Goal: Information Seeking & Learning: Learn about a topic

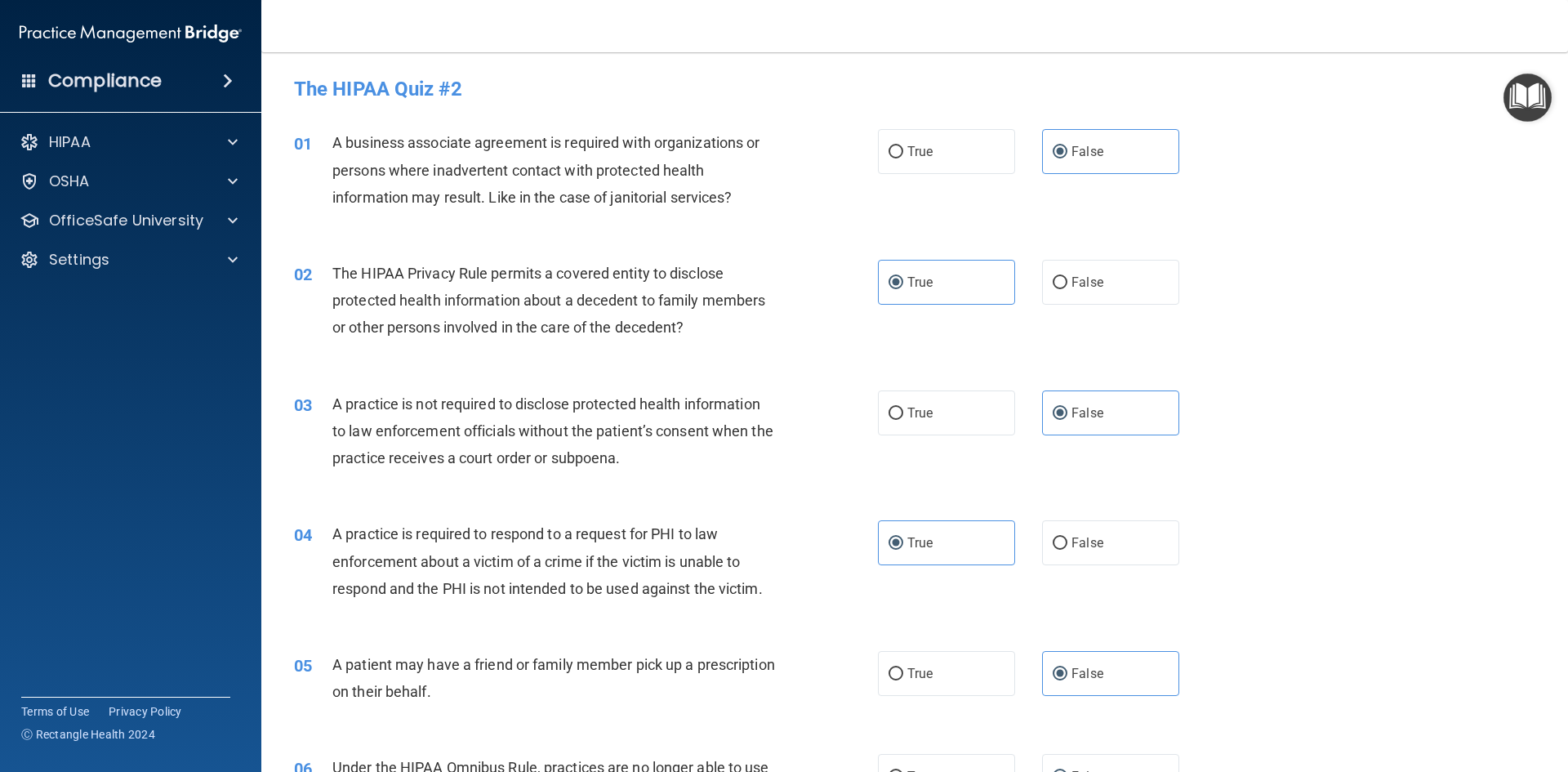
scroll to position [490, 0]
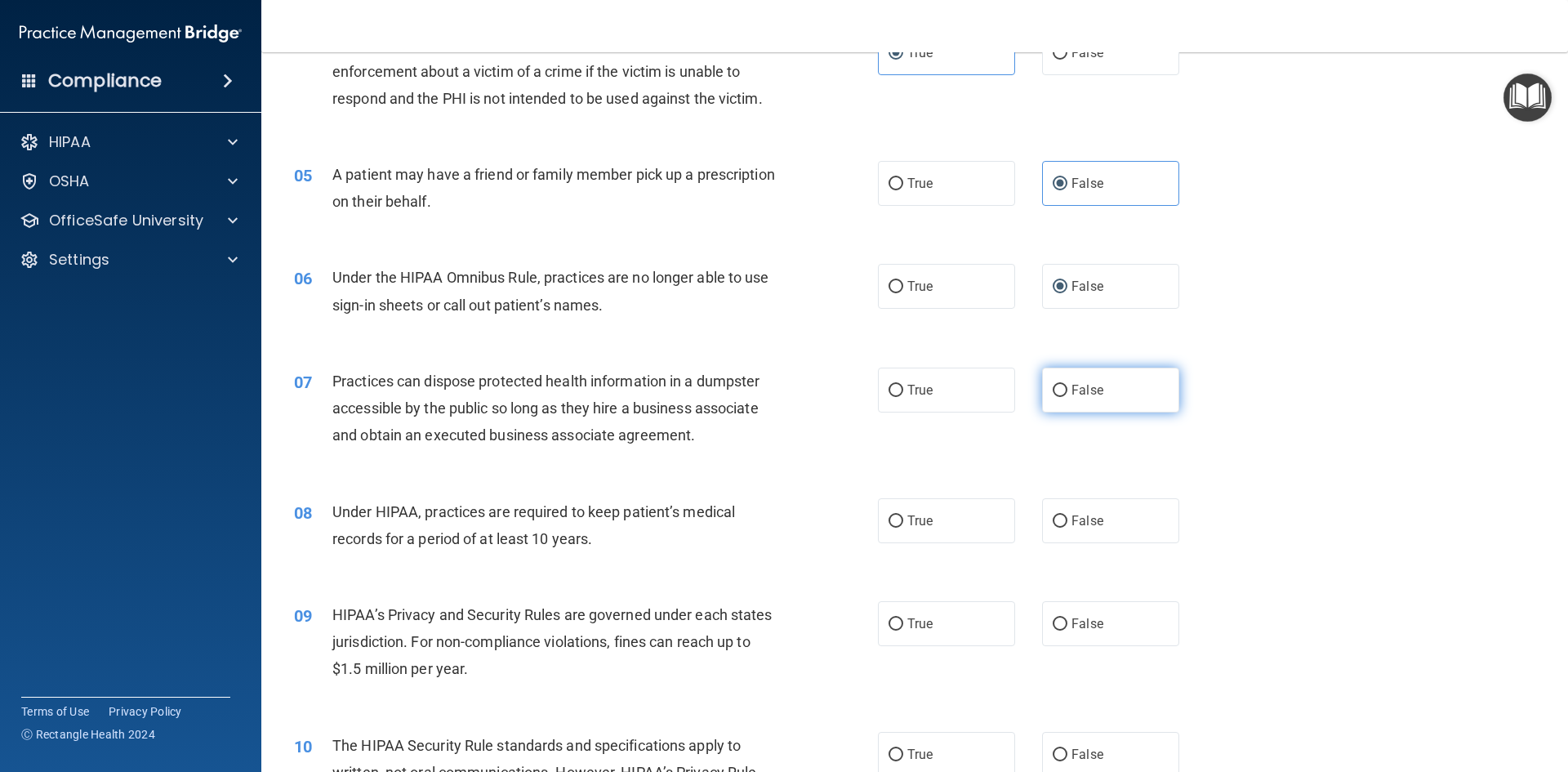
click at [1095, 392] on span "False" at bounding box center [1087, 390] width 32 height 15
click at [1067, 392] on input "False" at bounding box center [1060, 390] width 15 height 12
radio input "true"
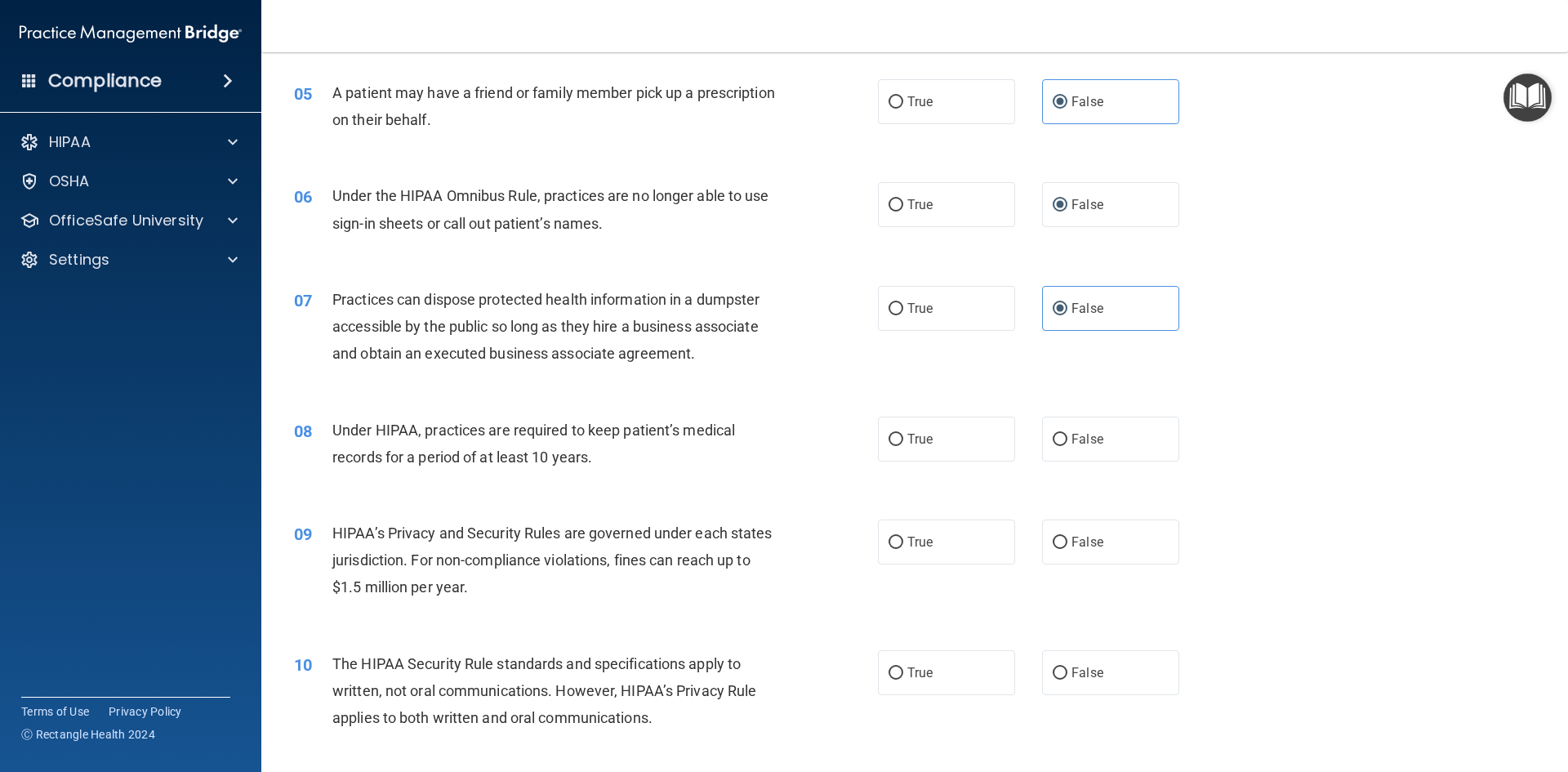
scroll to position [654, 0]
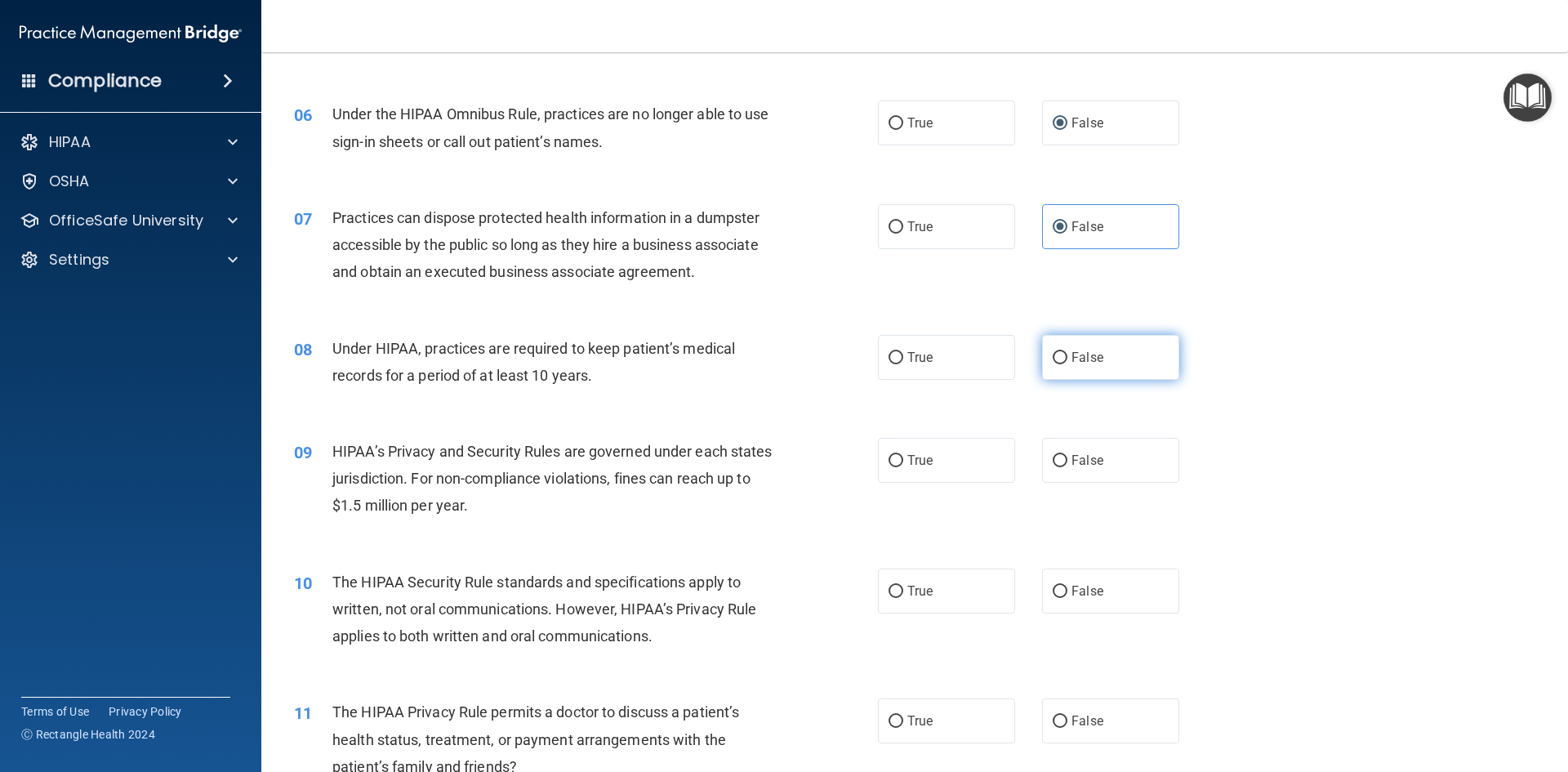
drag, startPoint x: 1092, startPoint y: 364, endPoint x: 1120, endPoint y: 361, distance: 28.2
click at [1094, 363] on span "False" at bounding box center [1087, 357] width 32 height 15
click at [1067, 363] on input "False" at bounding box center [1060, 358] width 15 height 12
radio input "true"
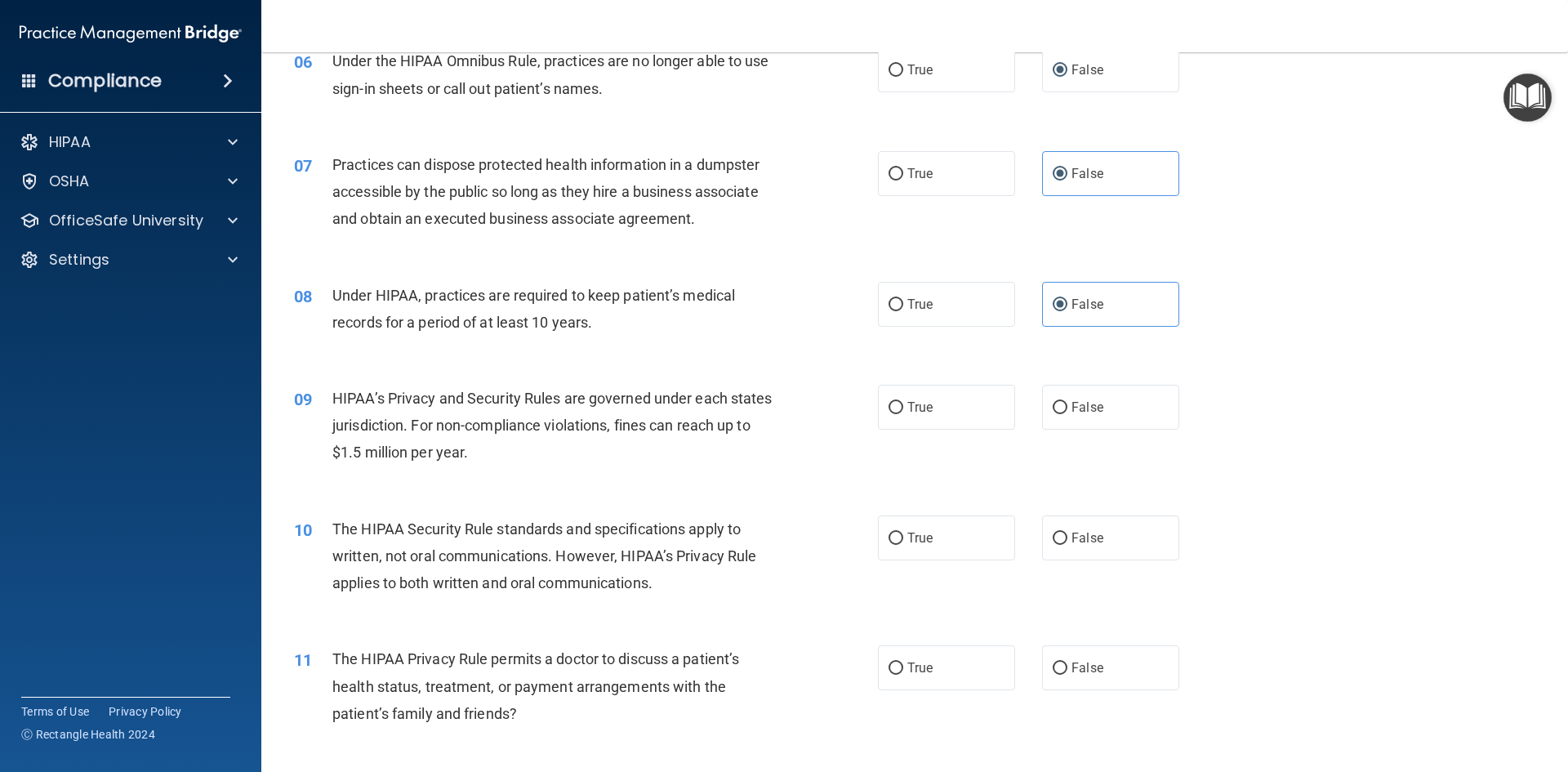
scroll to position [735, 0]
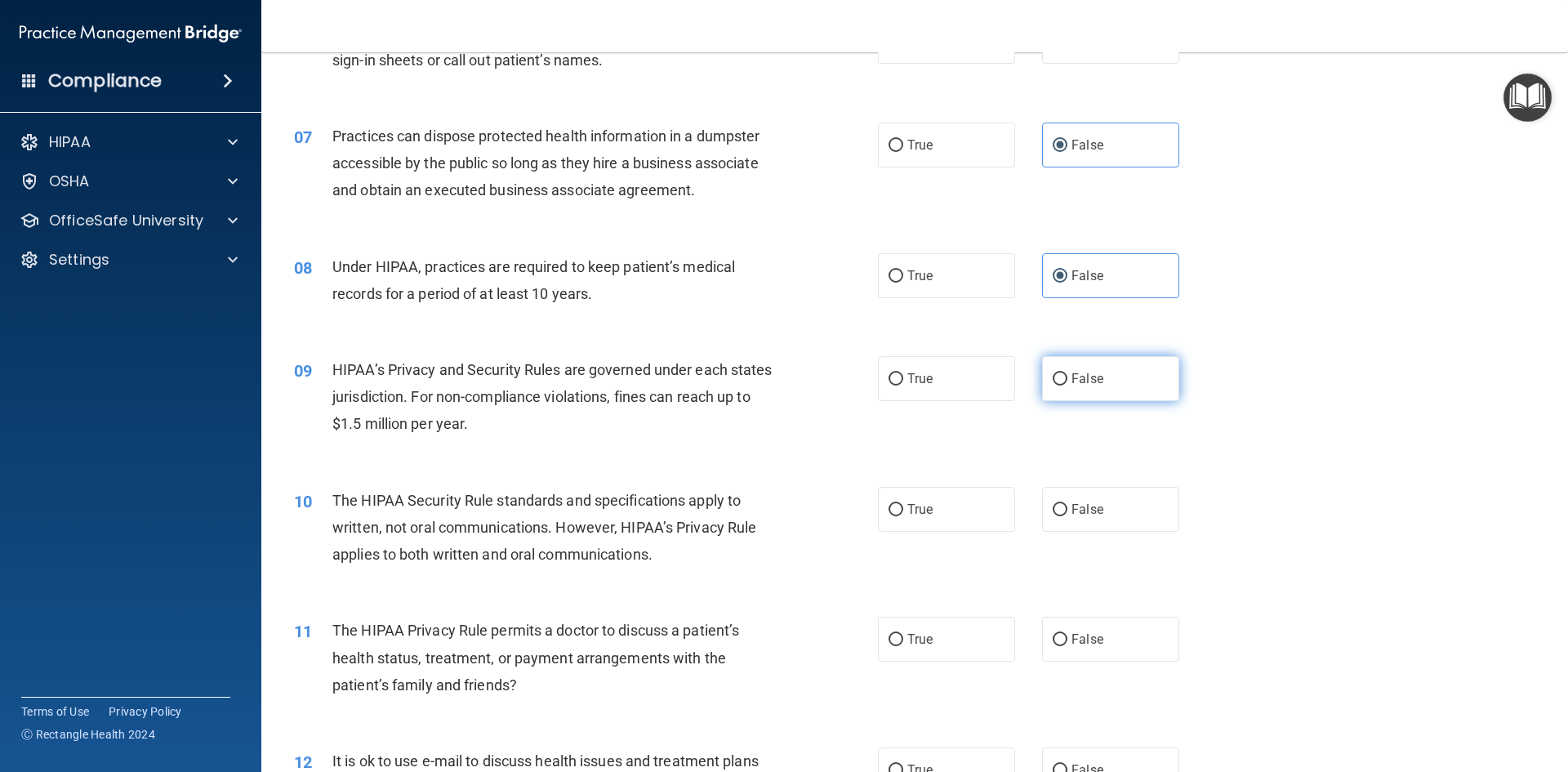
click at [1116, 381] on label "False" at bounding box center [1110, 378] width 137 height 45
click at [1067, 381] on input "False" at bounding box center [1060, 379] width 15 height 12
radio input "true"
click at [923, 500] on label "True" at bounding box center [946, 509] width 137 height 45
click at [903, 503] on input "True" at bounding box center [896, 509] width 15 height 12
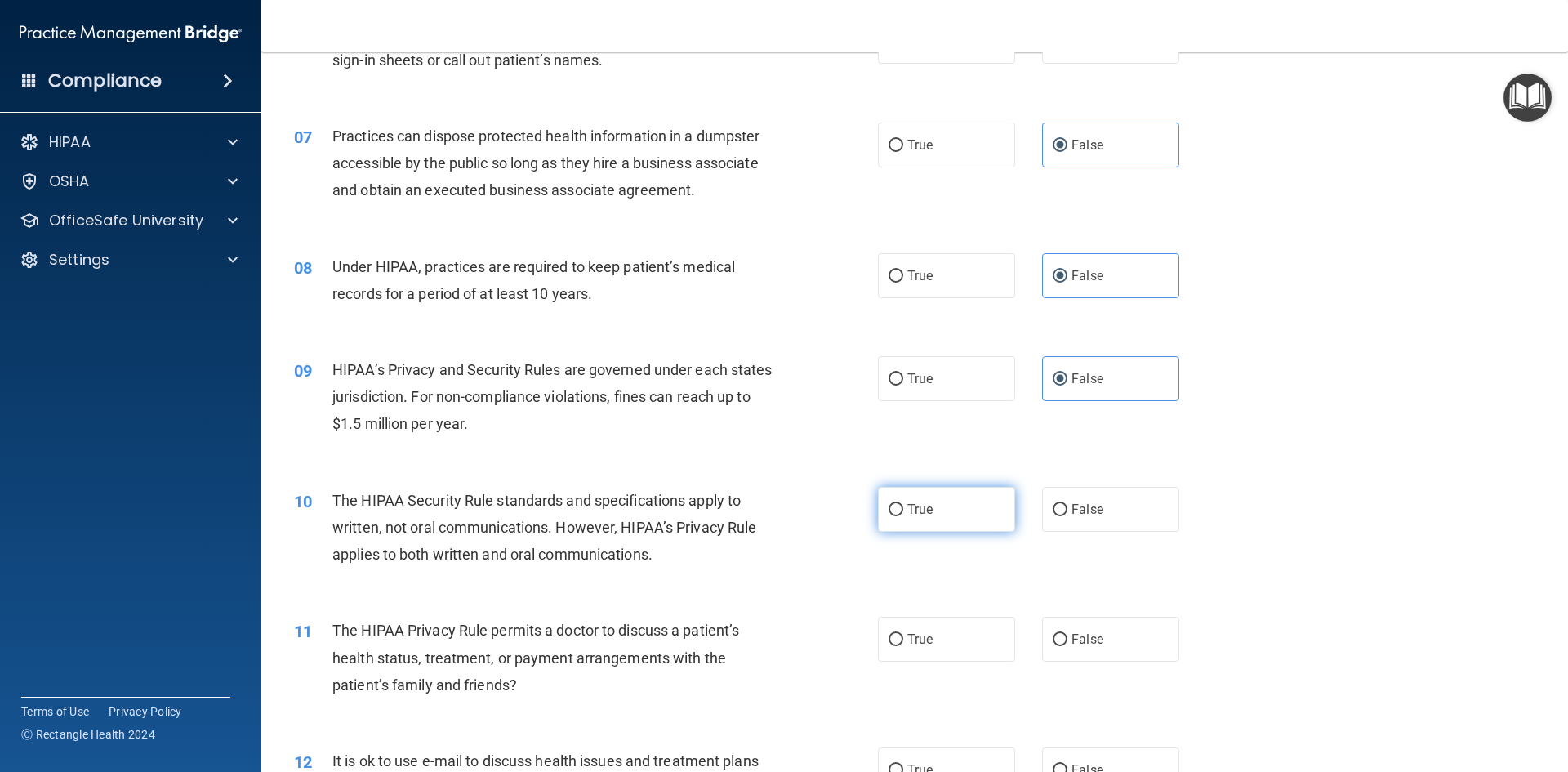
radio input "true"
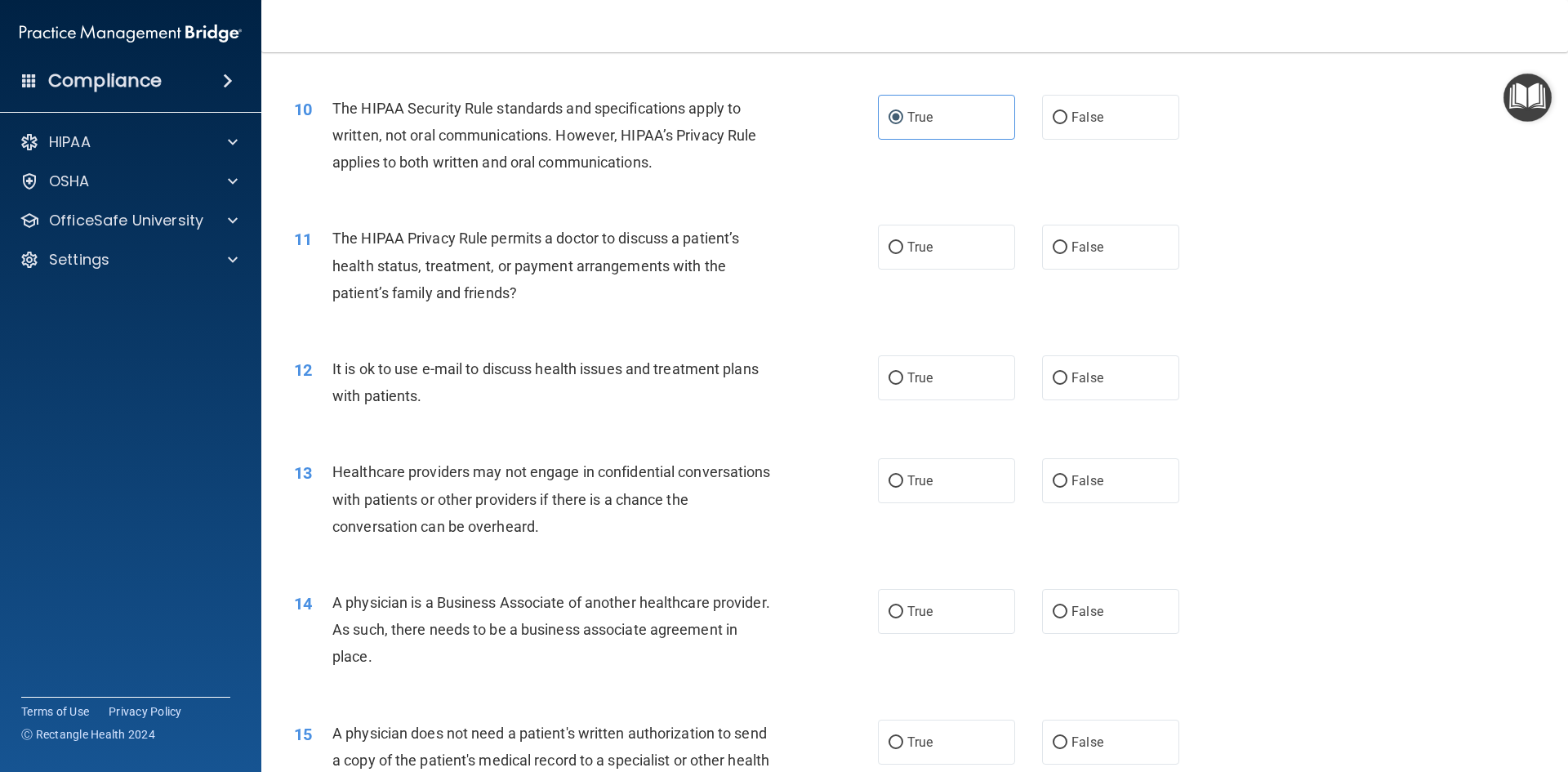
scroll to position [1062, 0]
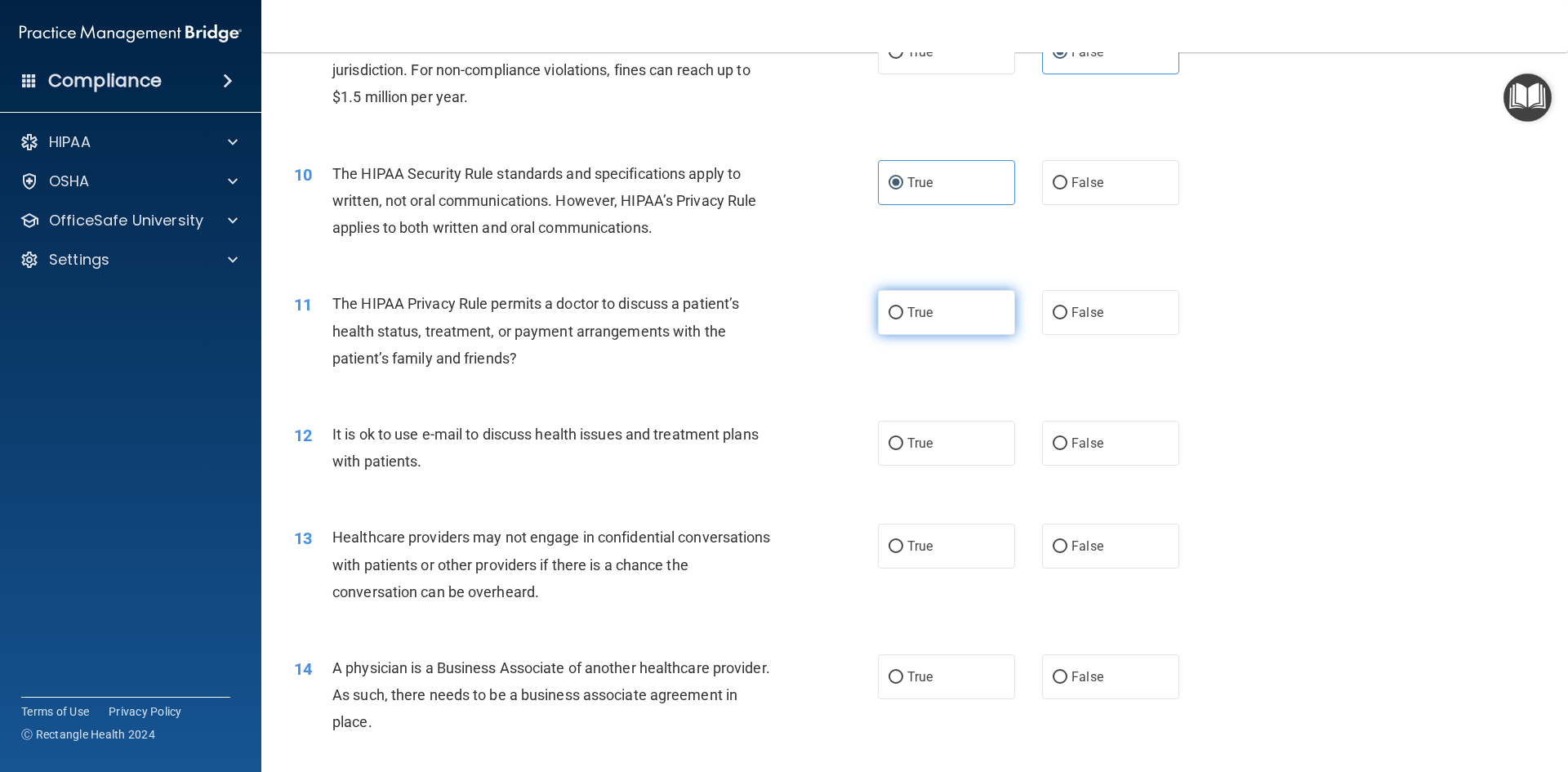
click at [952, 300] on label "True" at bounding box center [946, 311] width 137 height 45
click at [903, 307] on input "True" at bounding box center [896, 312] width 15 height 12
radio input "true"
click at [884, 433] on label "True" at bounding box center [946, 442] width 137 height 45
click at [889, 438] on input "True" at bounding box center [896, 443] width 15 height 12
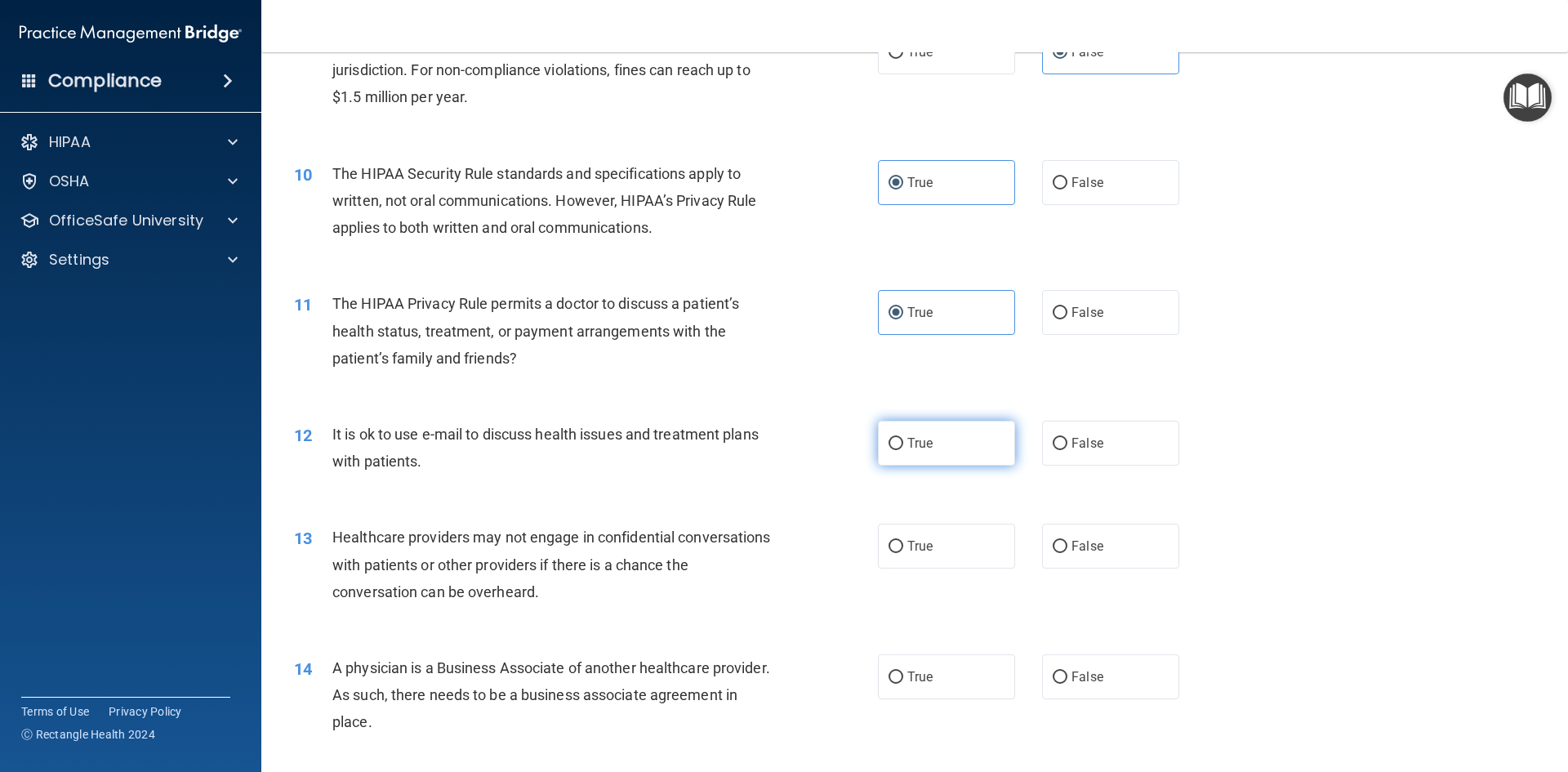
radio input "true"
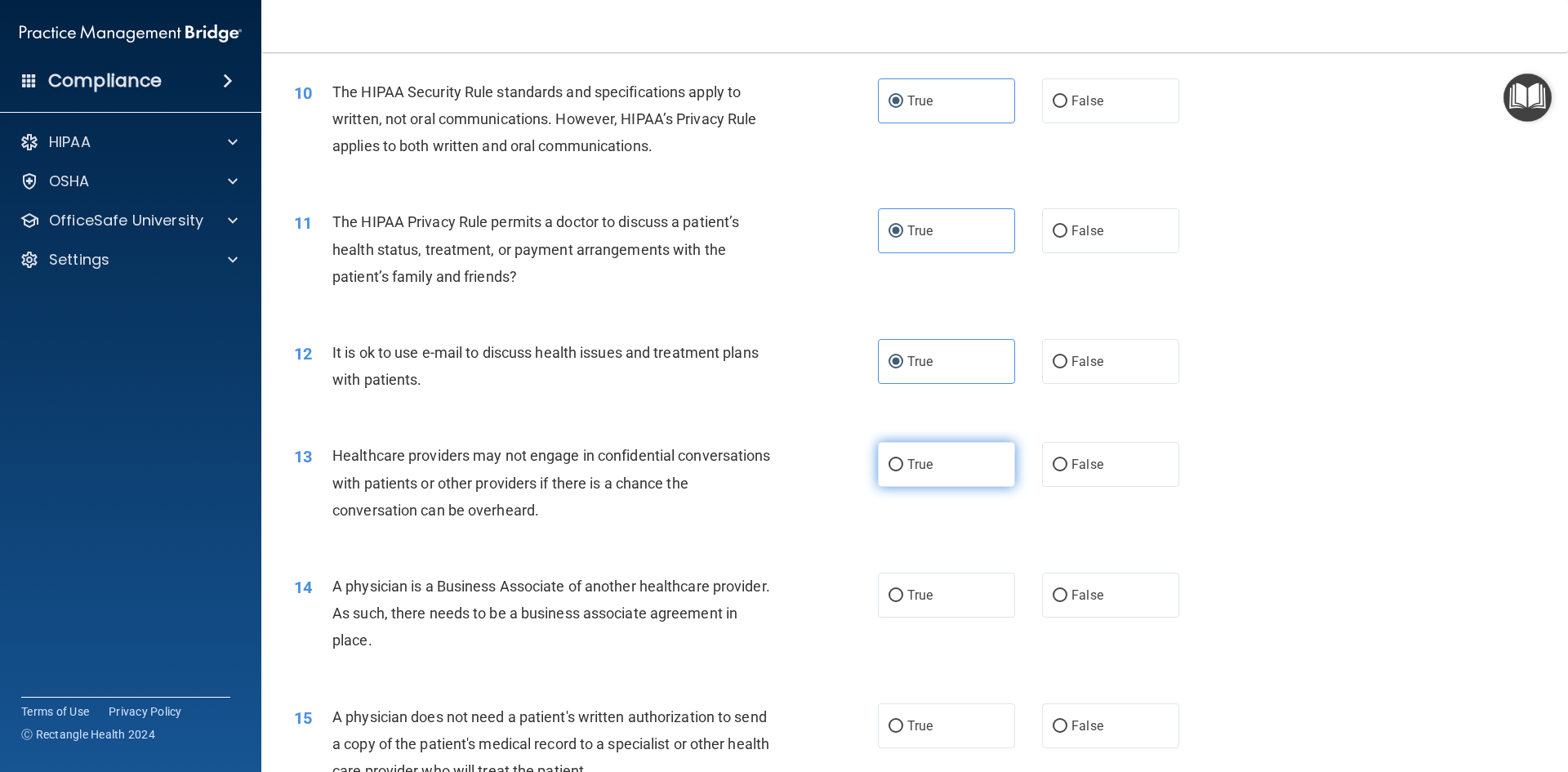
click at [962, 469] on label "True" at bounding box center [946, 463] width 137 height 45
click at [903, 469] on input "True" at bounding box center [896, 464] width 15 height 12
radio input "true"
click at [1090, 610] on label "False" at bounding box center [1110, 594] width 137 height 45
click at [1067, 602] on input "False" at bounding box center [1060, 595] width 15 height 12
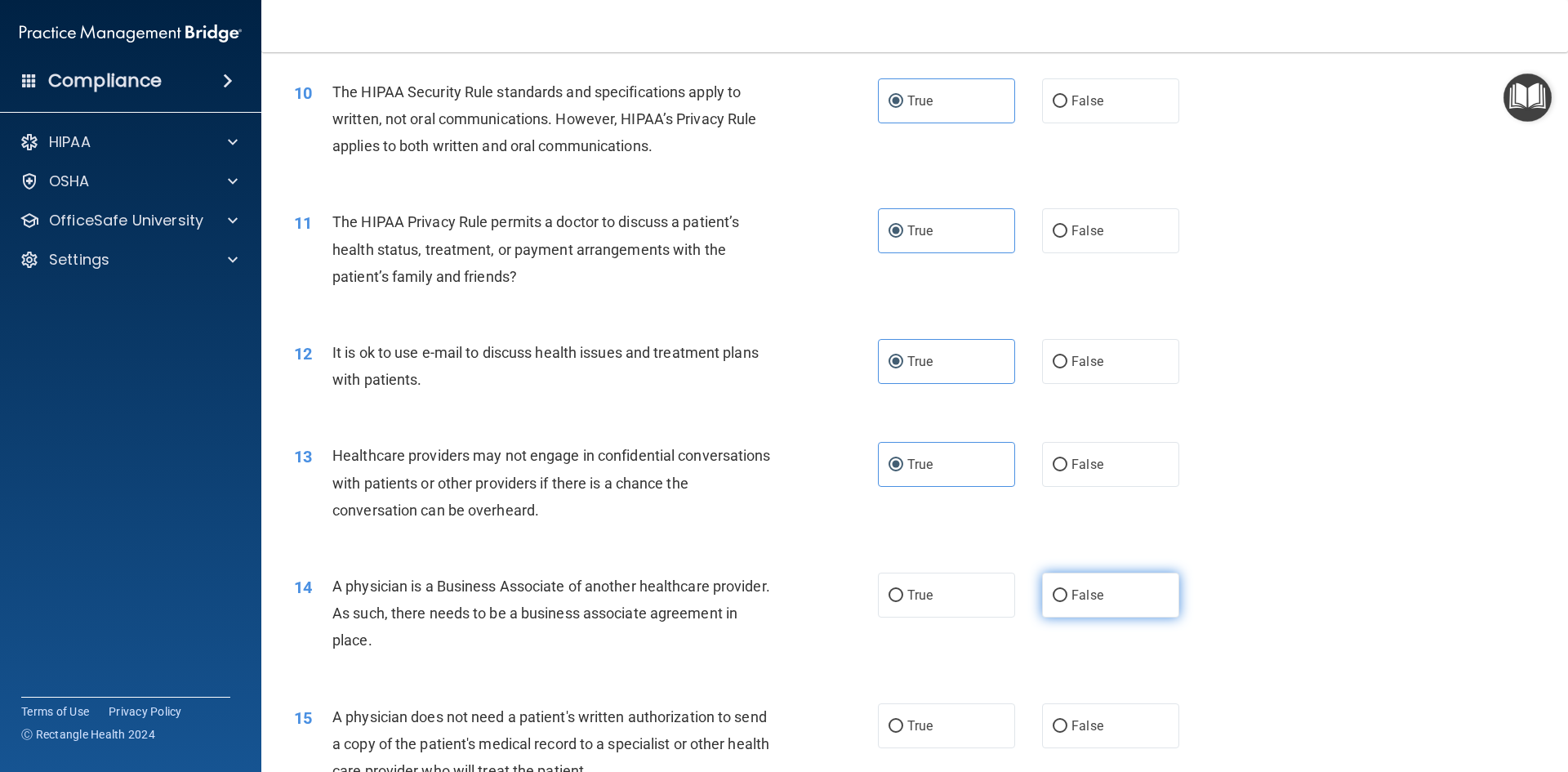
radio input "true"
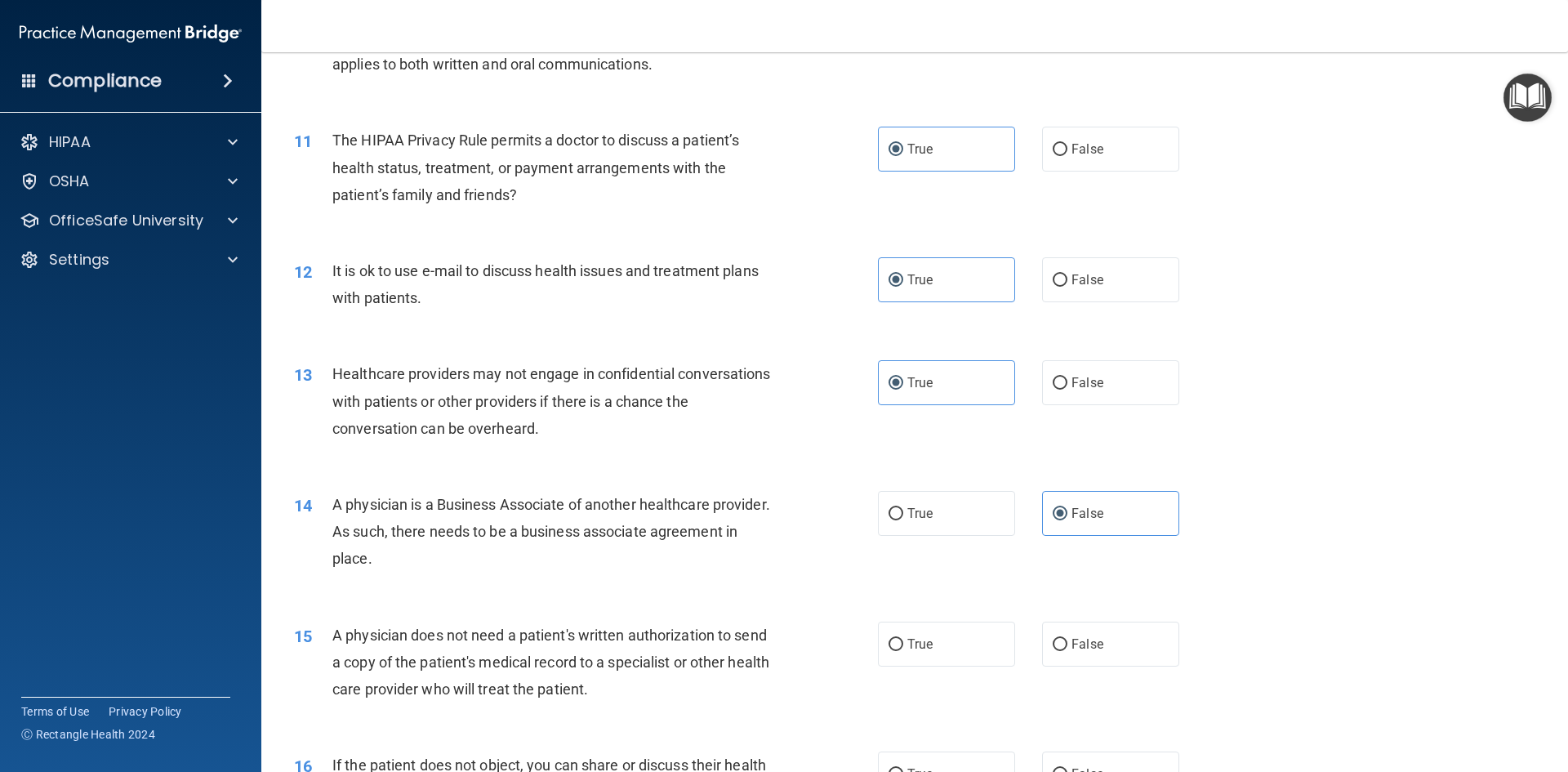
scroll to position [1306, 0]
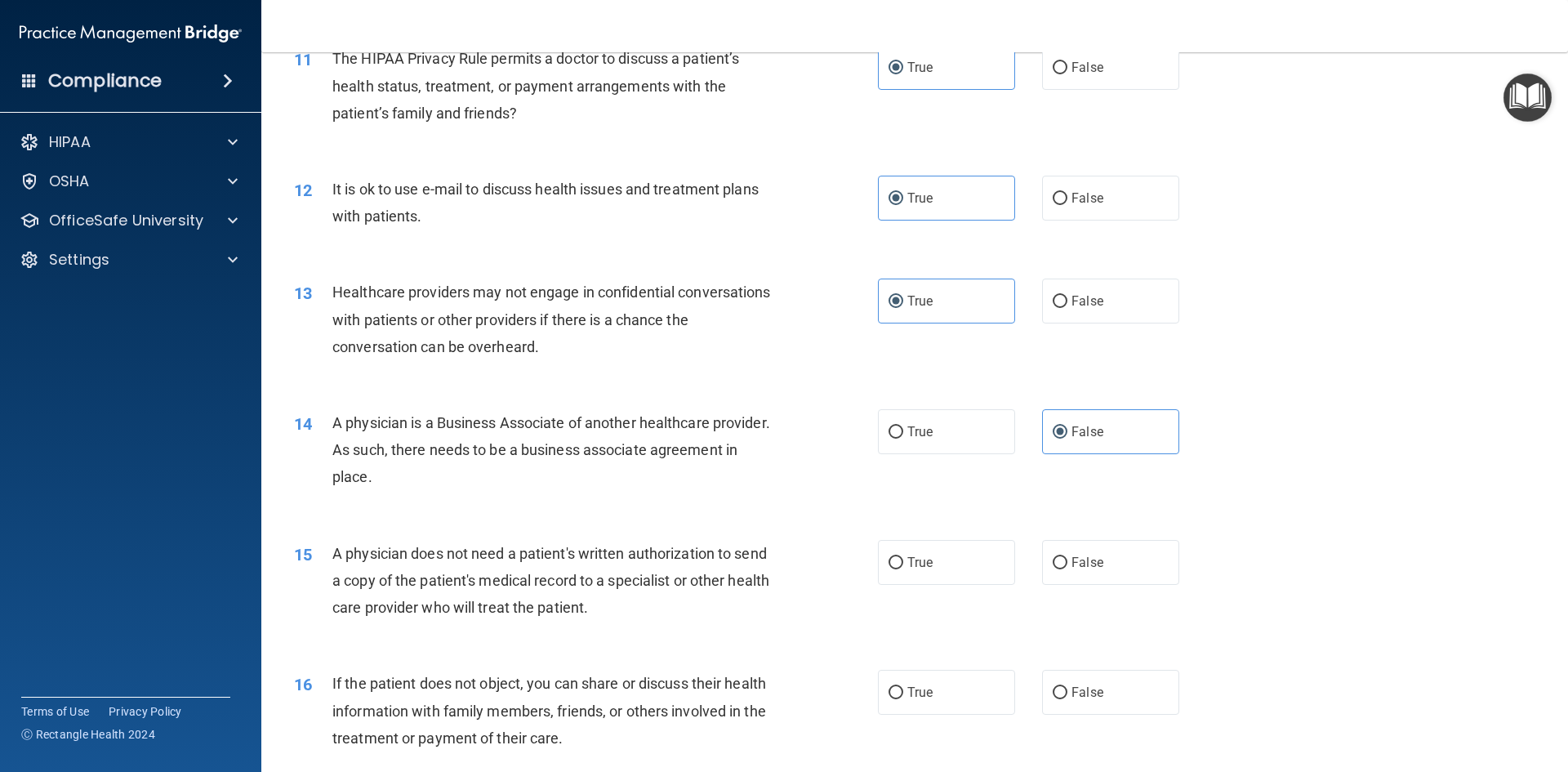
click at [559, 602] on span "A physician does not need a patient's written authorization to send a copy of t…" at bounding box center [551, 580] width 437 height 71
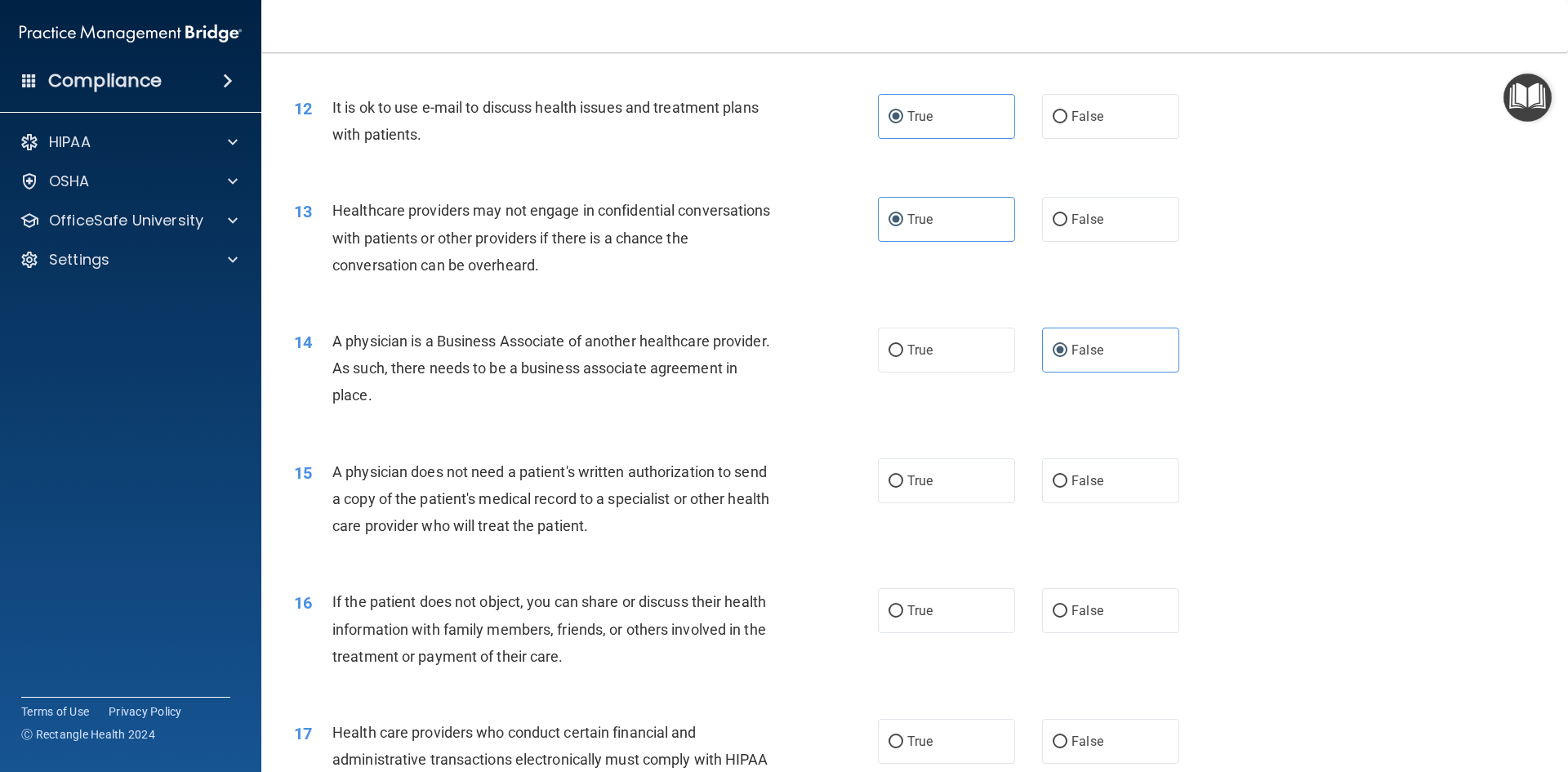
click at [432, 412] on div "14 A physician is a Business Associate of another healthcare provider. As such,…" at bounding box center [585, 372] width 633 height 90
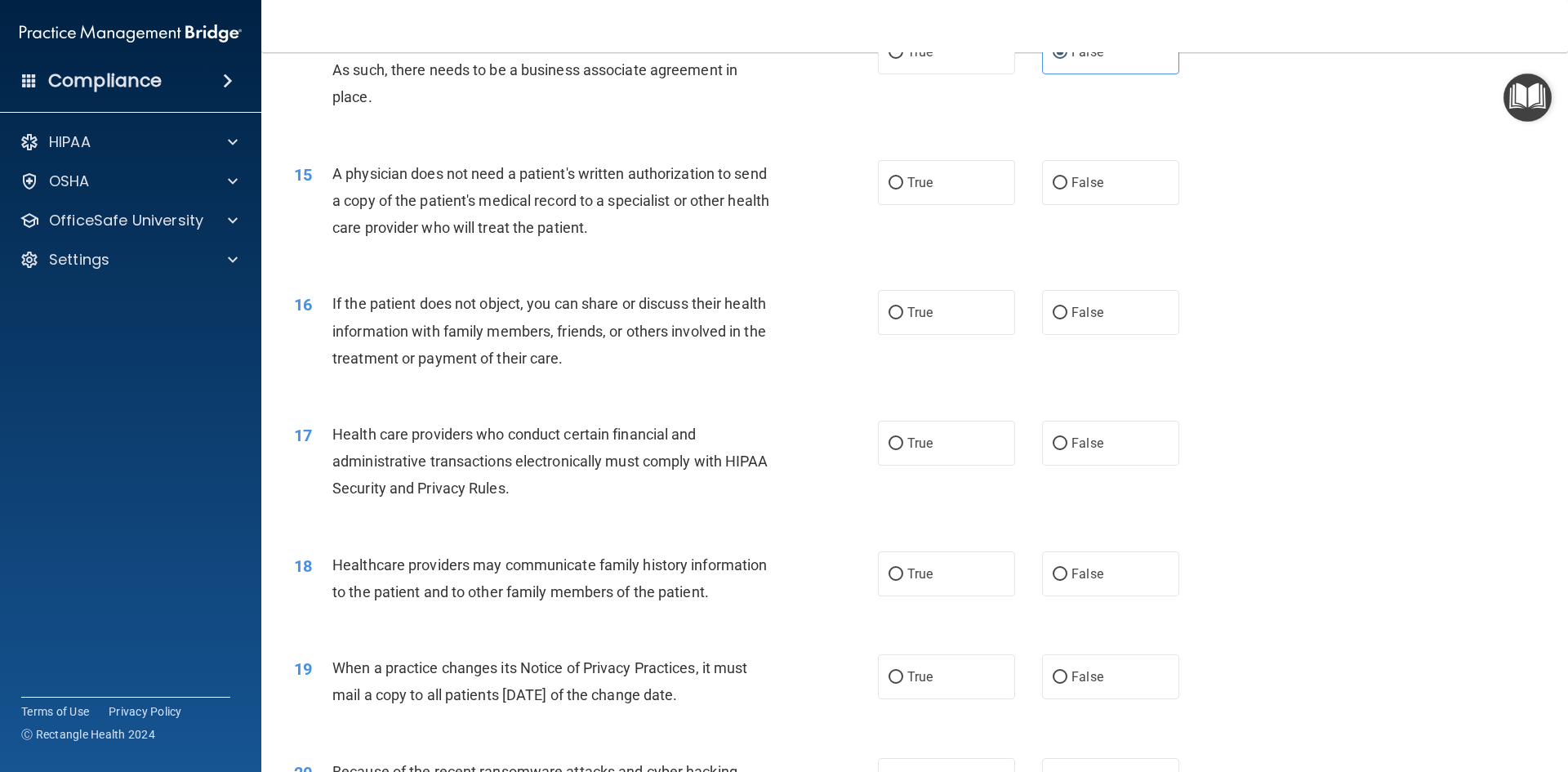
scroll to position [1715, 0]
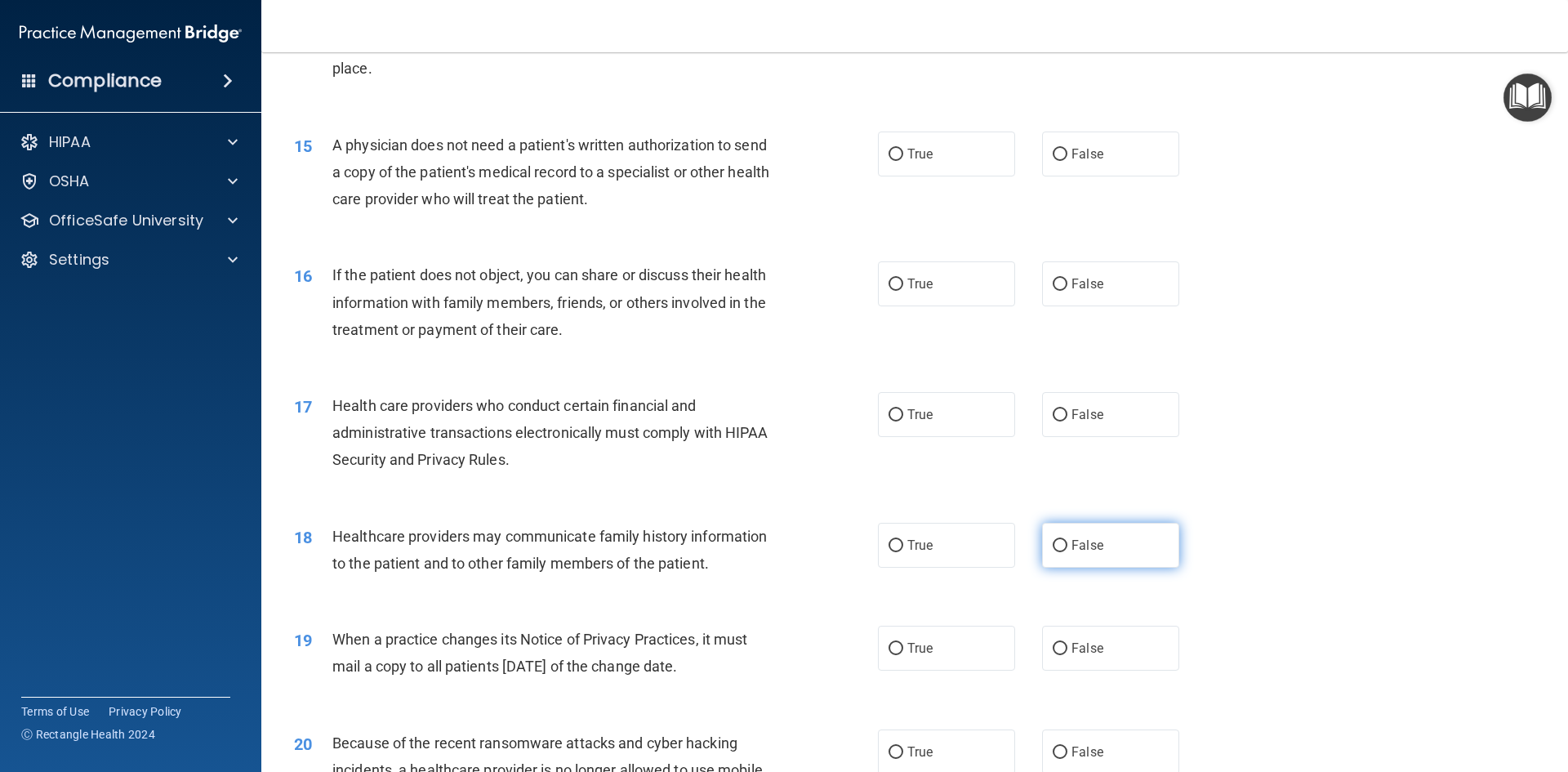
click at [1103, 542] on label "False" at bounding box center [1110, 544] width 137 height 45
click at [1067, 542] on input "False" at bounding box center [1060, 545] width 15 height 12
radio input "true"
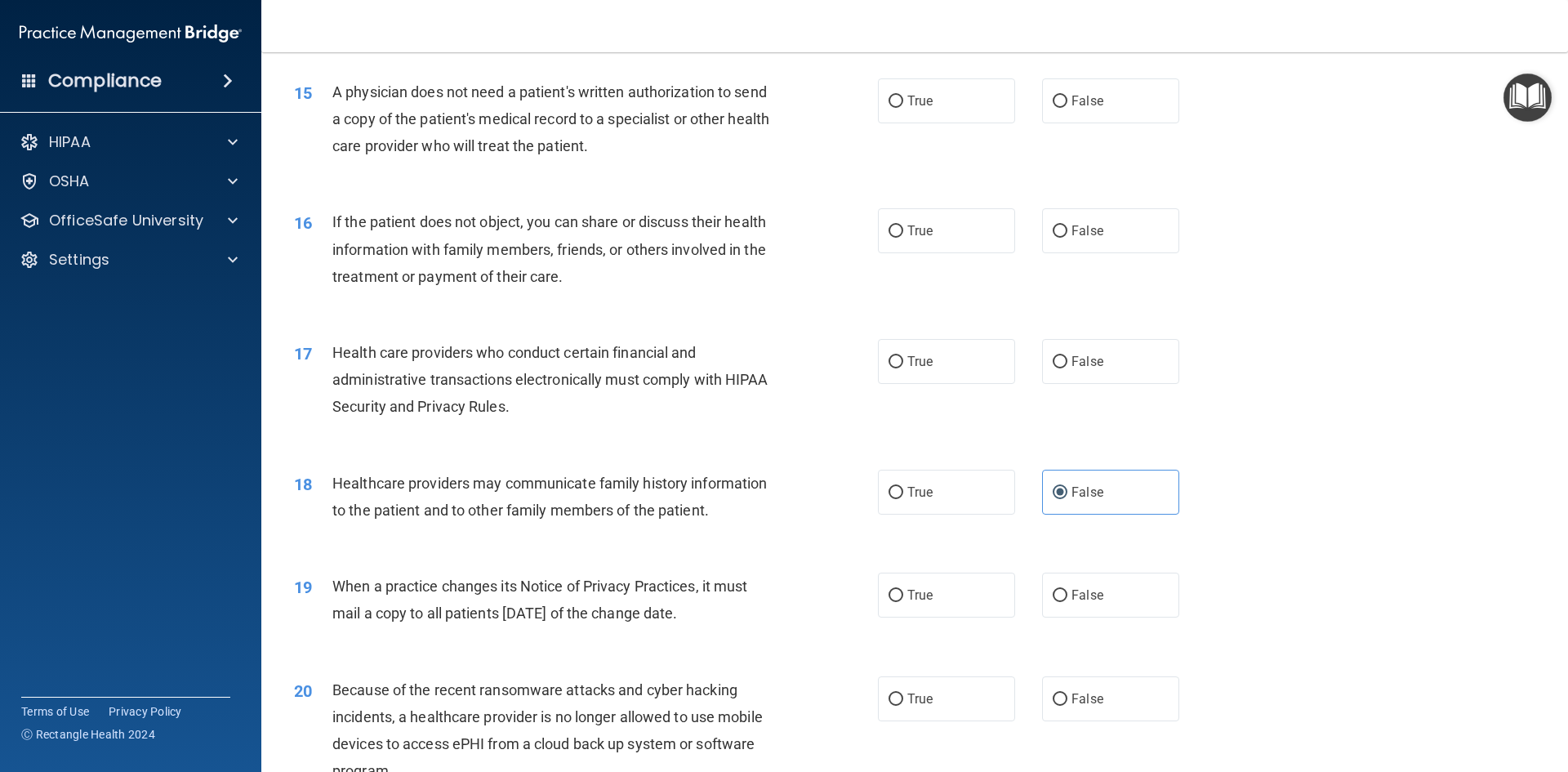
scroll to position [1796, 0]
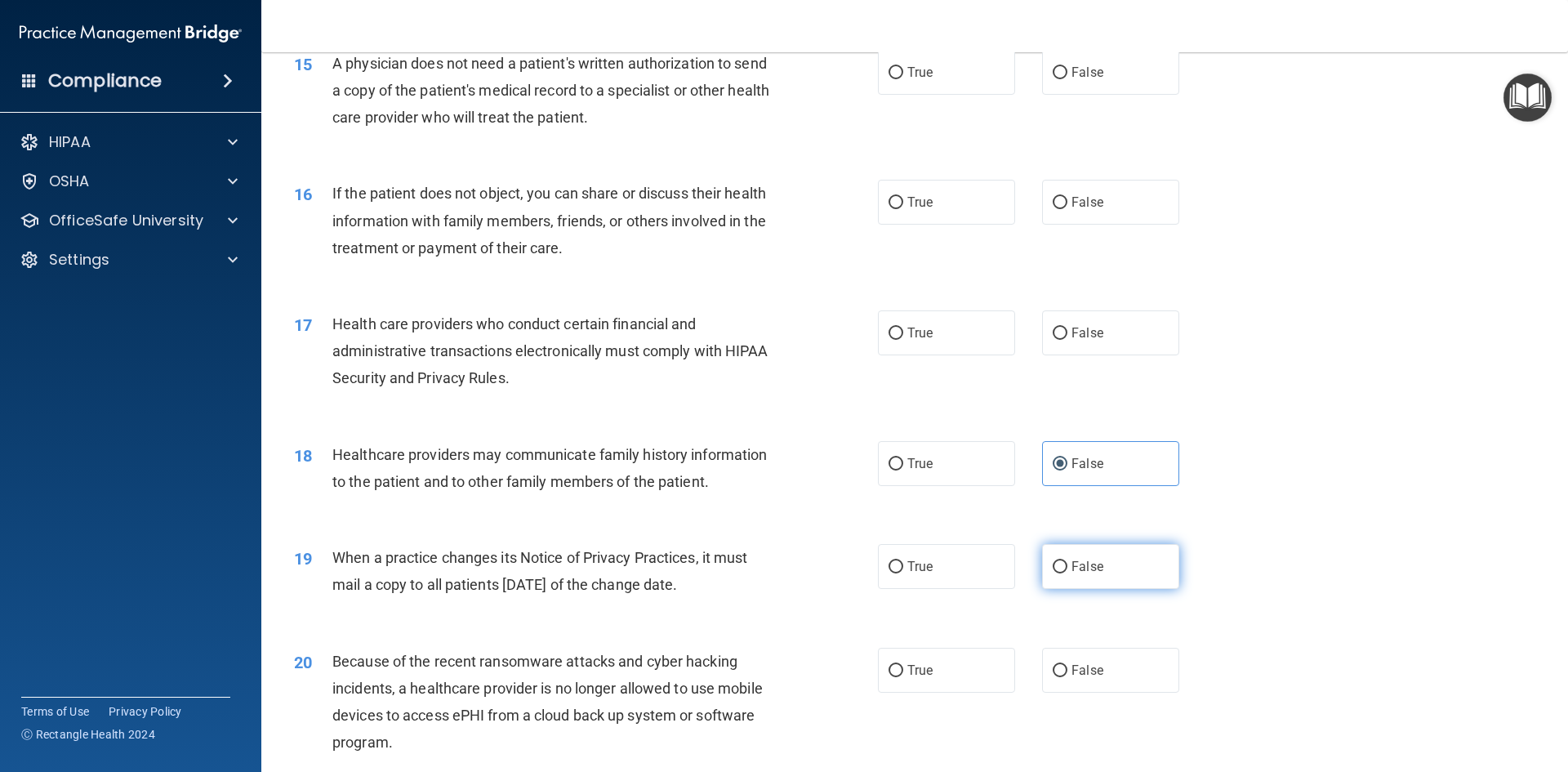
click at [1119, 565] on label "False" at bounding box center [1110, 565] width 137 height 45
click at [1067, 565] on input "False" at bounding box center [1060, 566] width 15 height 12
radio input "true"
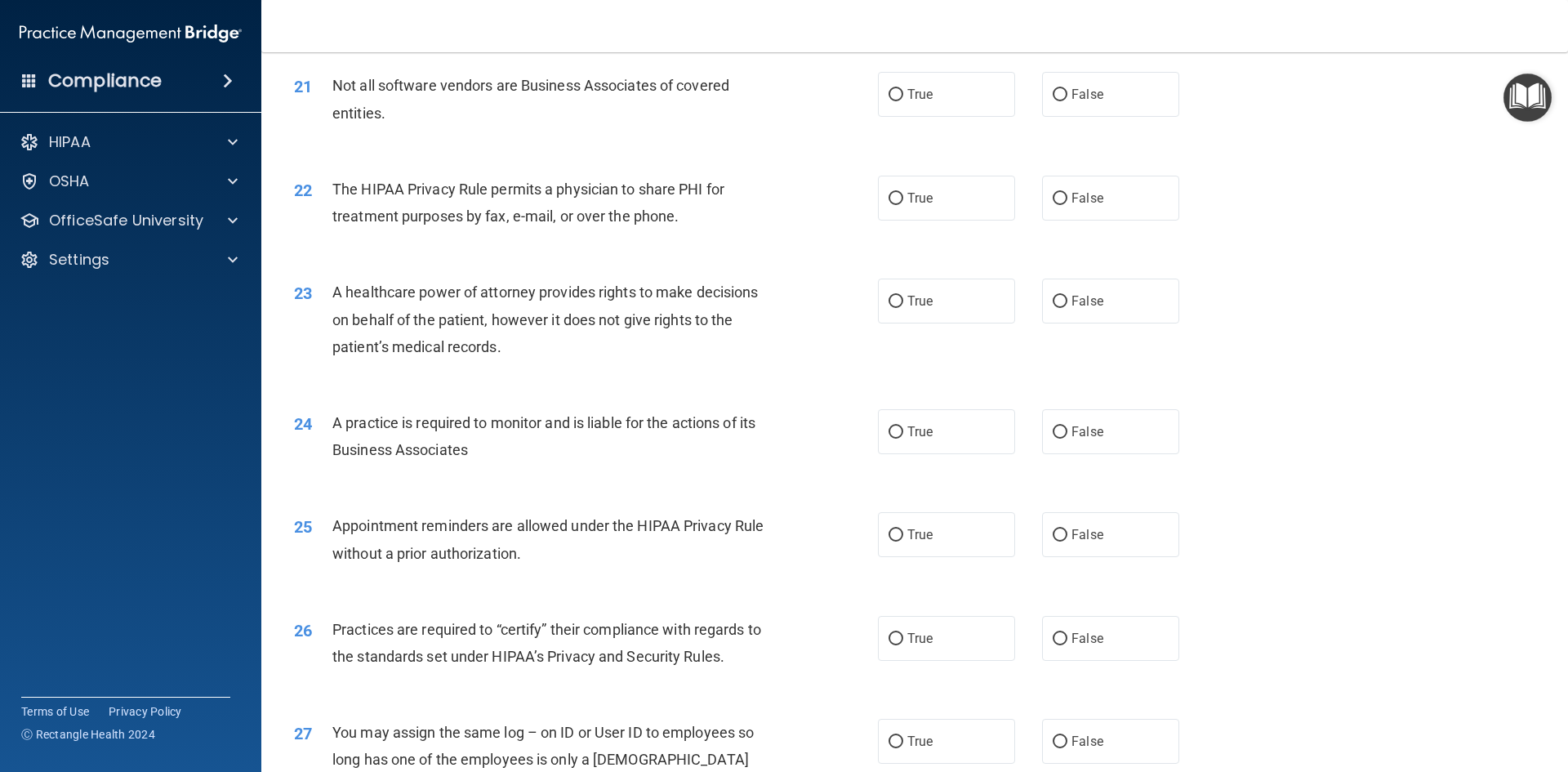
scroll to position [2532, 0]
click at [1085, 412] on label "False" at bounding box center [1110, 429] width 137 height 45
click at [1067, 424] on input "False" at bounding box center [1060, 430] width 15 height 12
radio input "true"
click at [912, 517] on label "True" at bounding box center [946, 532] width 137 height 45
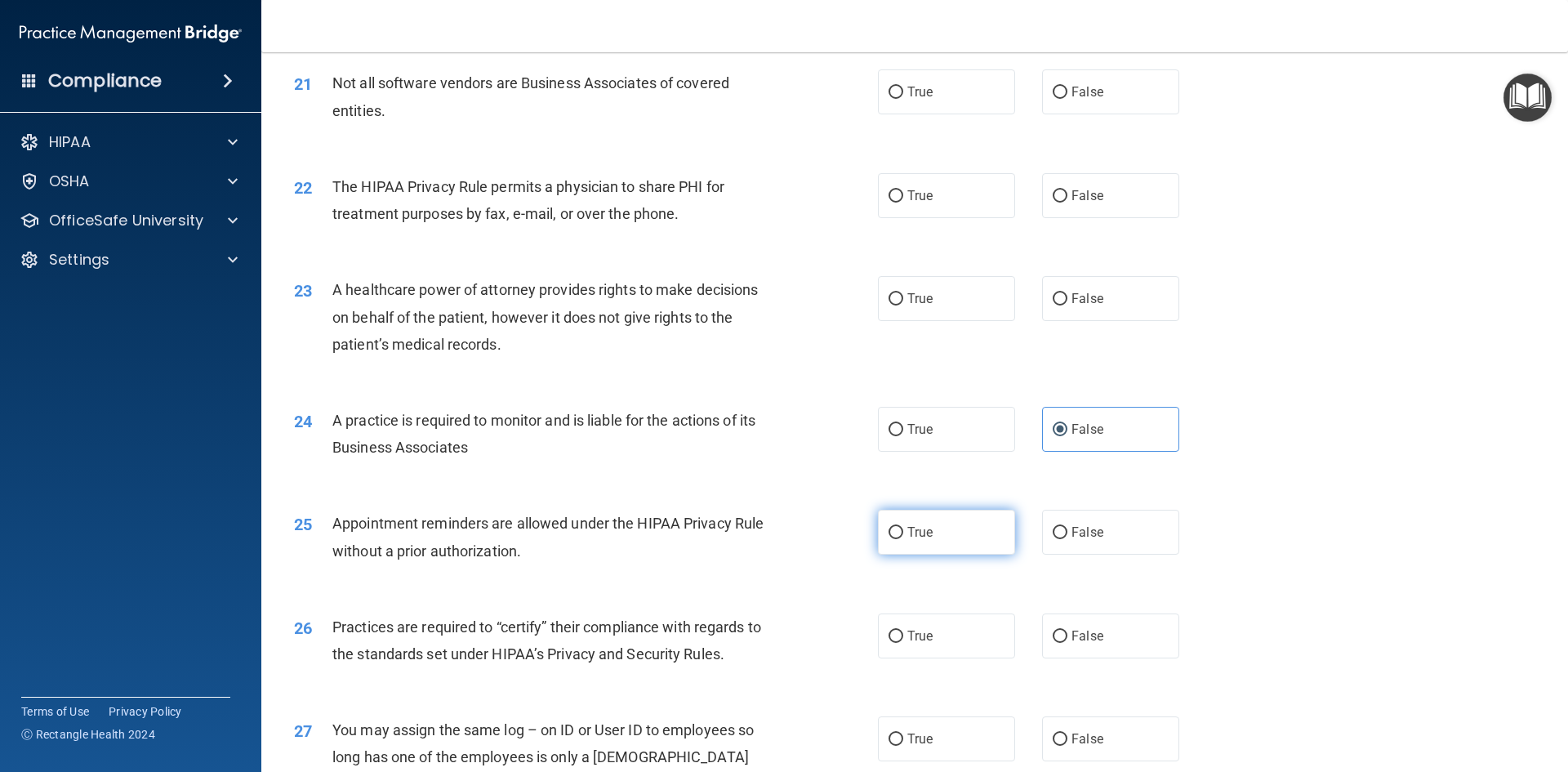
click at [903, 527] on input "True" at bounding box center [896, 533] width 15 height 12
radio input "true"
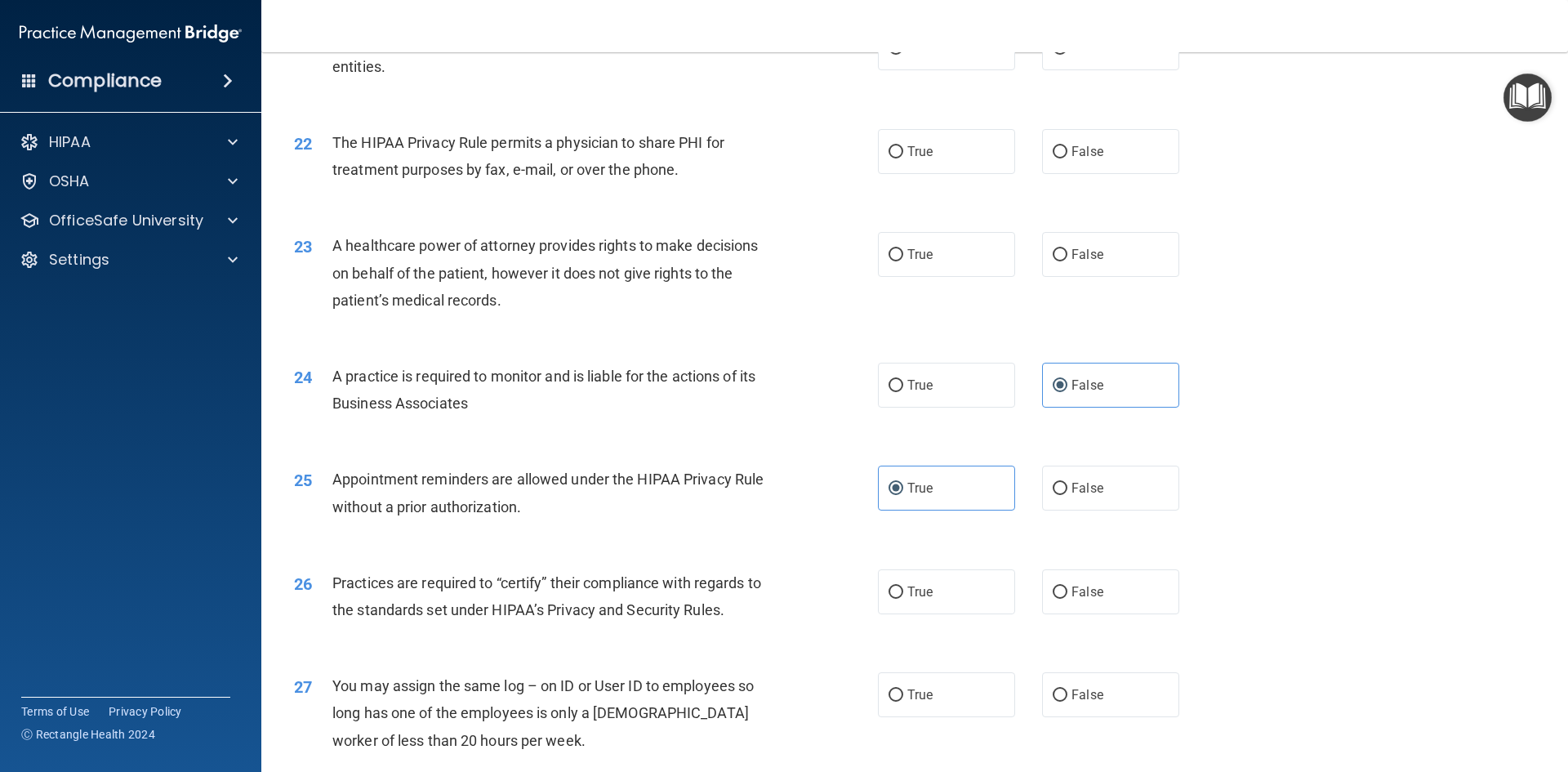
scroll to position [2613, 0]
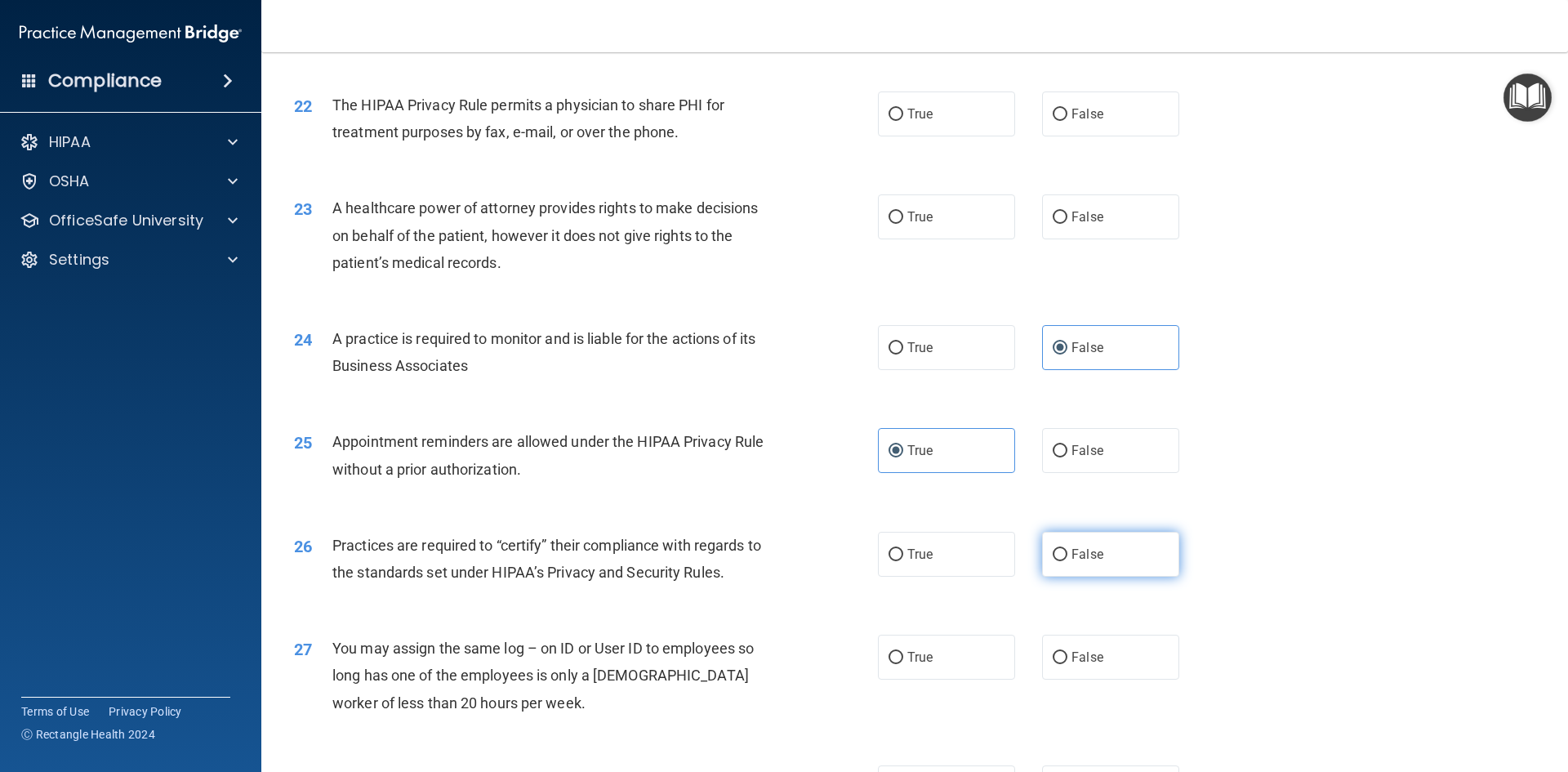
click at [1064, 545] on label "False" at bounding box center [1110, 554] width 137 height 45
click at [1064, 549] on input "False" at bounding box center [1060, 554] width 15 height 12
radio input "true"
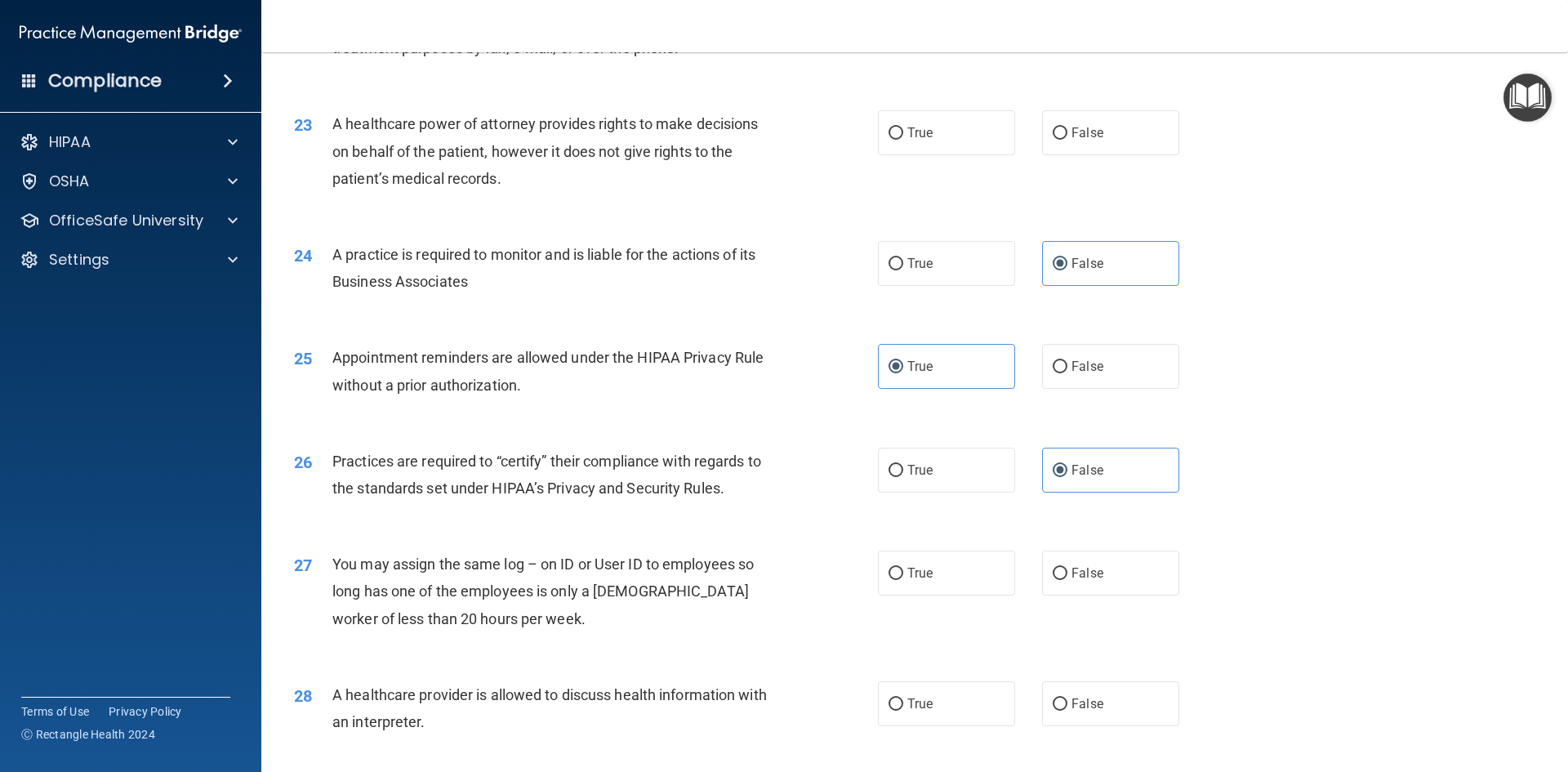
scroll to position [2777, 0]
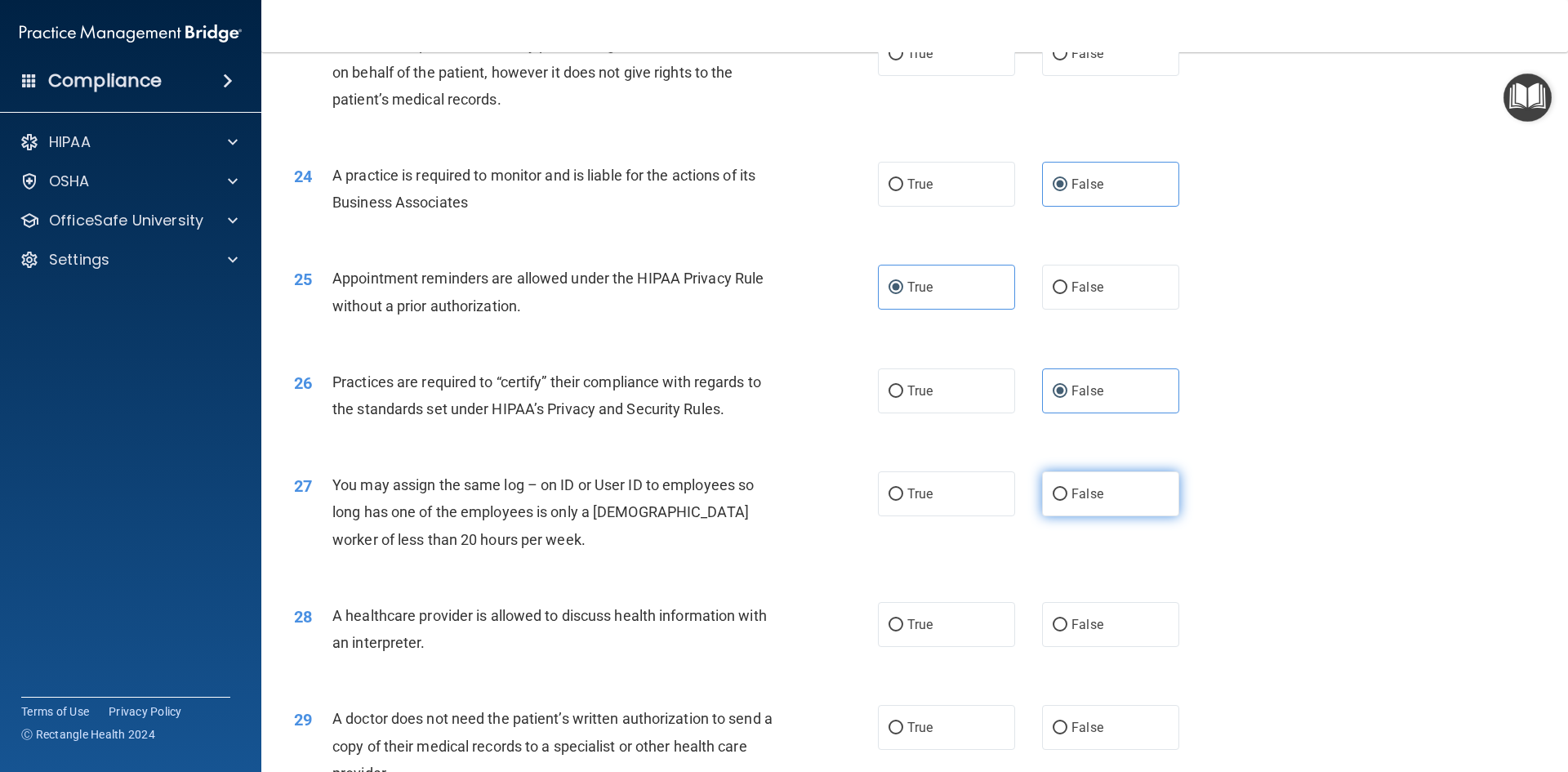
click at [1117, 503] on label "False" at bounding box center [1110, 493] width 137 height 45
click at [1067, 501] on input "False" at bounding box center [1060, 493] width 15 height 12
radio input "true"
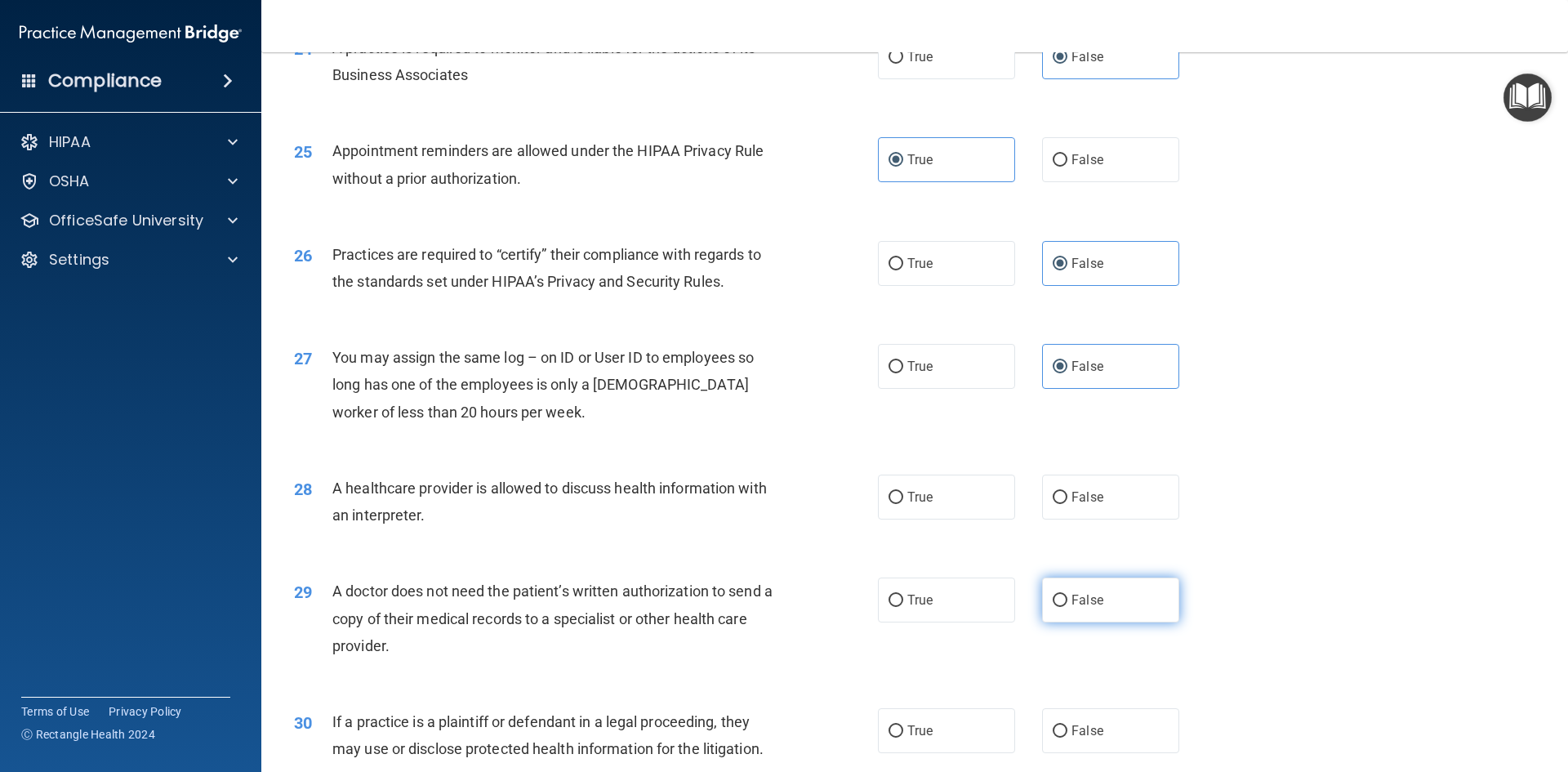
scroll to position [2940, 0]
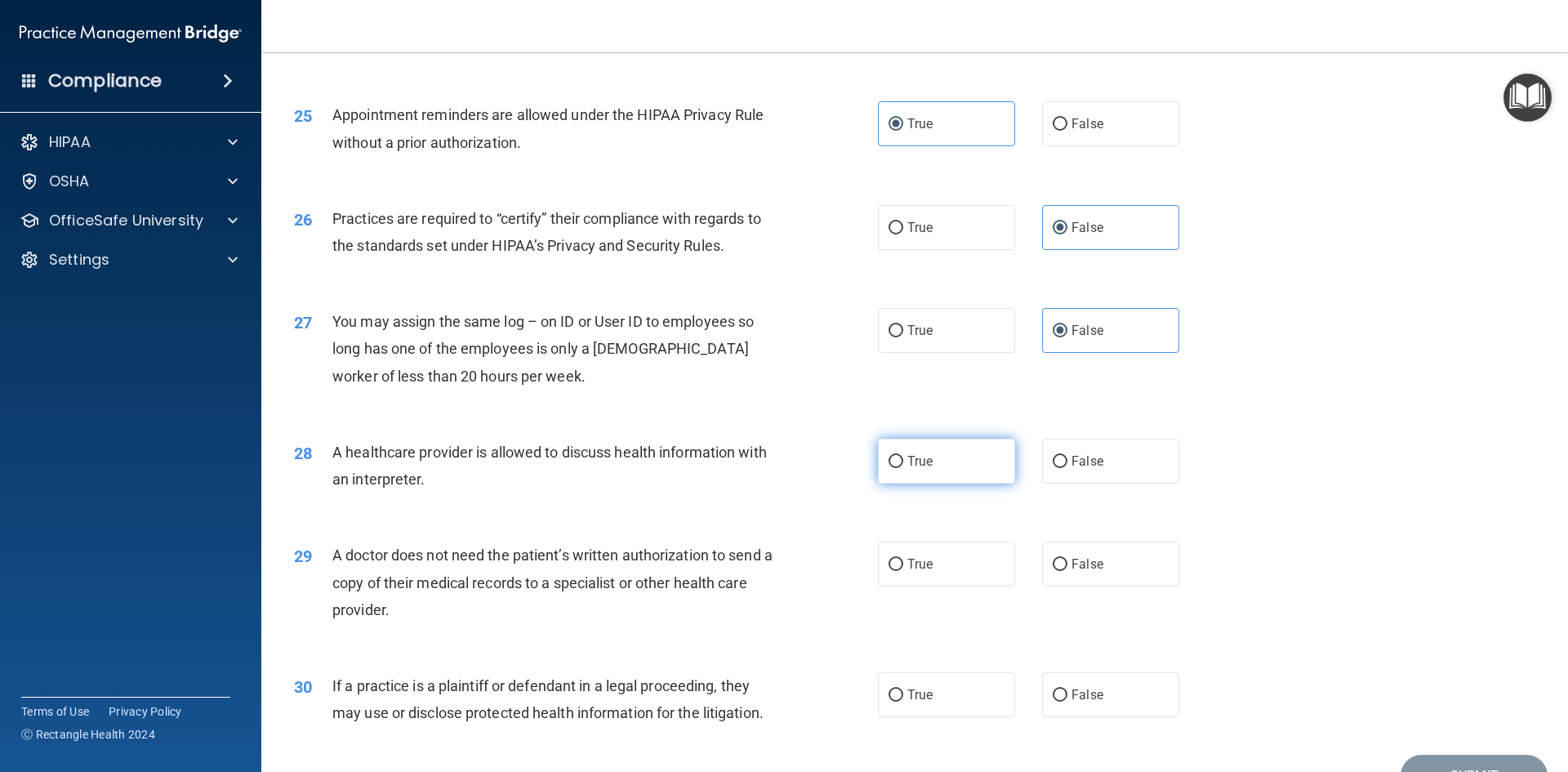
click at [898, 467] on label "True" at bounding box center [946, 461] width 137 height 45
click at [898, 467] on input "True" at bounding box center [896, 461] width 15 height 12
radio input "true"
click at [921, 572] on label "True" at bounding box center [946, 564] width 137 height 45
click at [903, 571] on input "True" at bounding box center [896, 564] width 15 height 12
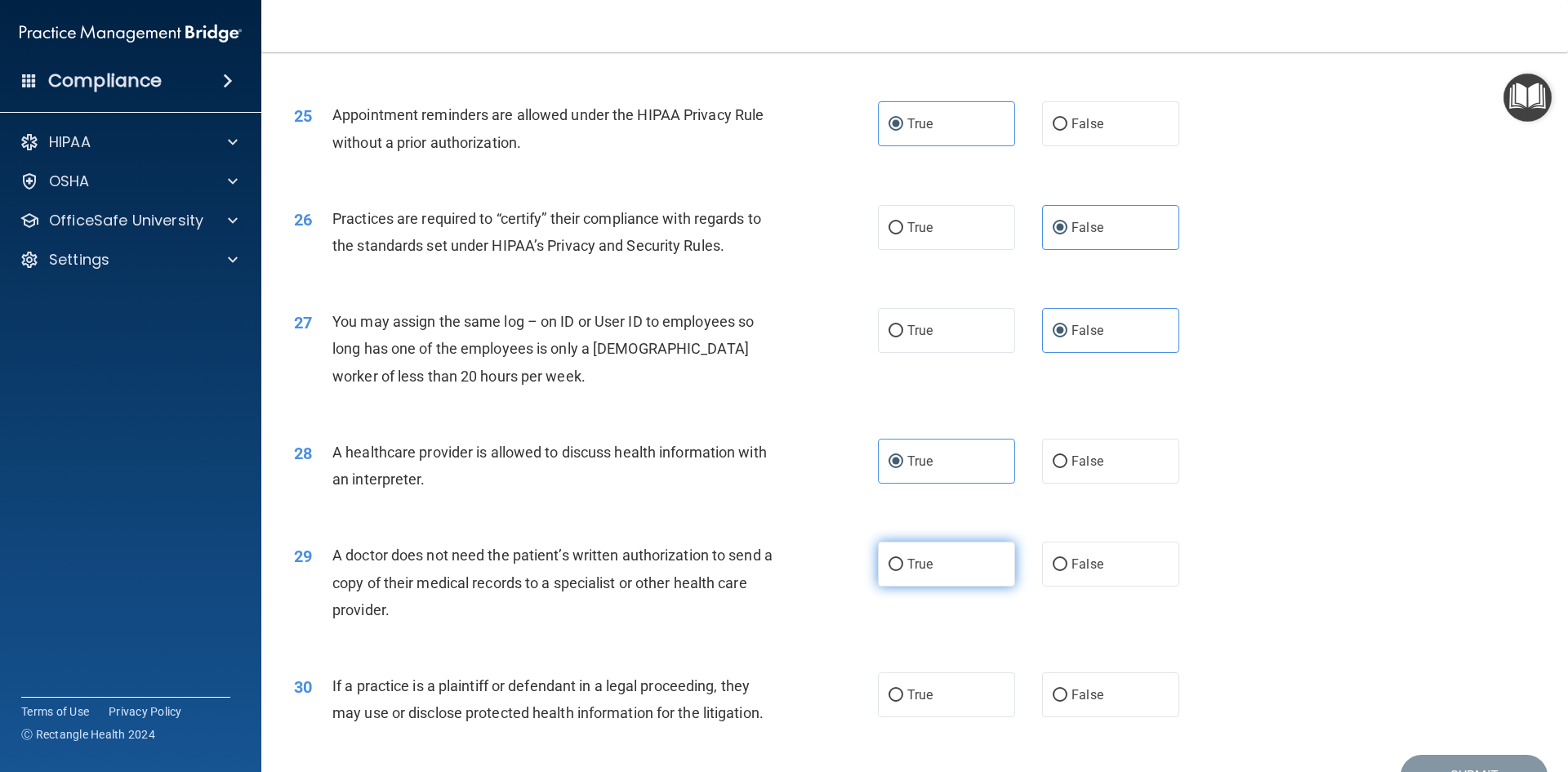
radio input "true"
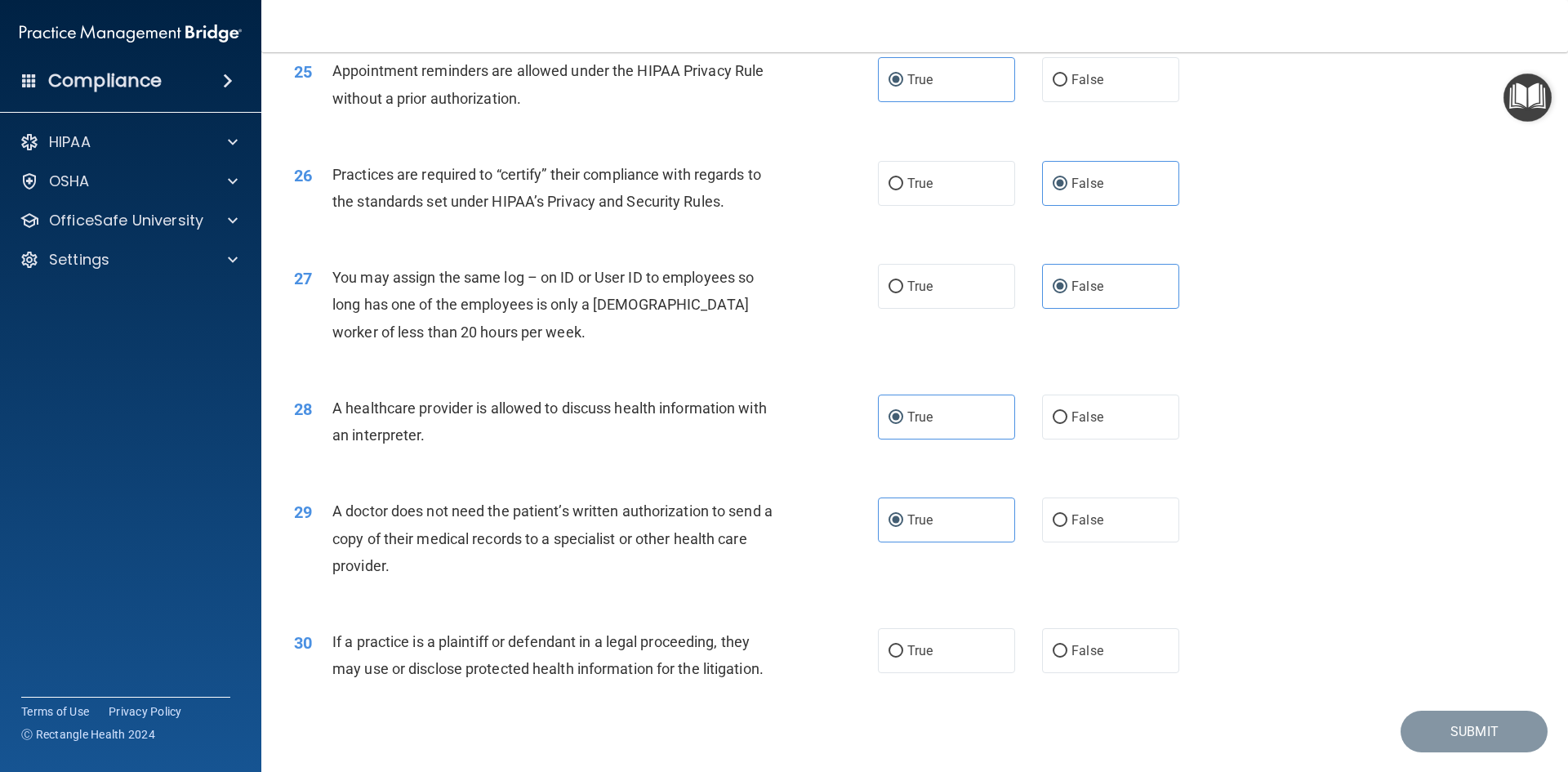
scroll to position [3022, 0]
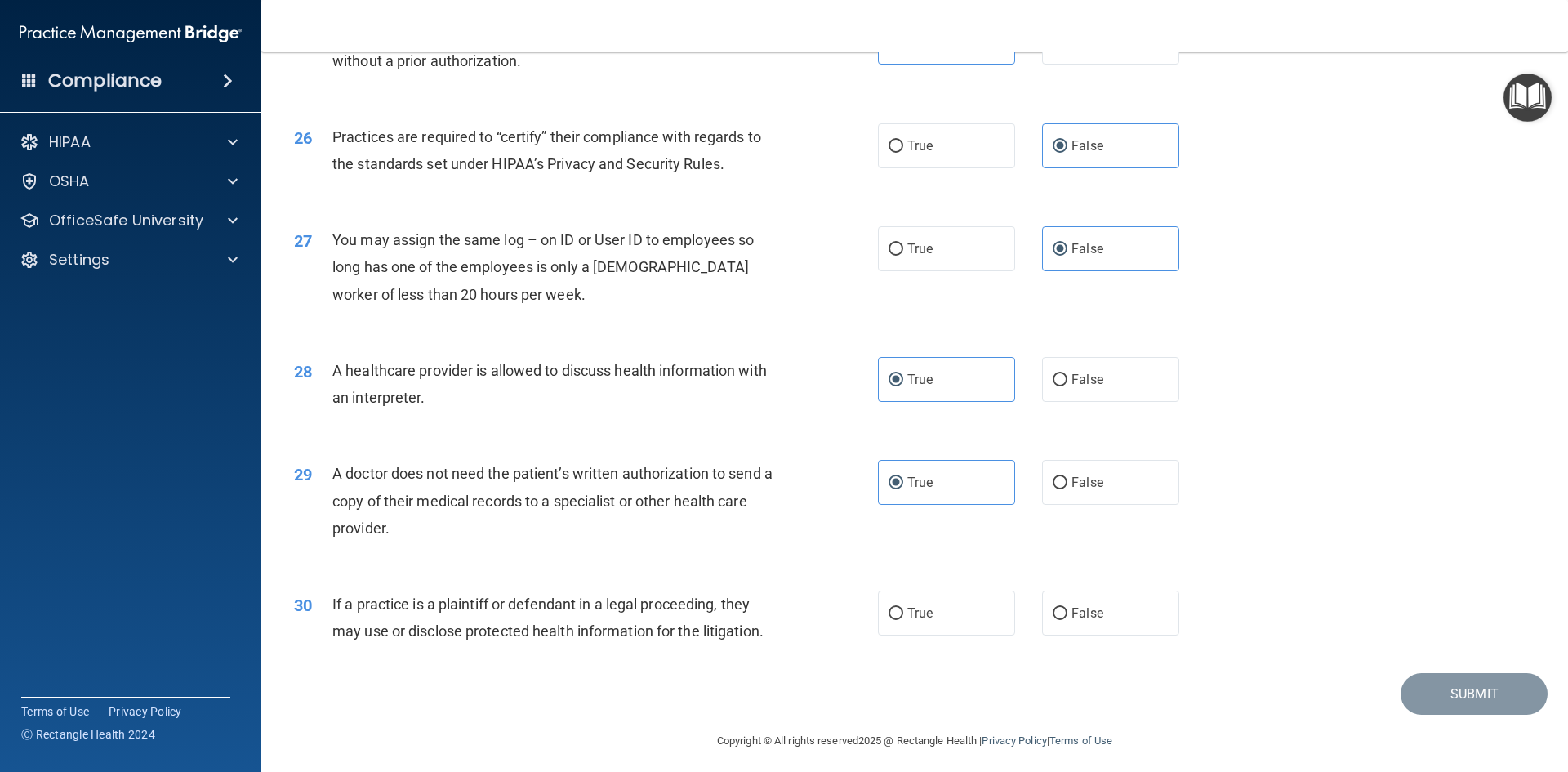
click at [871, 629] on div "30 If a practice is a plaintiff or defendant in a legal proceeding, they may us…" at bounding box center [585, 621] width 633 height 62
click at [905, 604] on label "True" at bounding box center [946, 612] width 137 height 45
click at [903, 607] on input "True" at bounding box center [896, 613] width 15 height 12
radio input "true"
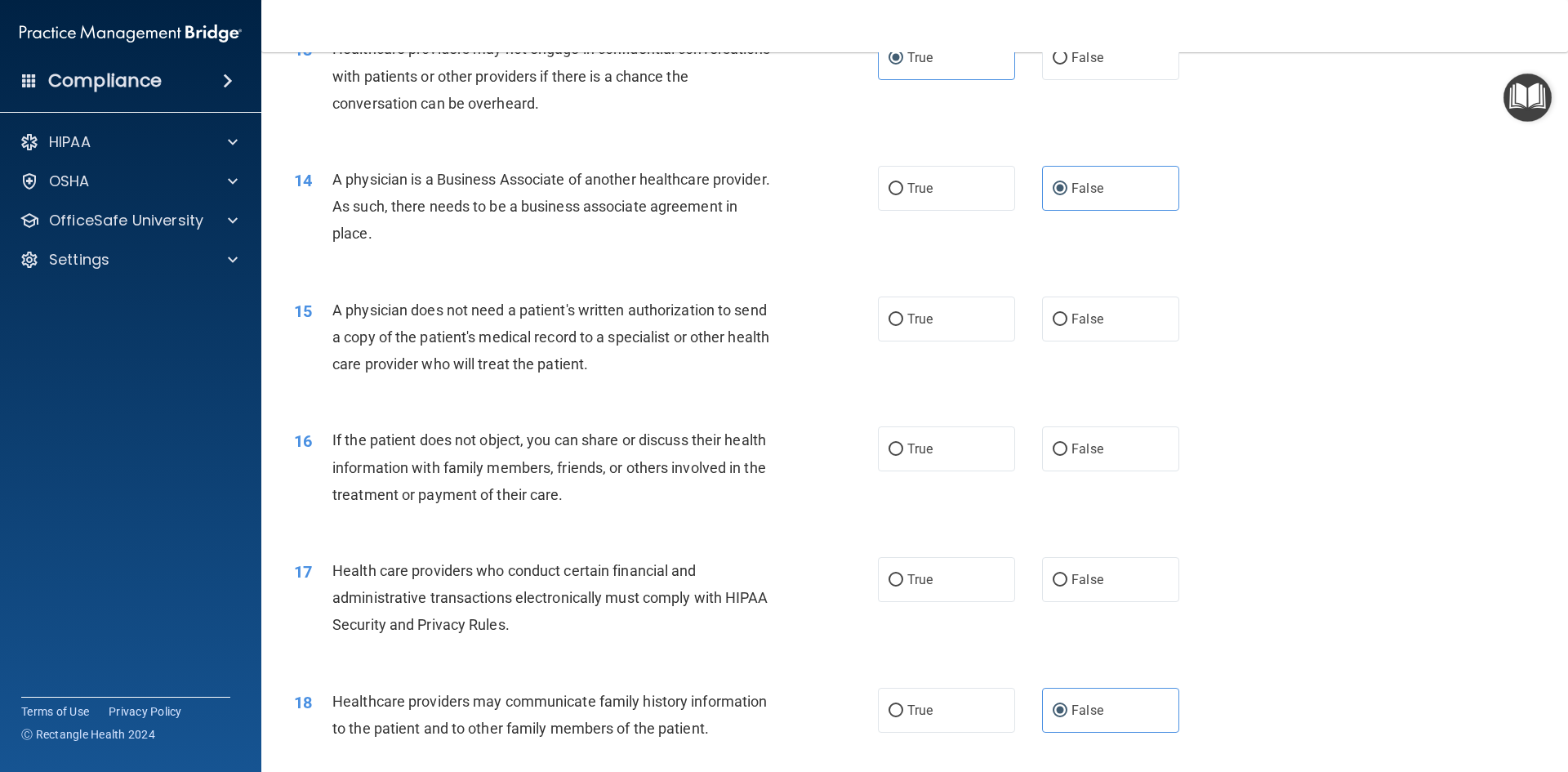
scroll to position [1551, 0]
click at [958, 317] on label "True" at bounding box center [946, 317] width 137 height 45
click at [903, 317] on input "True" at bounding box center [896, 318] width 15 height 12
radio input "true"
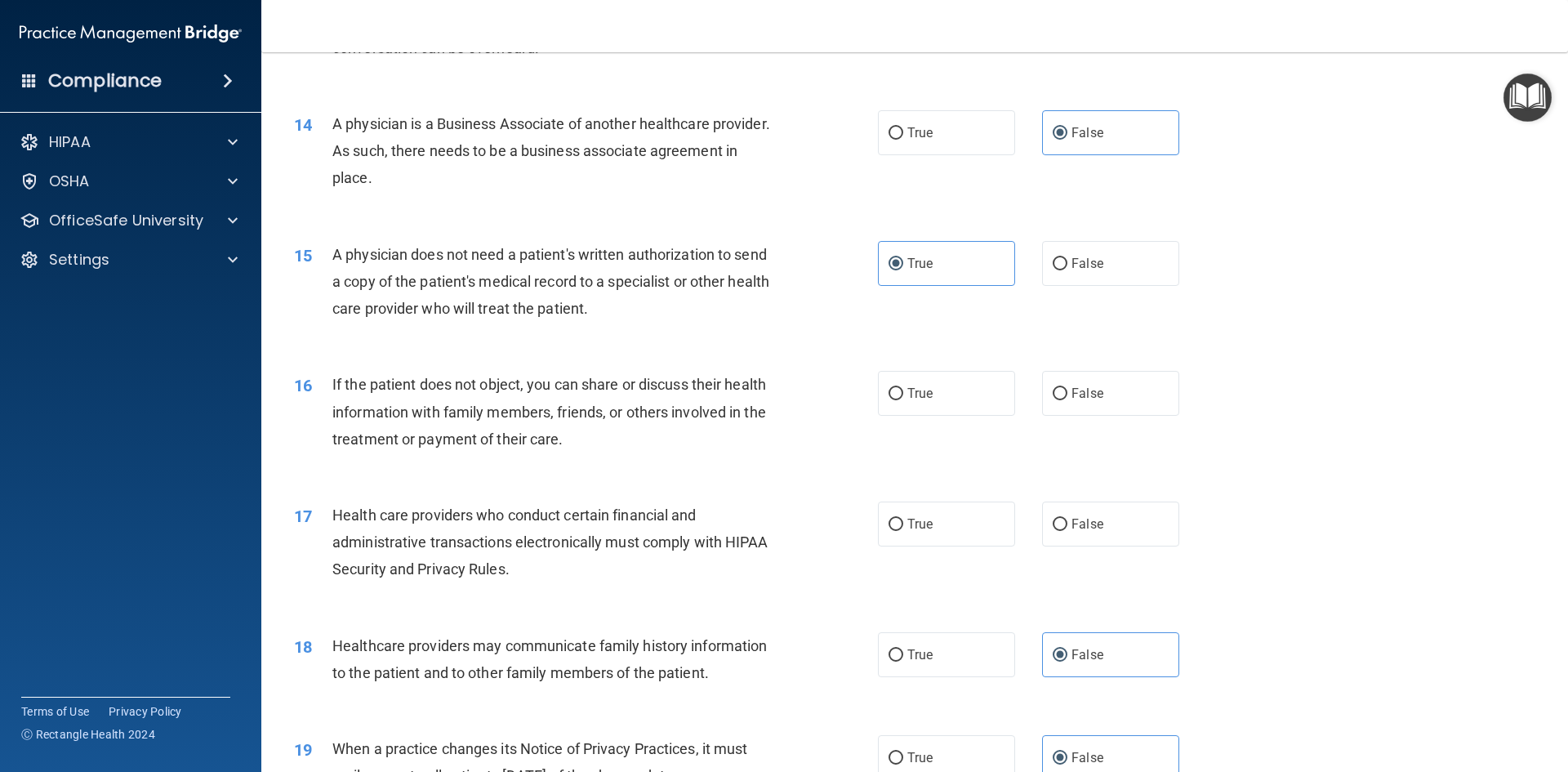
scroll to position [1633, 0]
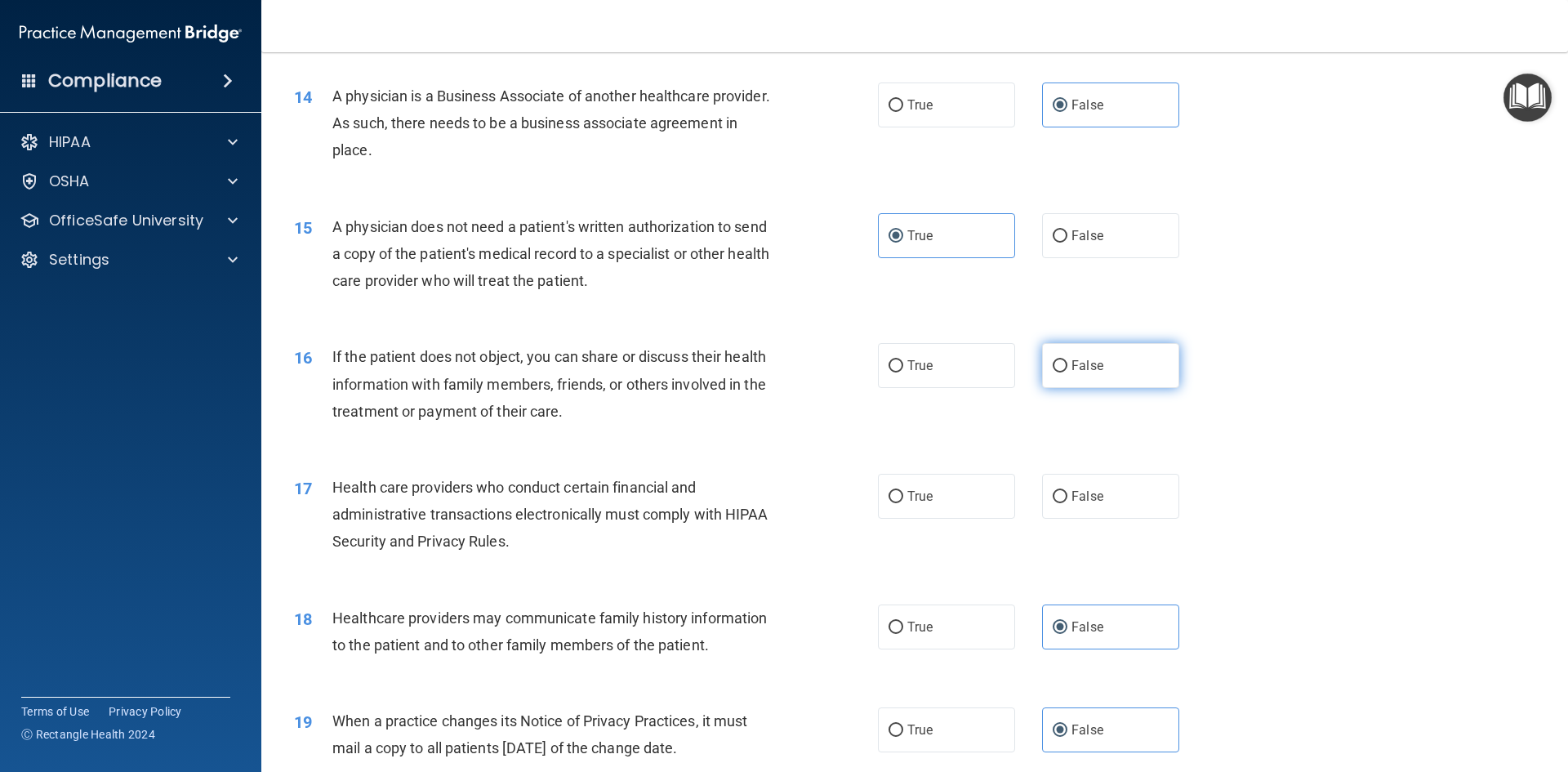
click at [1108, 354] on label "False" at bounding box center [1110, 365] width 137 height 45
click at [1067, 361] on input "False" at bounding box center [1060, 366] width 15 height 12
radio input "true"
click at [921, 368] on span "True" at bounding box center [921, 365] width 25 height 15
click at [903, 368] on input "True" at bounding box center [896, 366] width 15 height 12
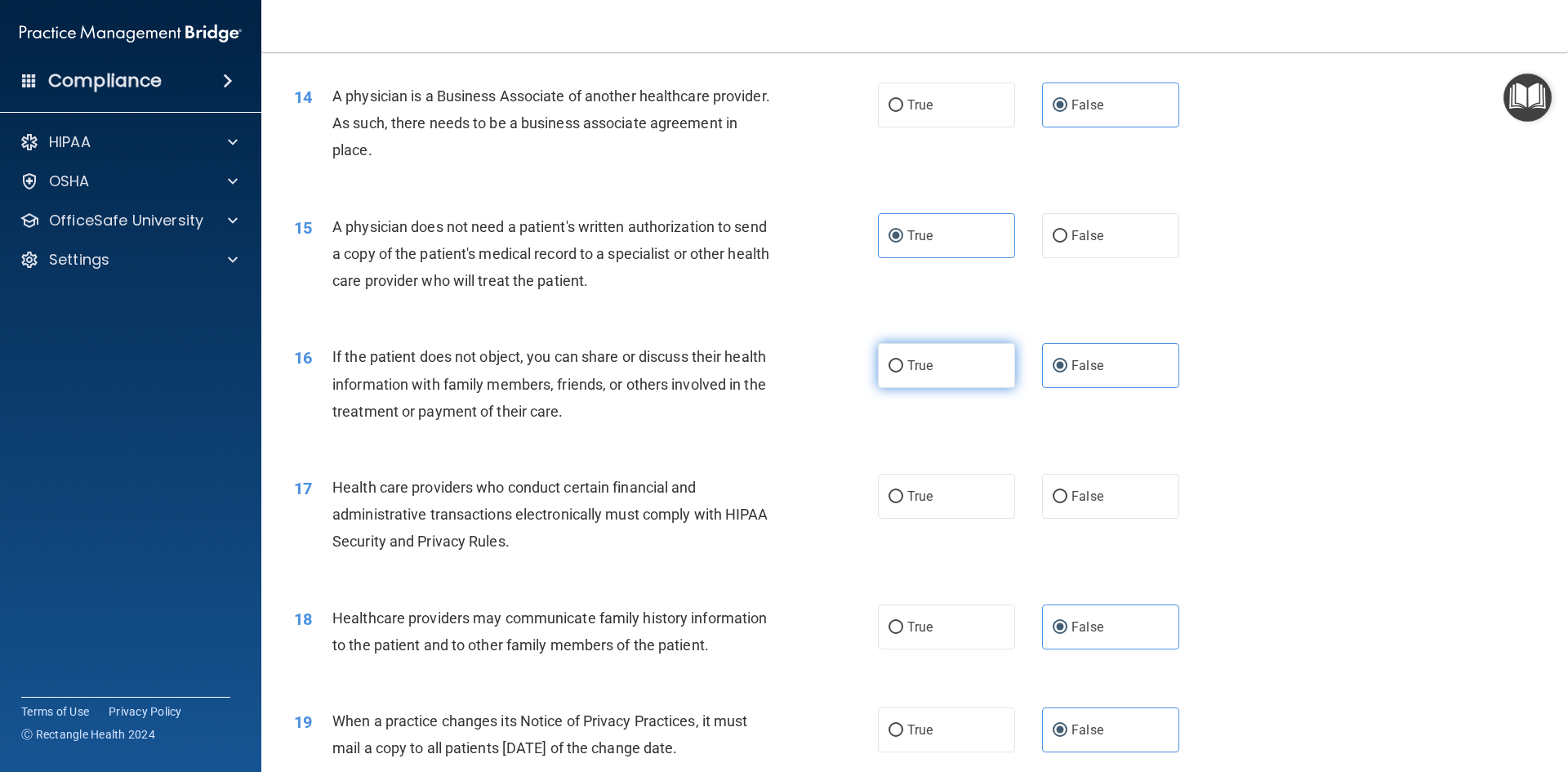
radio input "true"
radio input "false"
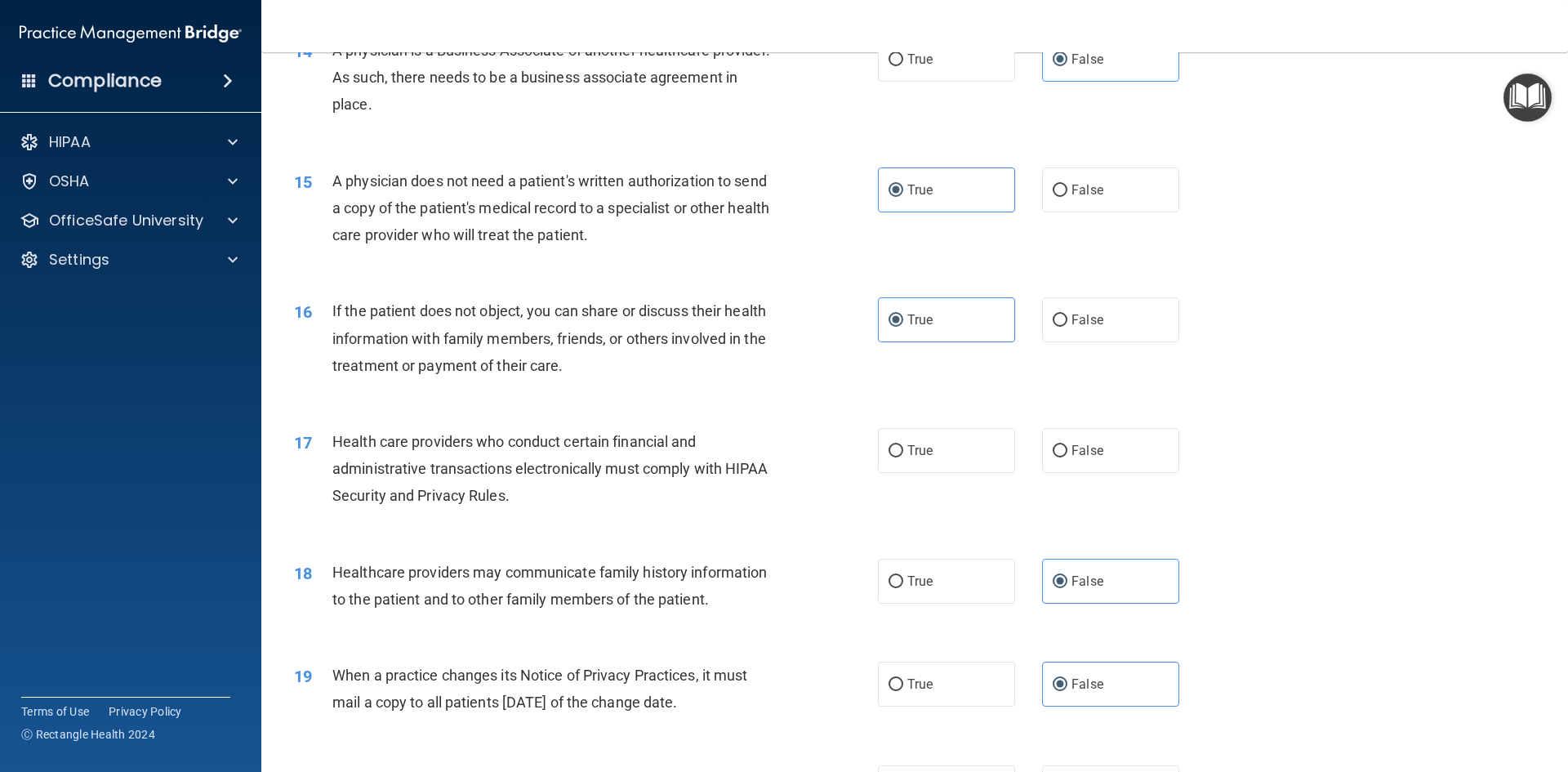
scroll to position [1715, 0]
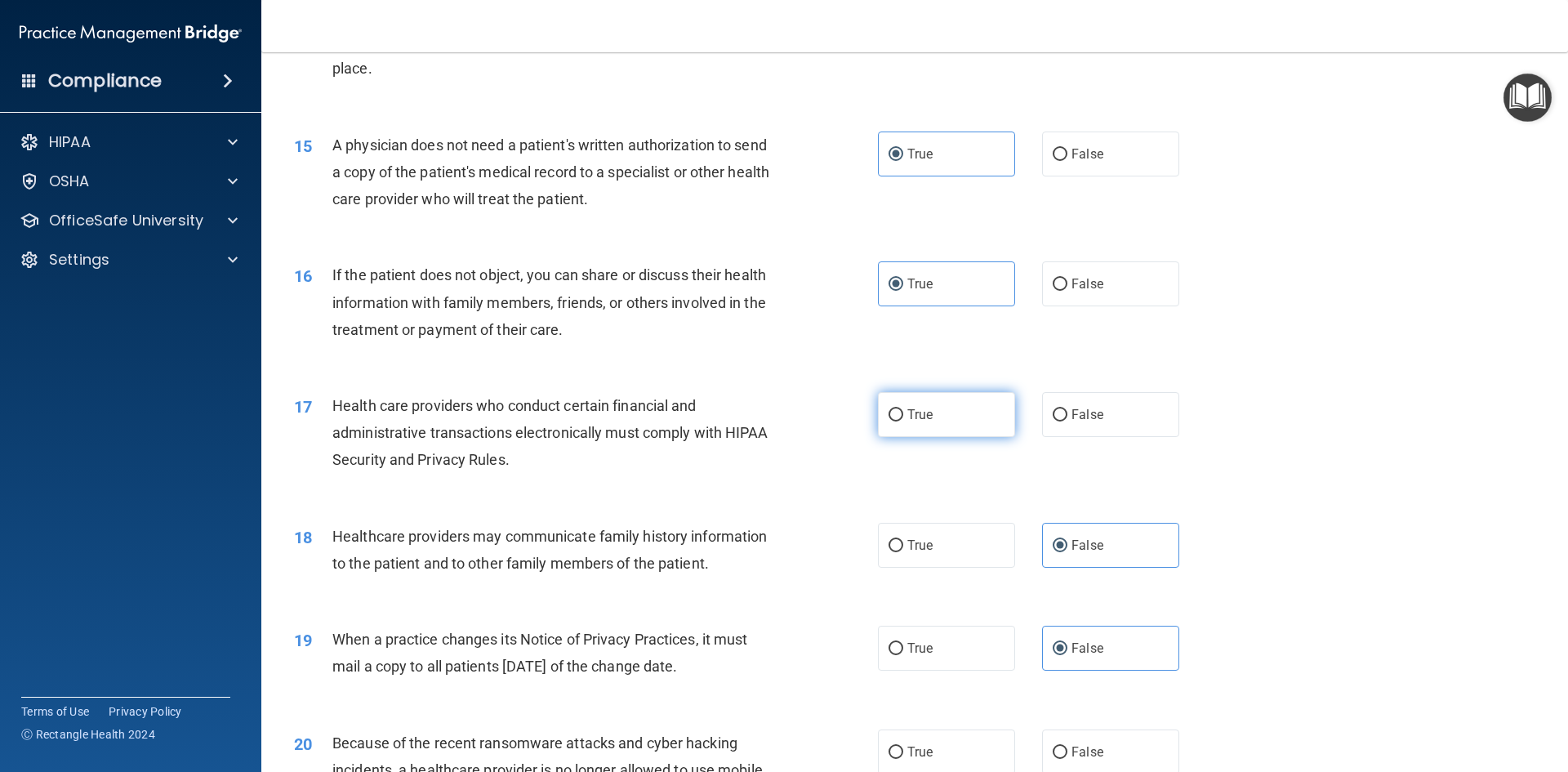
click at [932, 410] on label "True" at bounding box center [946, 414] width 137 height 45
click at [903, 410] on input "True" at bounding box center [896, 414] width 15 height 12
radio input "true"
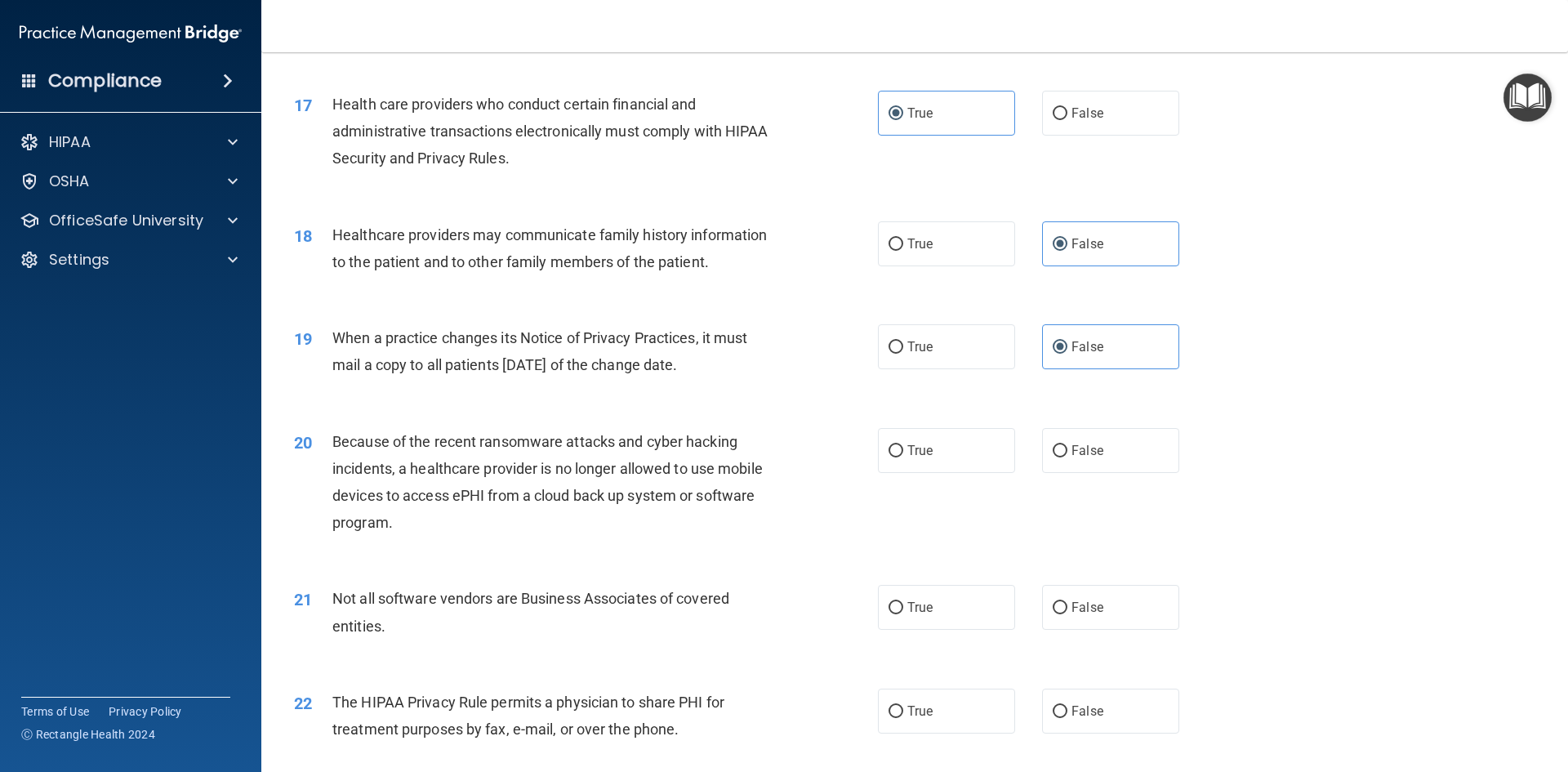
scroll to position [2041, 0]
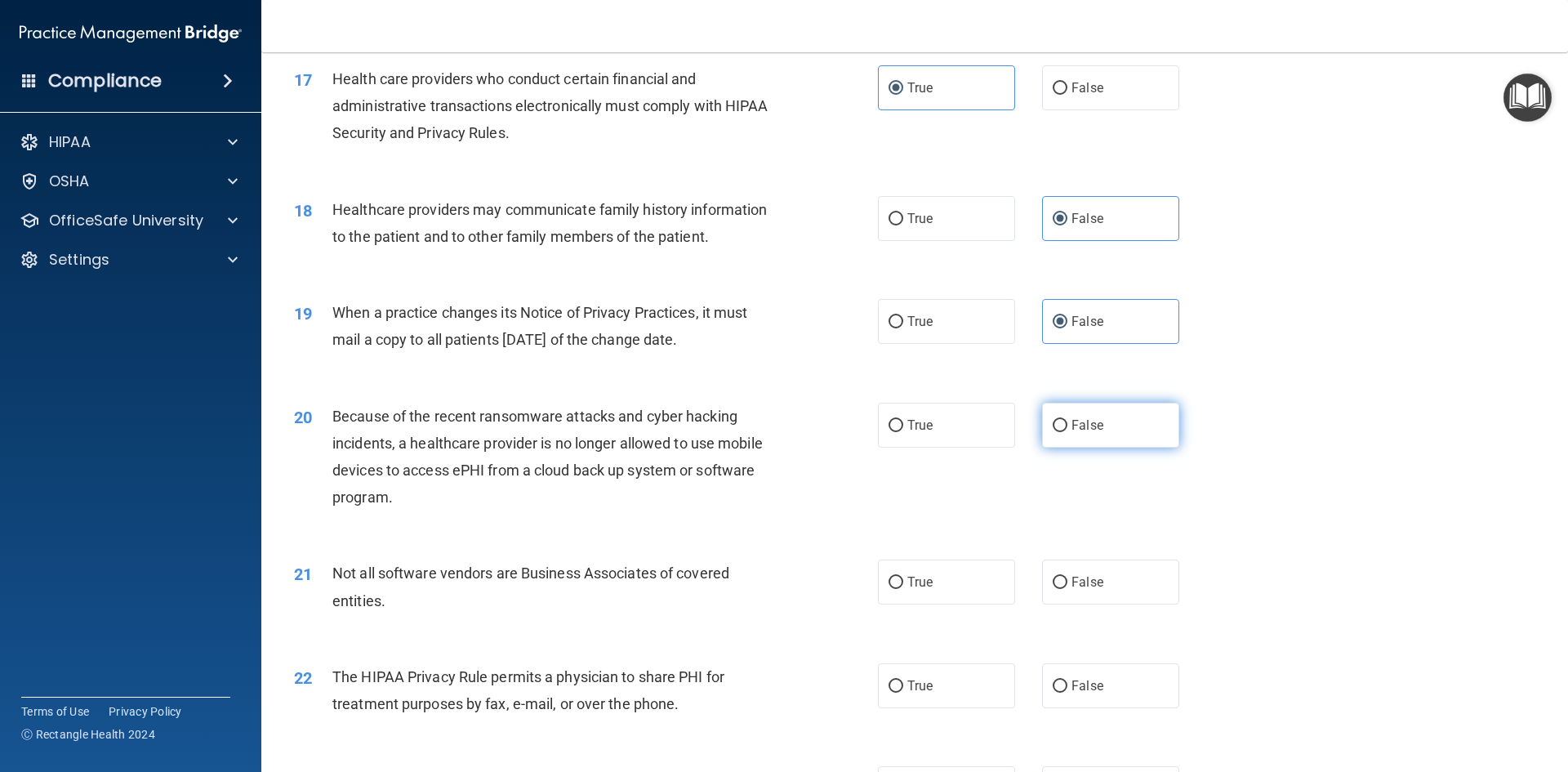
click at [1072, 424] on span "False" at bounding box center [1087, 424] width 32 height 15
click at [1067, 424] on input "False" at bounding box center [1060, 425] width 15 height 12
radio input "true"
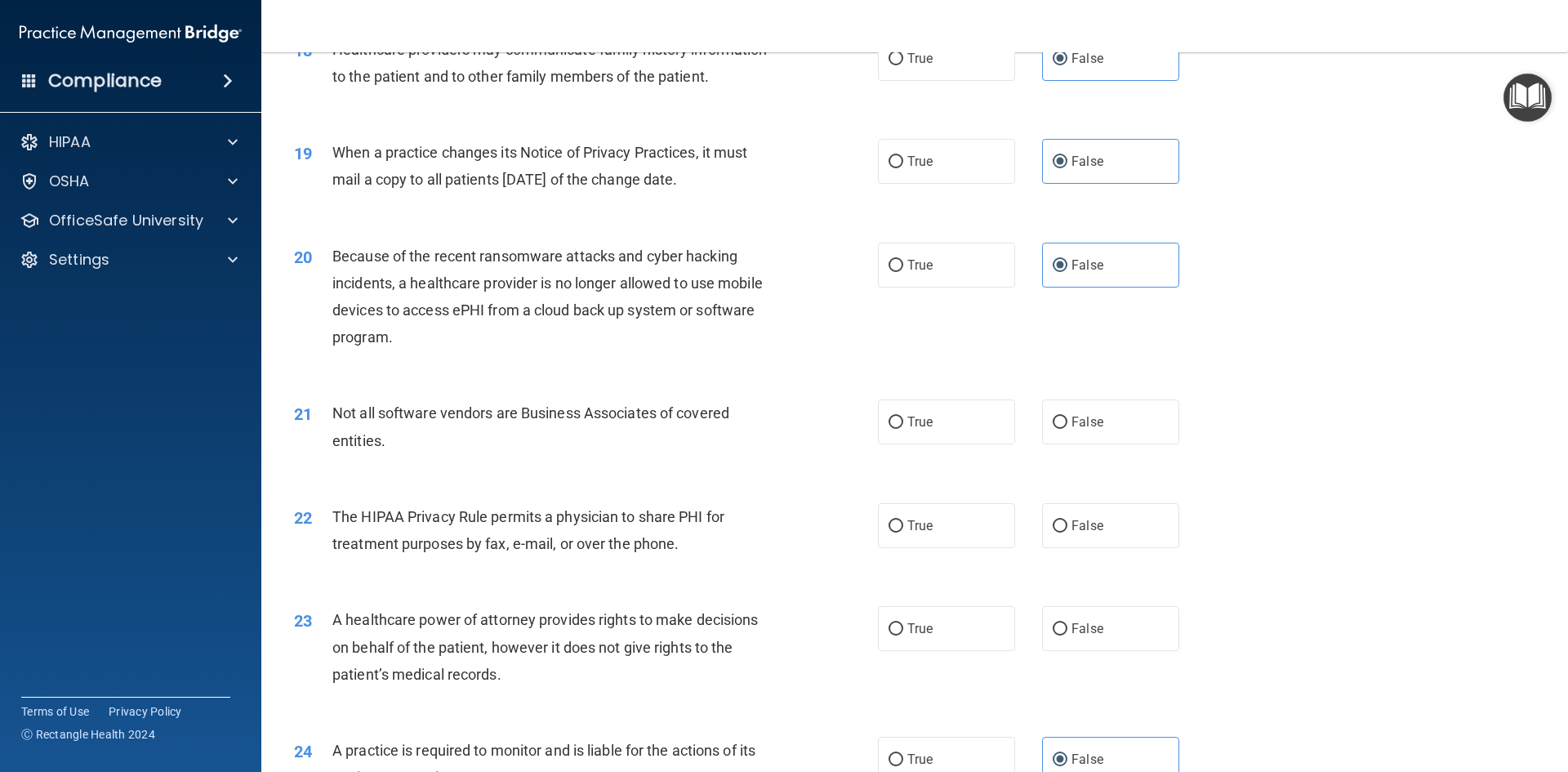
scroll to position [2205, 0]
click at [955, 418] on label "True" at bounding box center [946, 418] width 137 height 45
click at [903, 418] on input "True" at bounding box center [896, 419] width 15 height 12
radio input "true"
click at [878, 509] on label "True" at bounding box center [946, 522] width 137 height 45
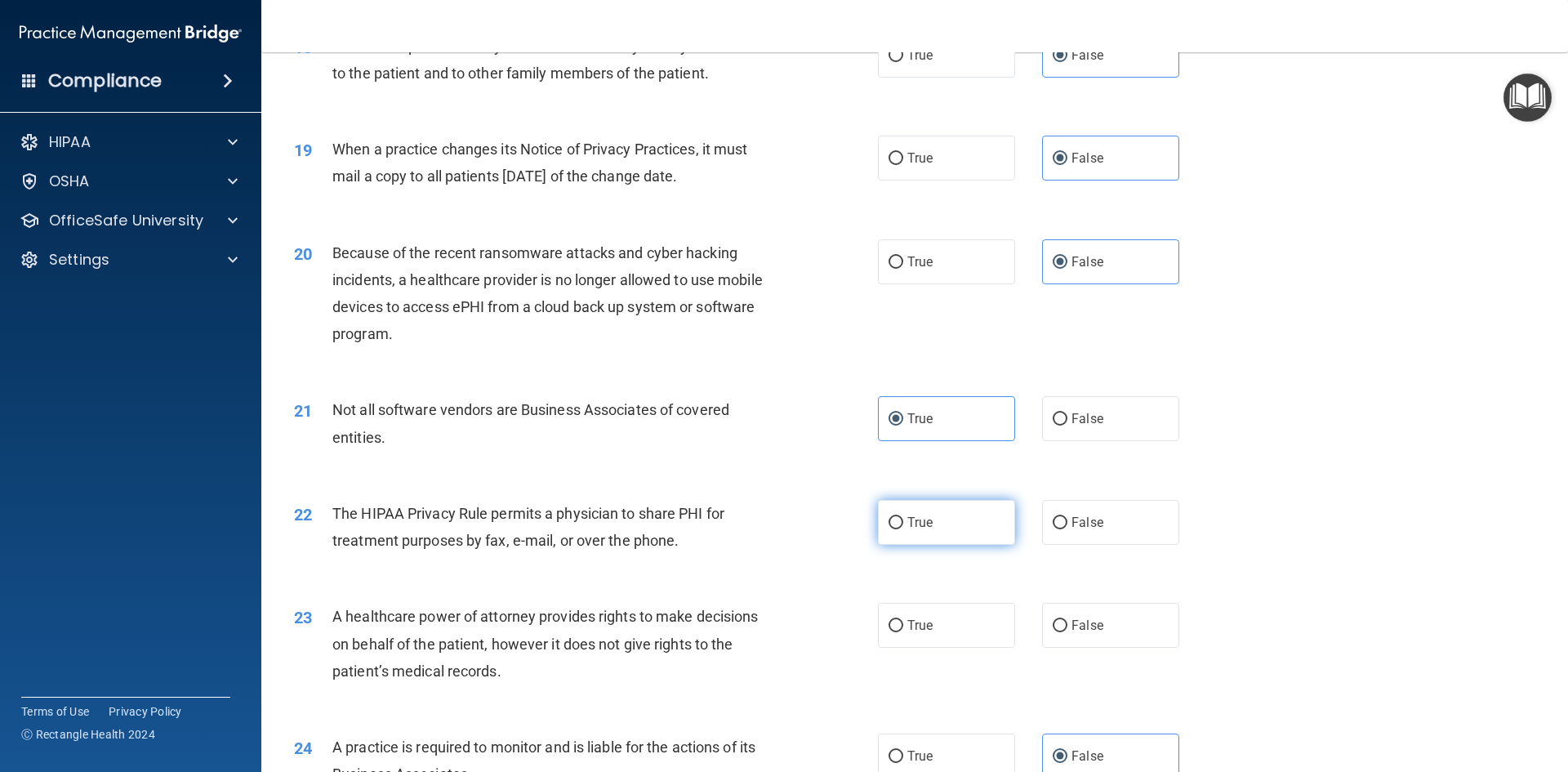
click at [889, 517] on input "True" at bounding box center [896, 523] width 15 height 12
radio input "true"
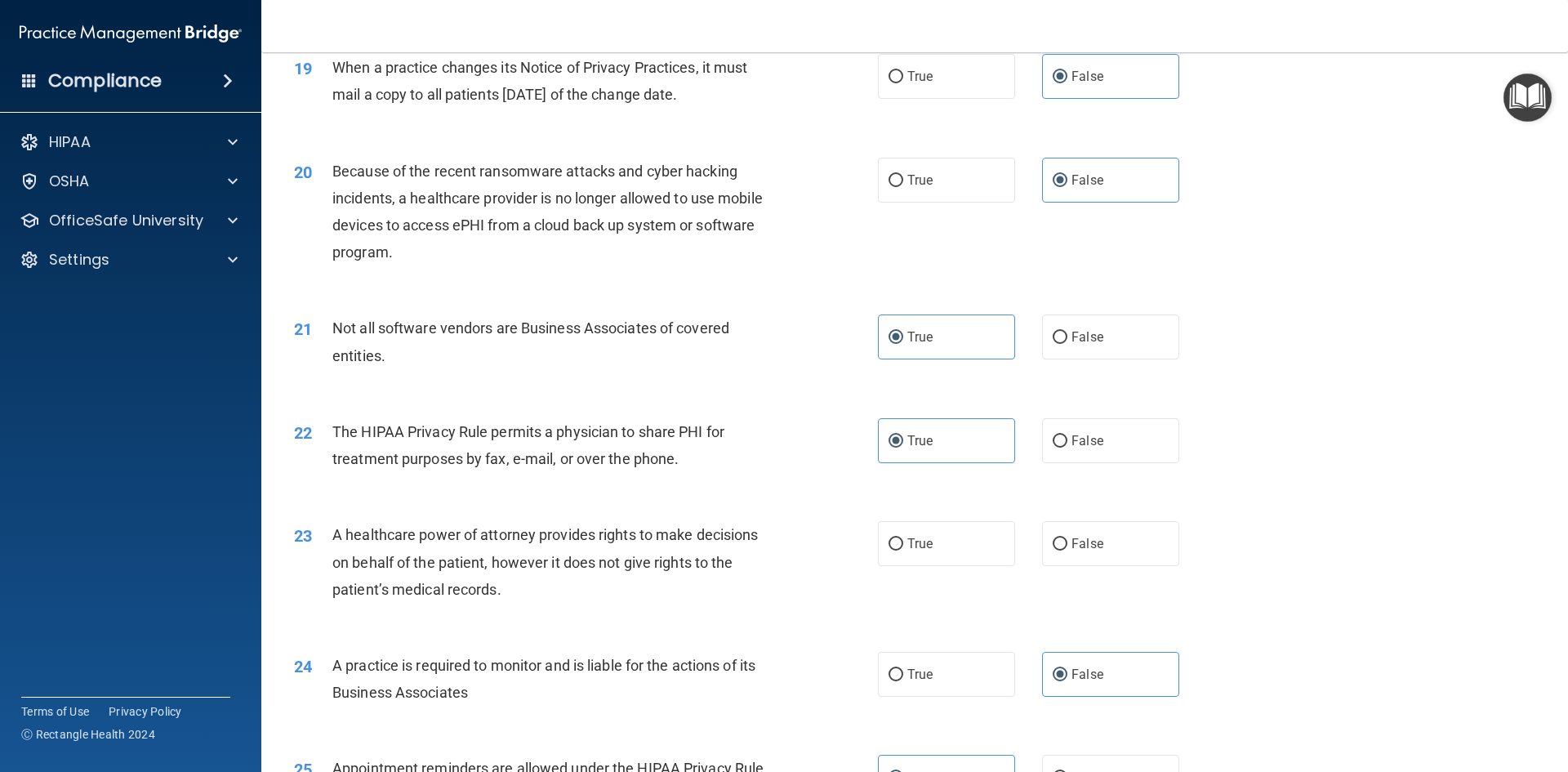
scroll to position [2368, 0]
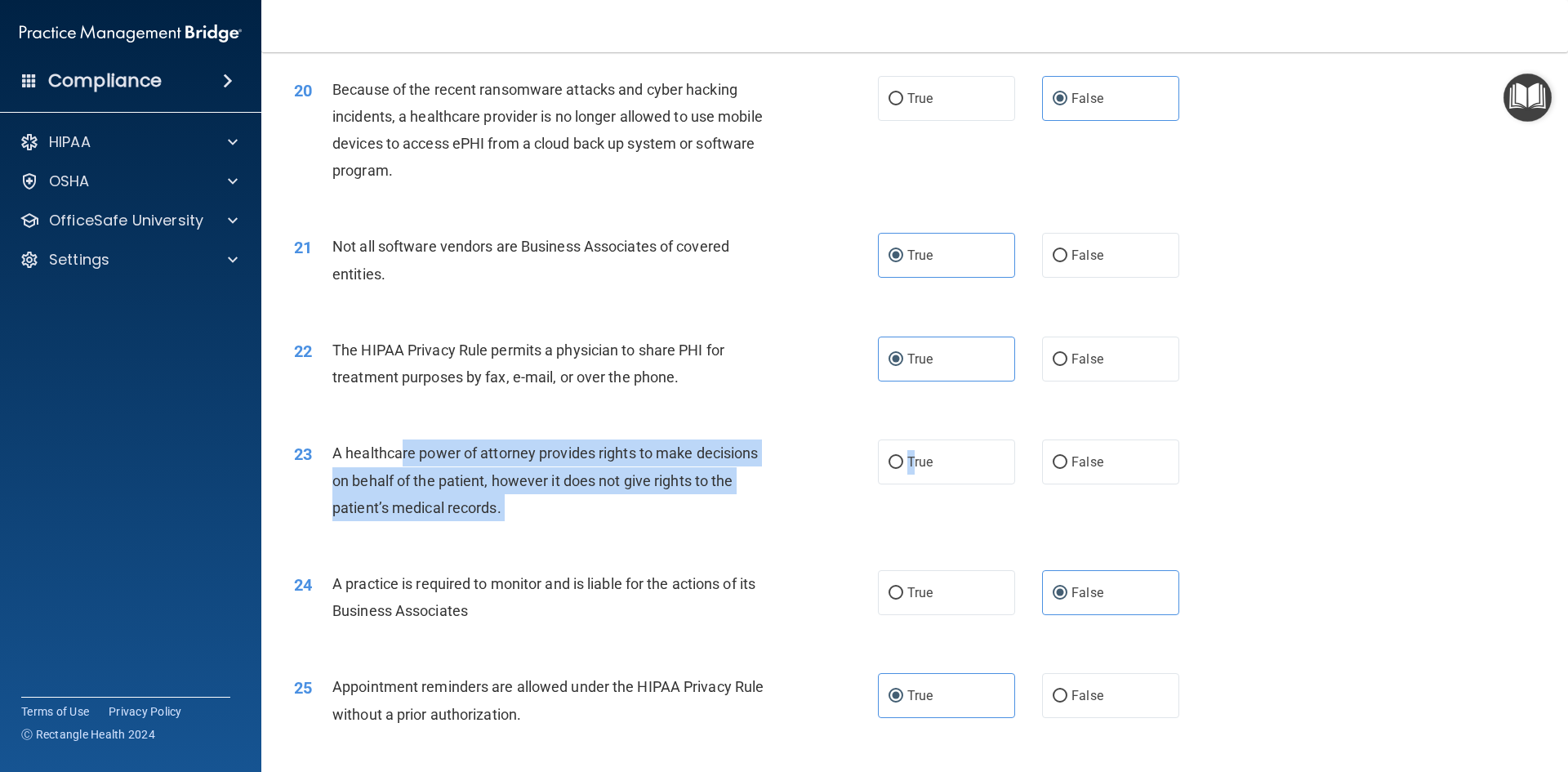
drag, startPoint x: 908, startPoint y: 453, endPoint x: 401, endPoint y: 457, distance: 507.0
click at [1207, 440] on ng-form "23 A healthcare power of attorney provides rights to make decisions on behalf o…" at bounding box center [1207, 440] width 0 height 0
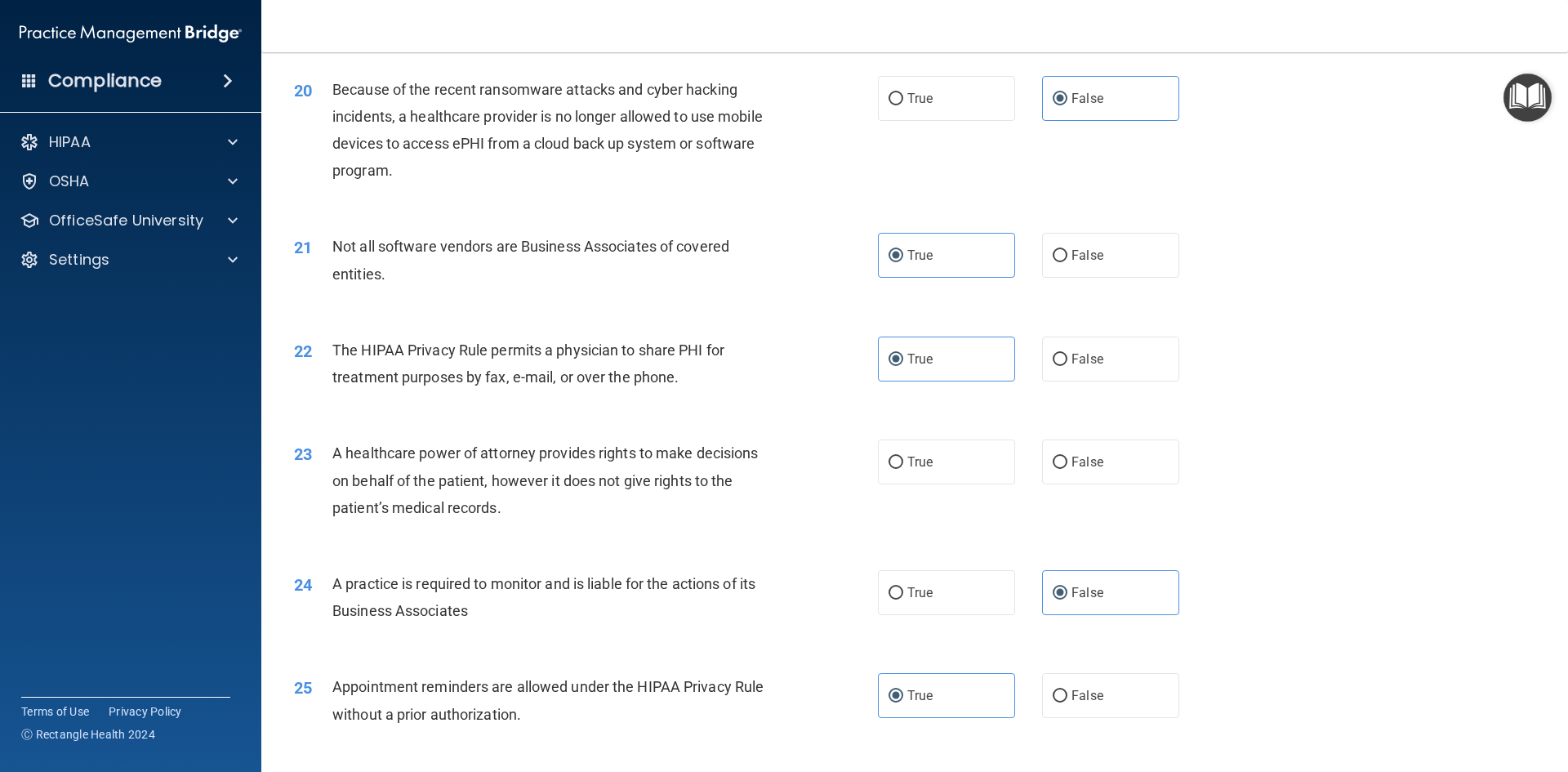
click at [517, 554] on div "24 A practice is required to monitor and is liable for the actions of its Busin…" at bounding box center [914, 601] width 1266 height 103
click at [1105, 454] on label "False" at bounding box center [1110, 462] width 137 height 45
click at [1067, 456] on input "False" at bounding box center [1060, 462] width 15 height 12
radio input "true"
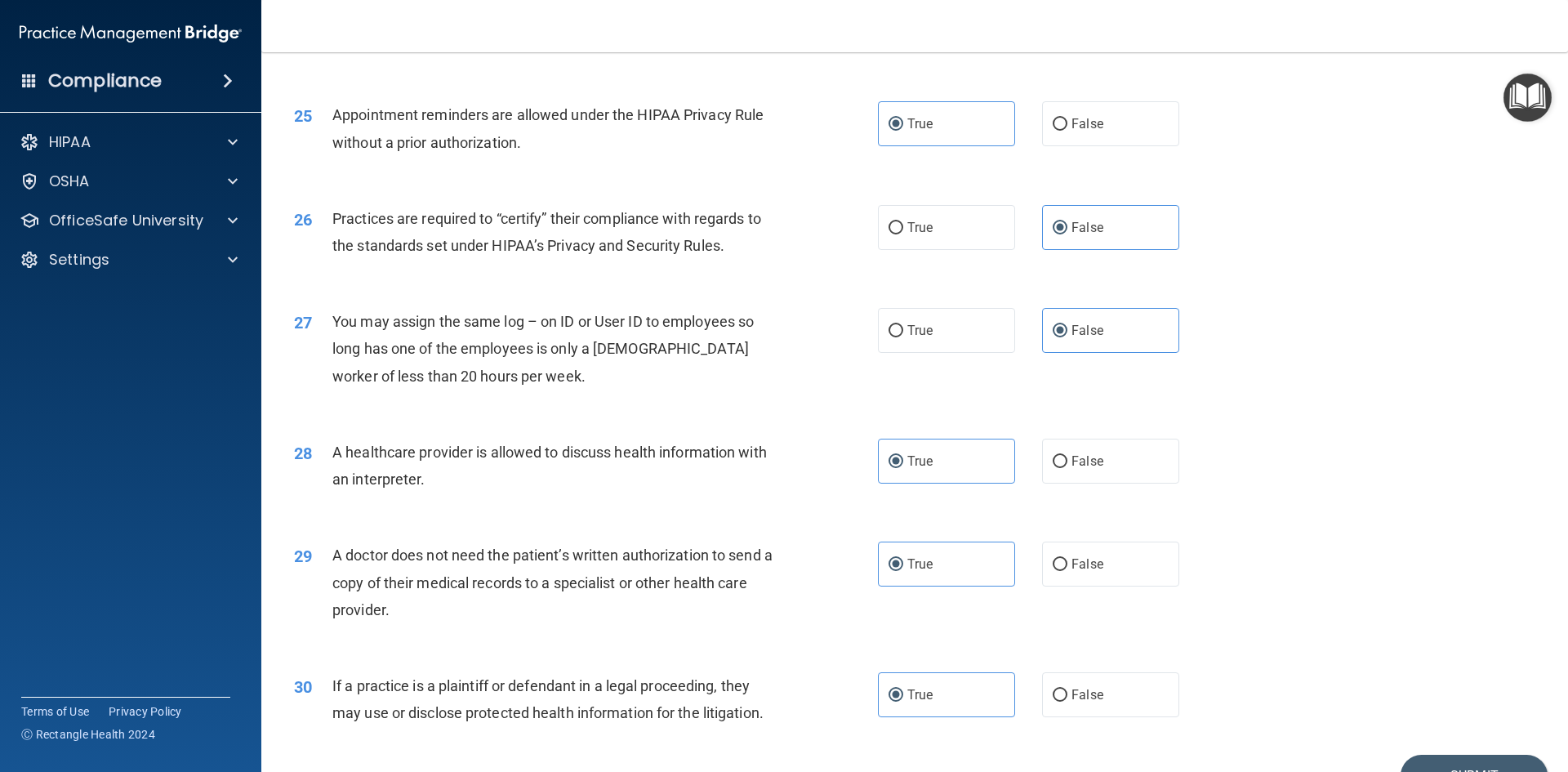
scroll to position [3030, 0]
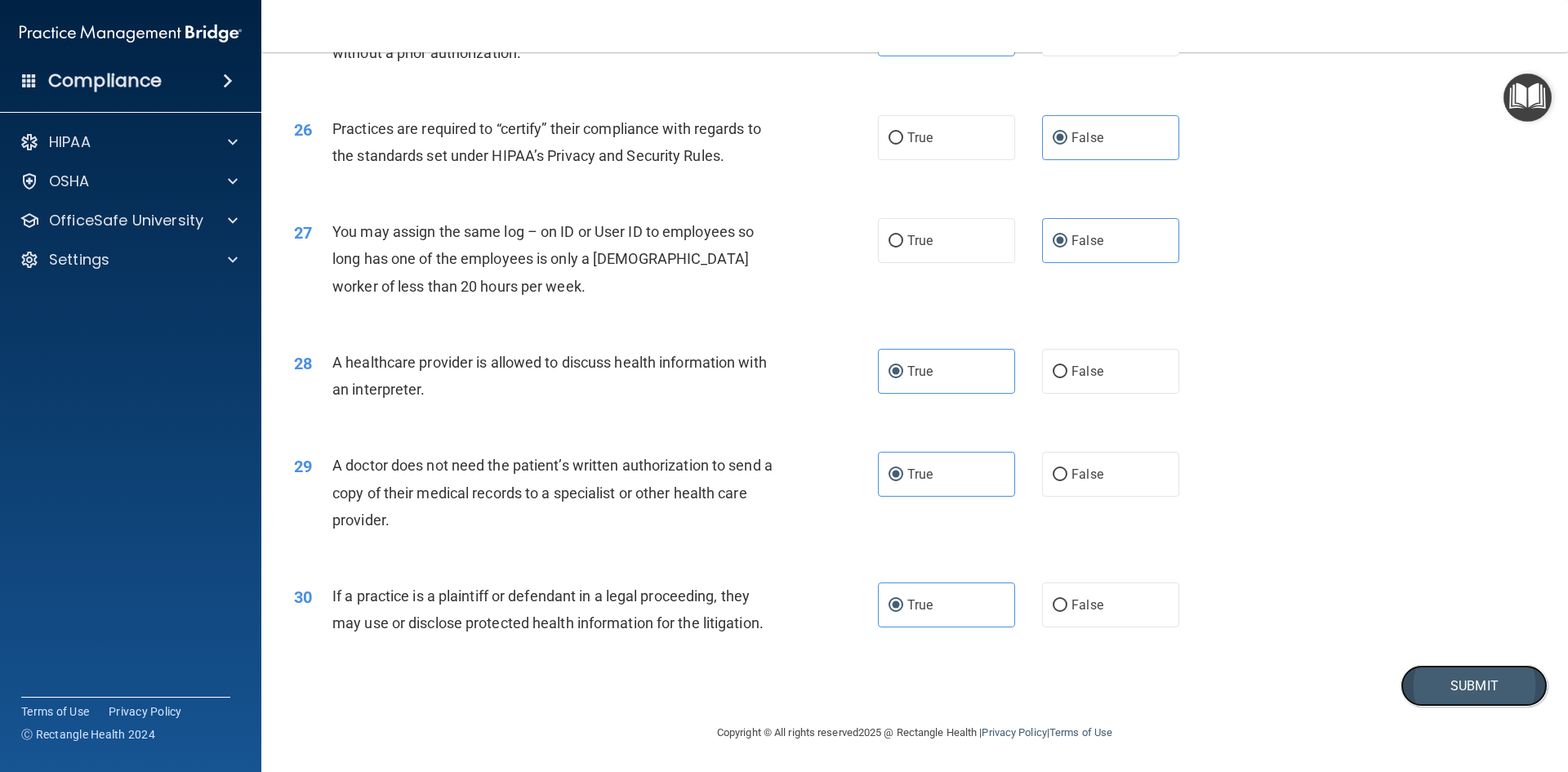
click at [1438, 693] on button "Submit" at bounding box center [1473, 686] width 147 height 42
click at [1431, 685] on button "Submit" at bounding box center [1473, 686] width 147 height 42
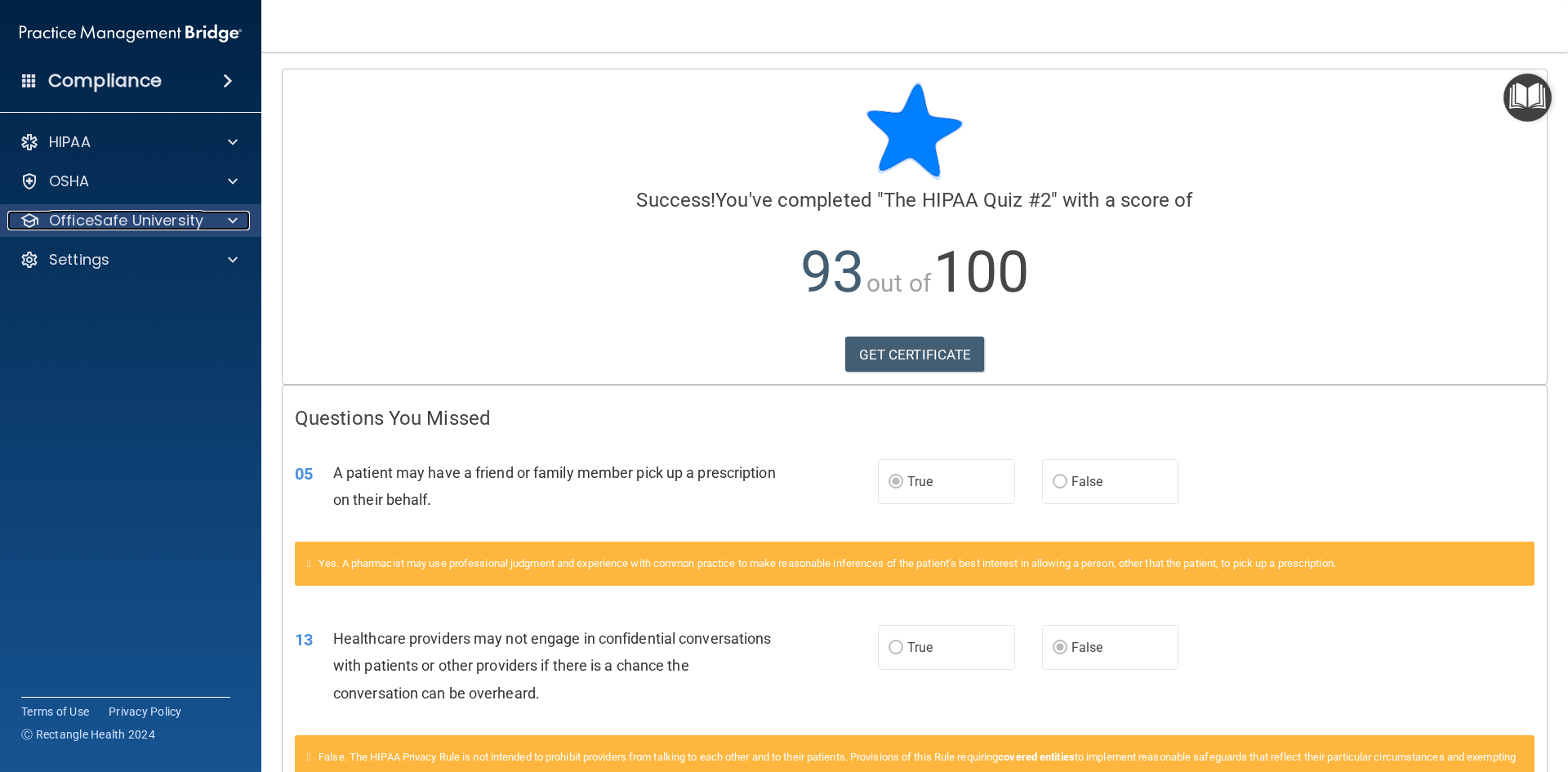
click at [114, 216] on p "OfficeSafe University" at bounding box center [127, 220] width 155 height 20
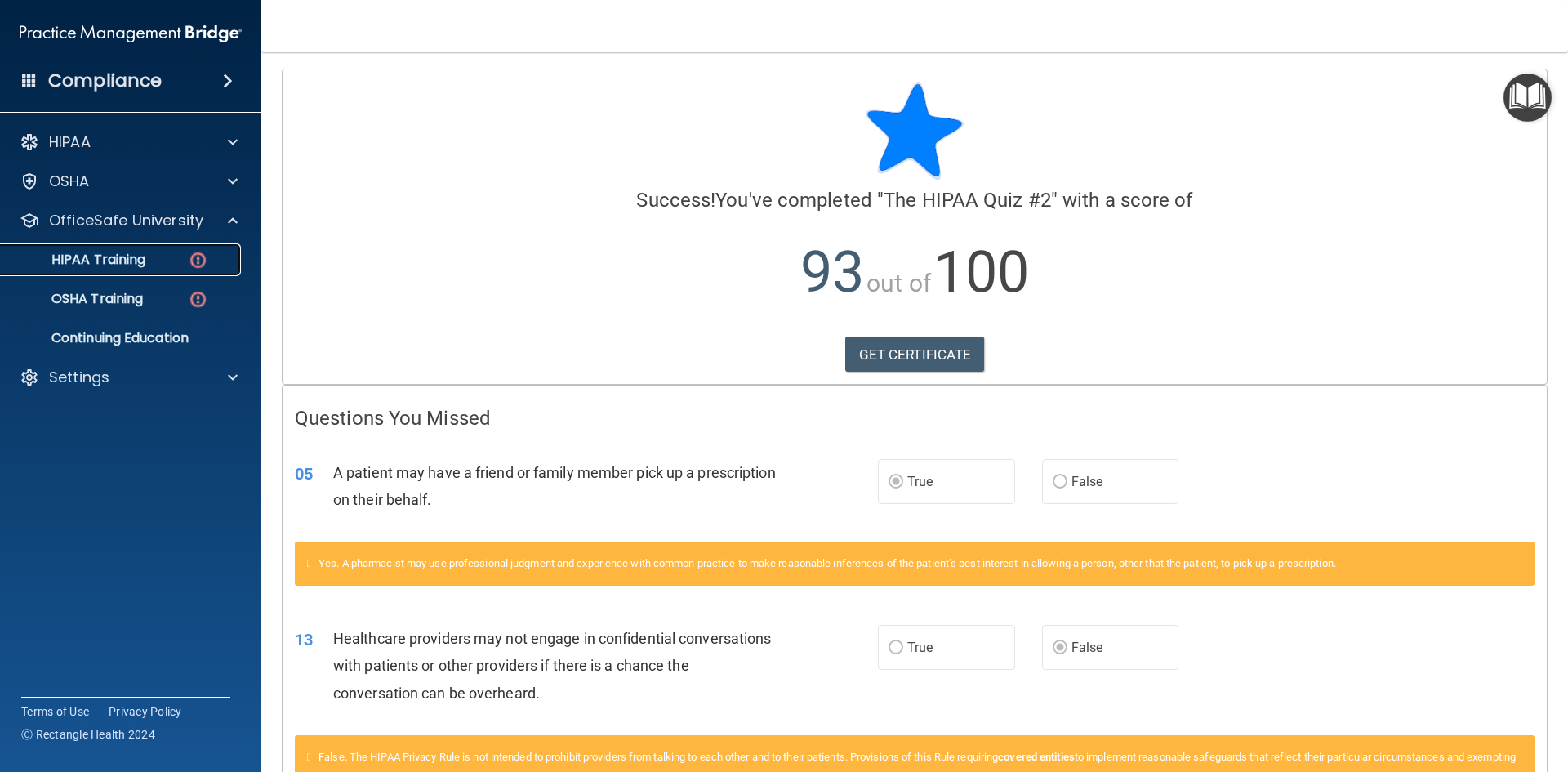
click at [105, 258] on p "HIPAA Training" at bounding box center [78, 259] width 135 height 16
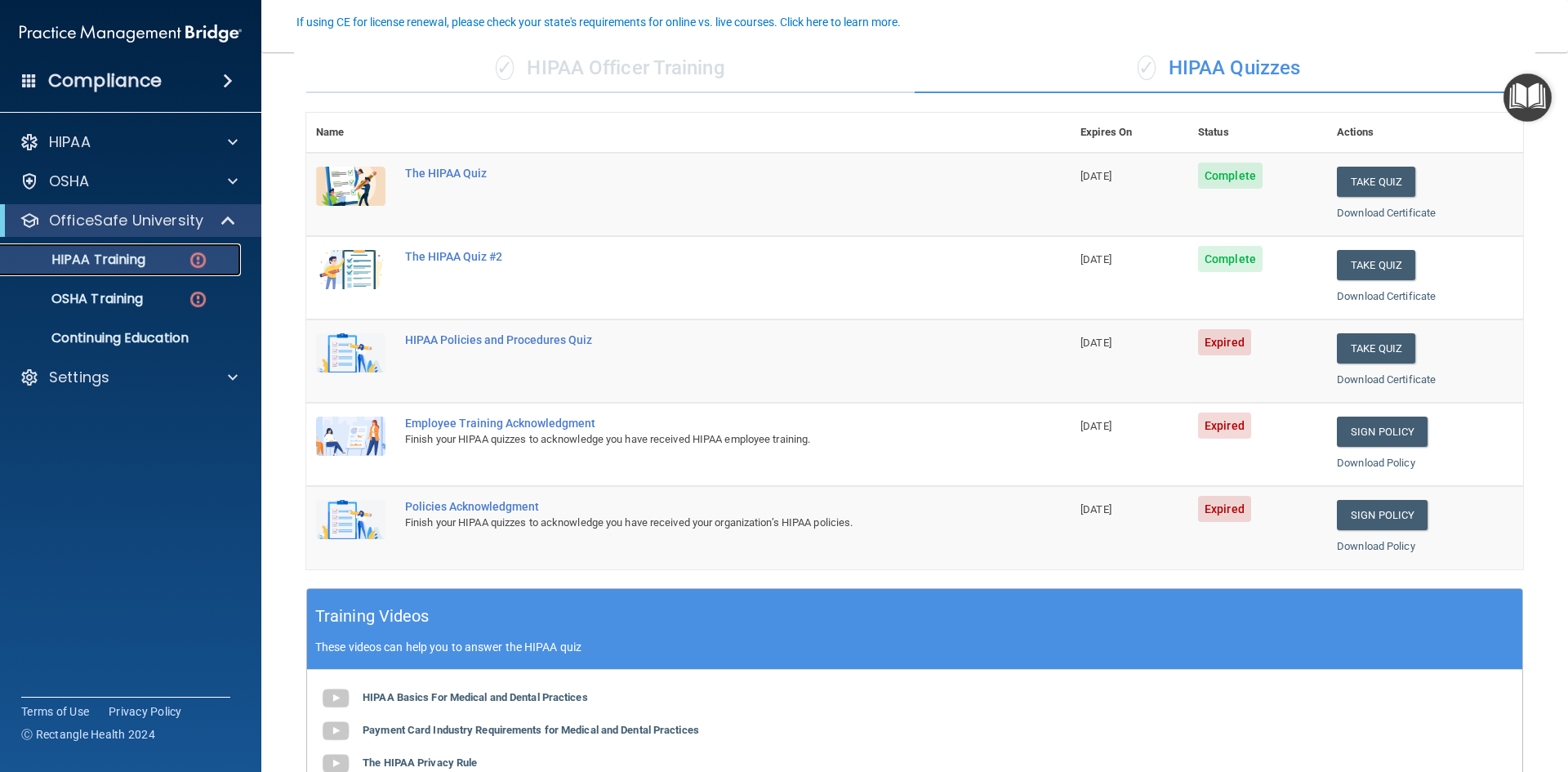
scroll to position [163, 0]
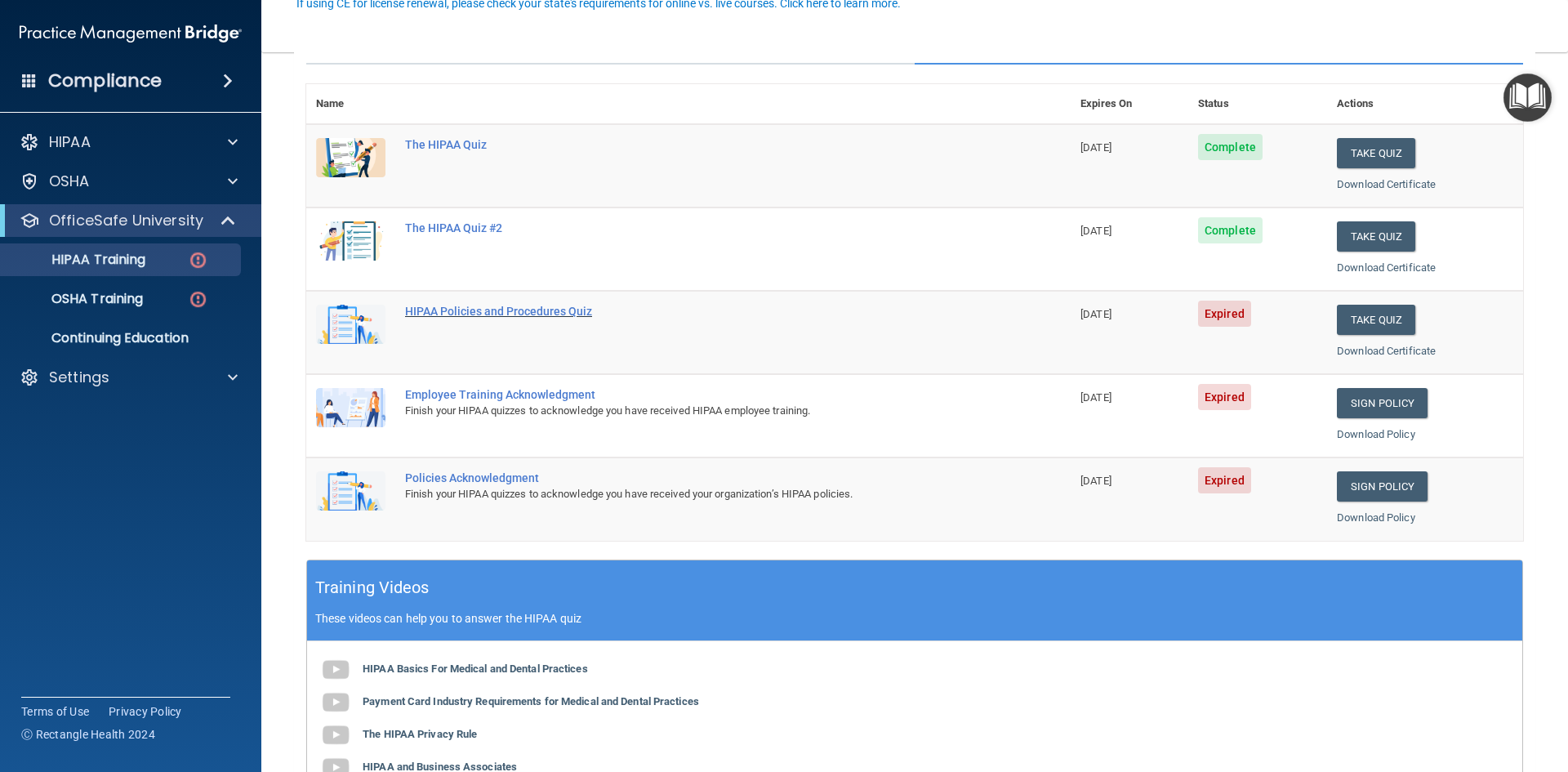
click at [455, 312] on div "HIPAA Policies and Procedures Quiz" at bounding box center [697, 311] width 584 height 13
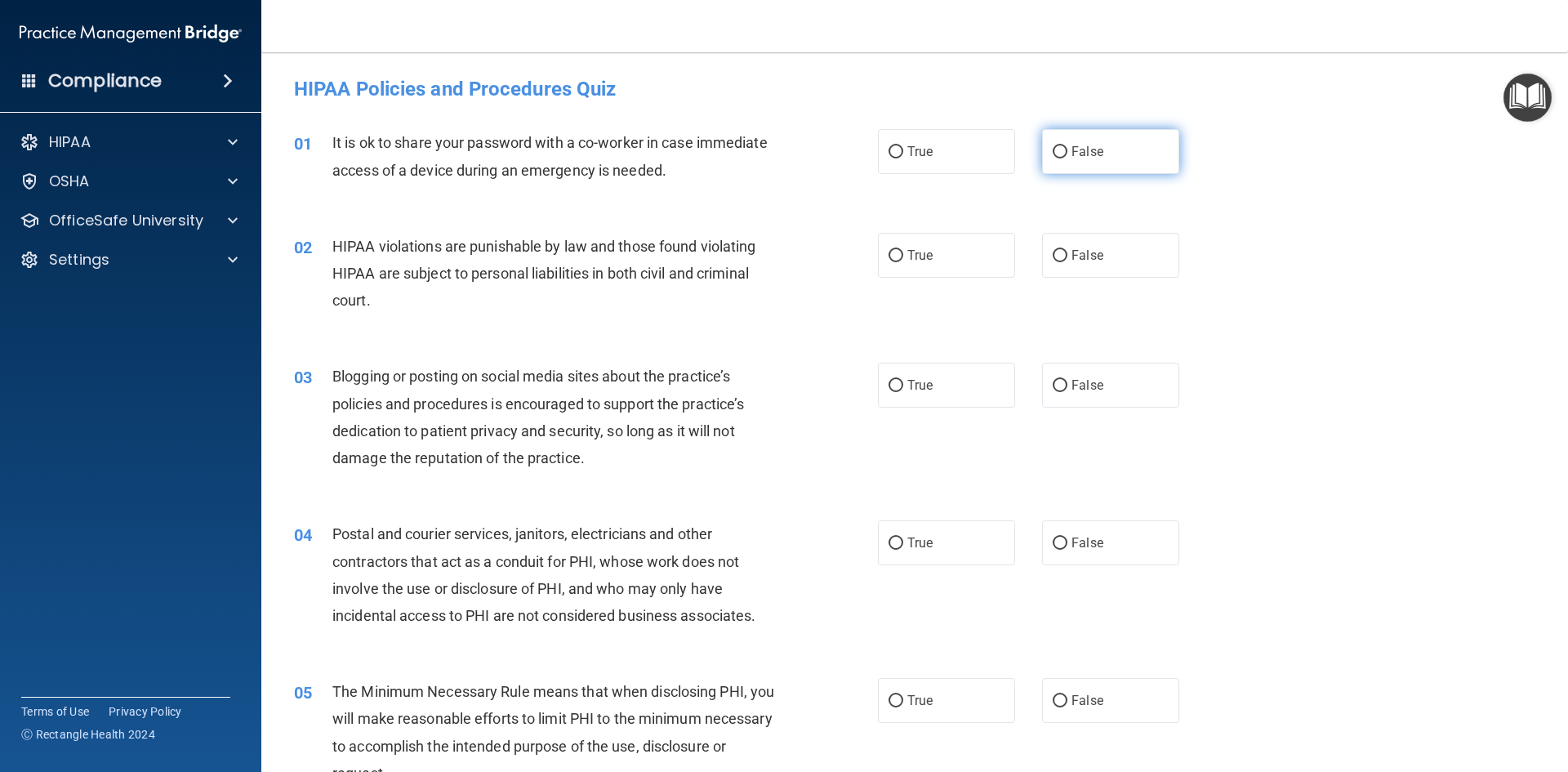
click at [1064, 141] on label "False" at bounding box center [1110, 151] width 137 height 45
click at [1064, 147] on input "False" at bounding box center [1060, 152] width 15 height 12
radio input "true"
click at [878, 254] on label "True" at bounding box center [946, 255] width 137 height 45
click at [889, 254] on input "True" at bounding box center [896, 255] width 15 height 12
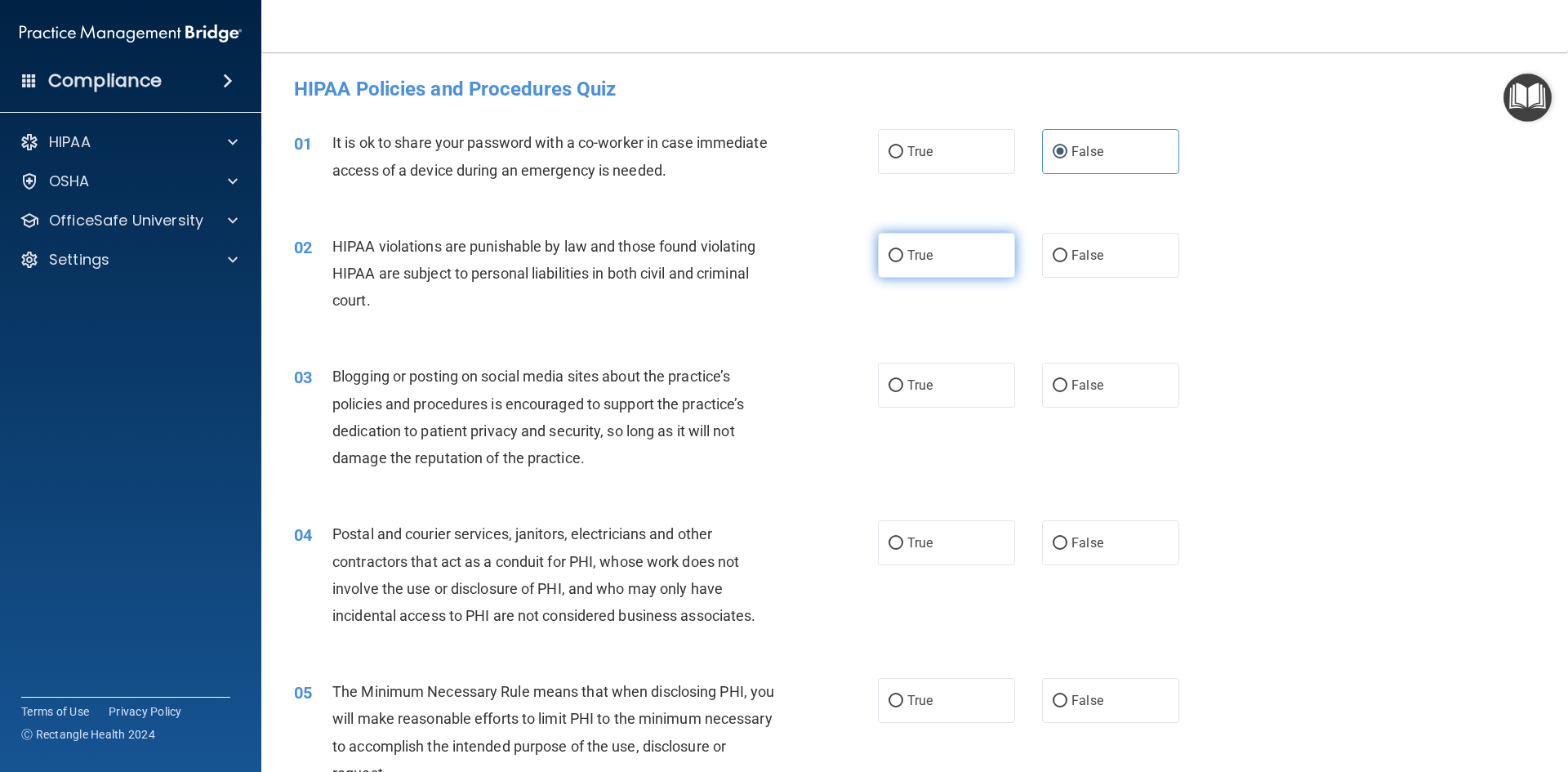
radio input "true"
click at [905, 397] on label "True" at bounding box center [946, 384] width 137 height 45
click at [903, 392] on input "True" at bounding box center [896, 385] width 15 height 12
radio input "true"
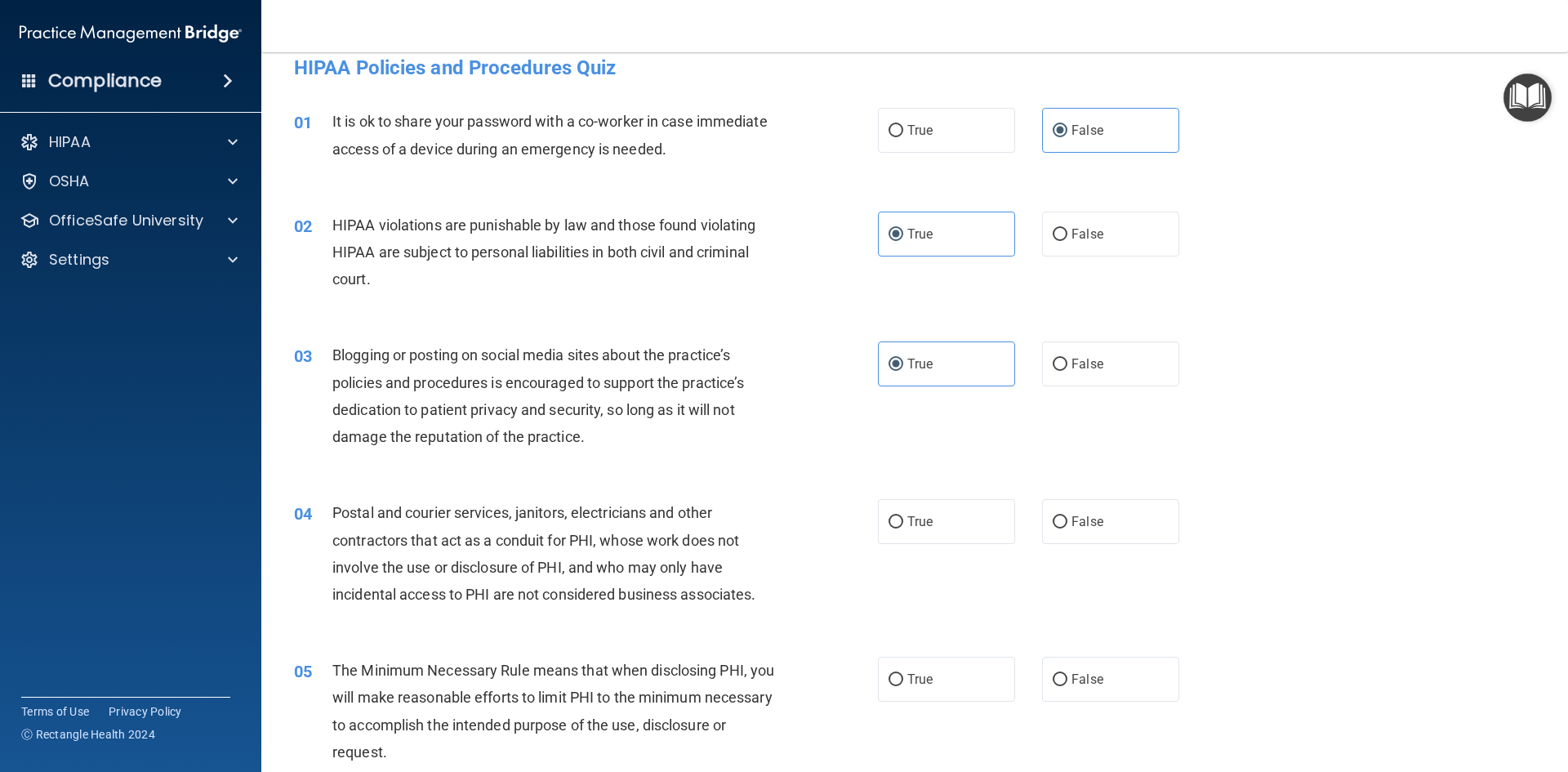
scroll to position [82, 0]
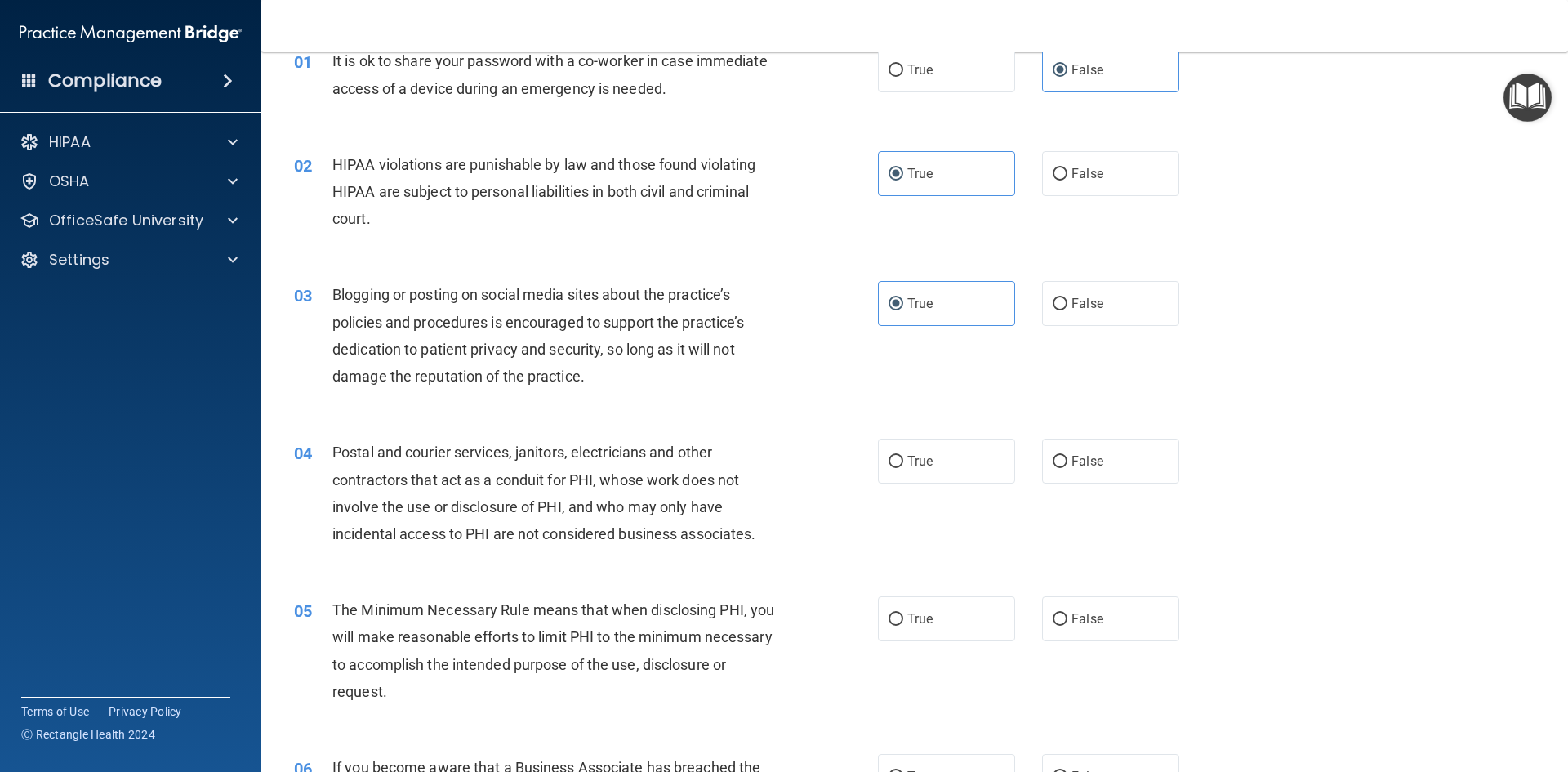
click at [860, 465] on div "04 Postal and courier services, janitors, electricians and other contractors th…" at bounding box center [585, 497] width 633 height 117
click at [889, 460] on input "True" at bounding box center [896, 461] width 15 height 12
radio input "true"
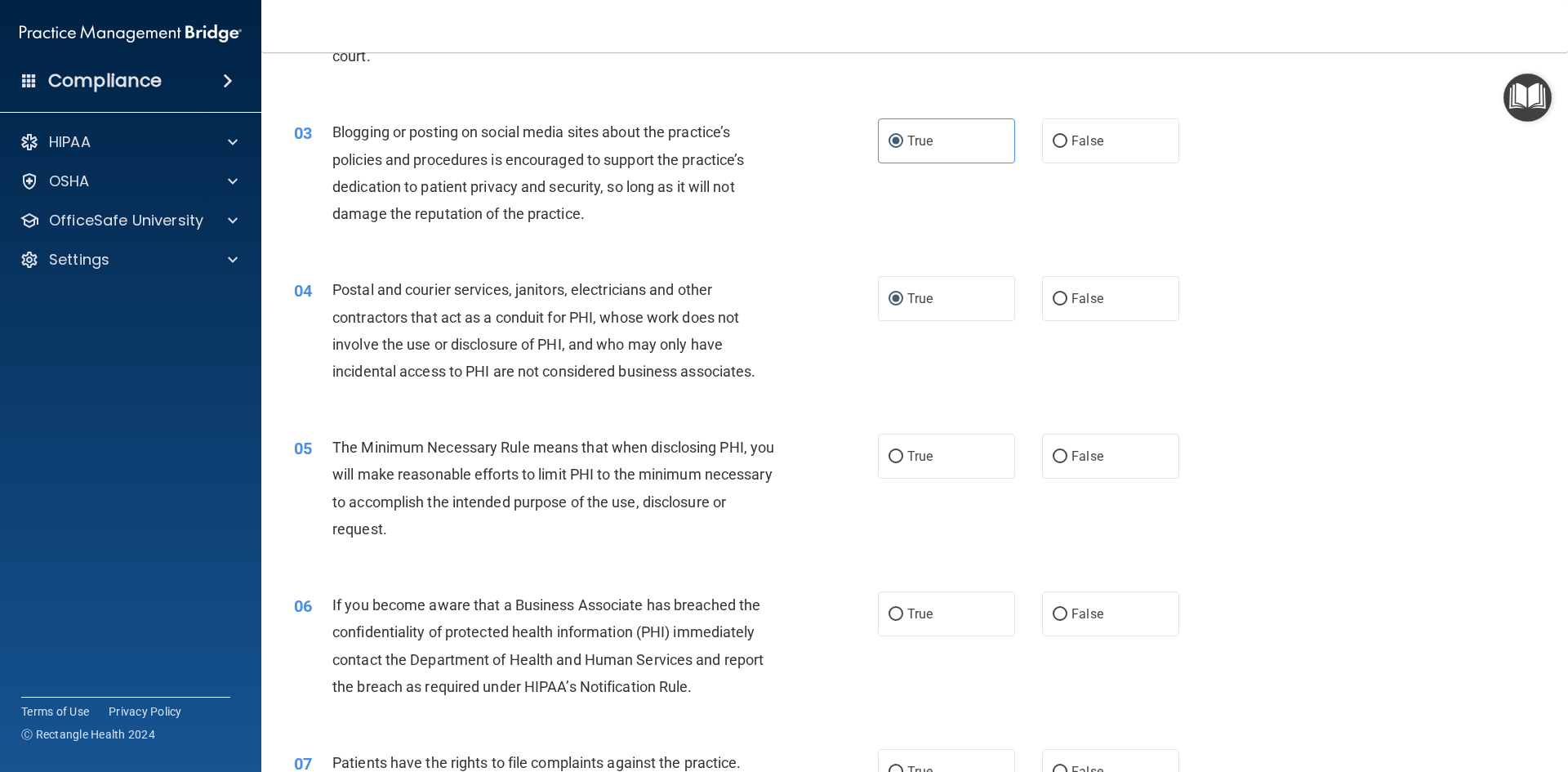
scroll to position [245, 0]
click at [900, 452] on label "True" at bounding box center [946, 454] width 137 height 45
click at [900, 452] on input "True" at bounding box center [896, 455] width 15 height 12
radio input "true"
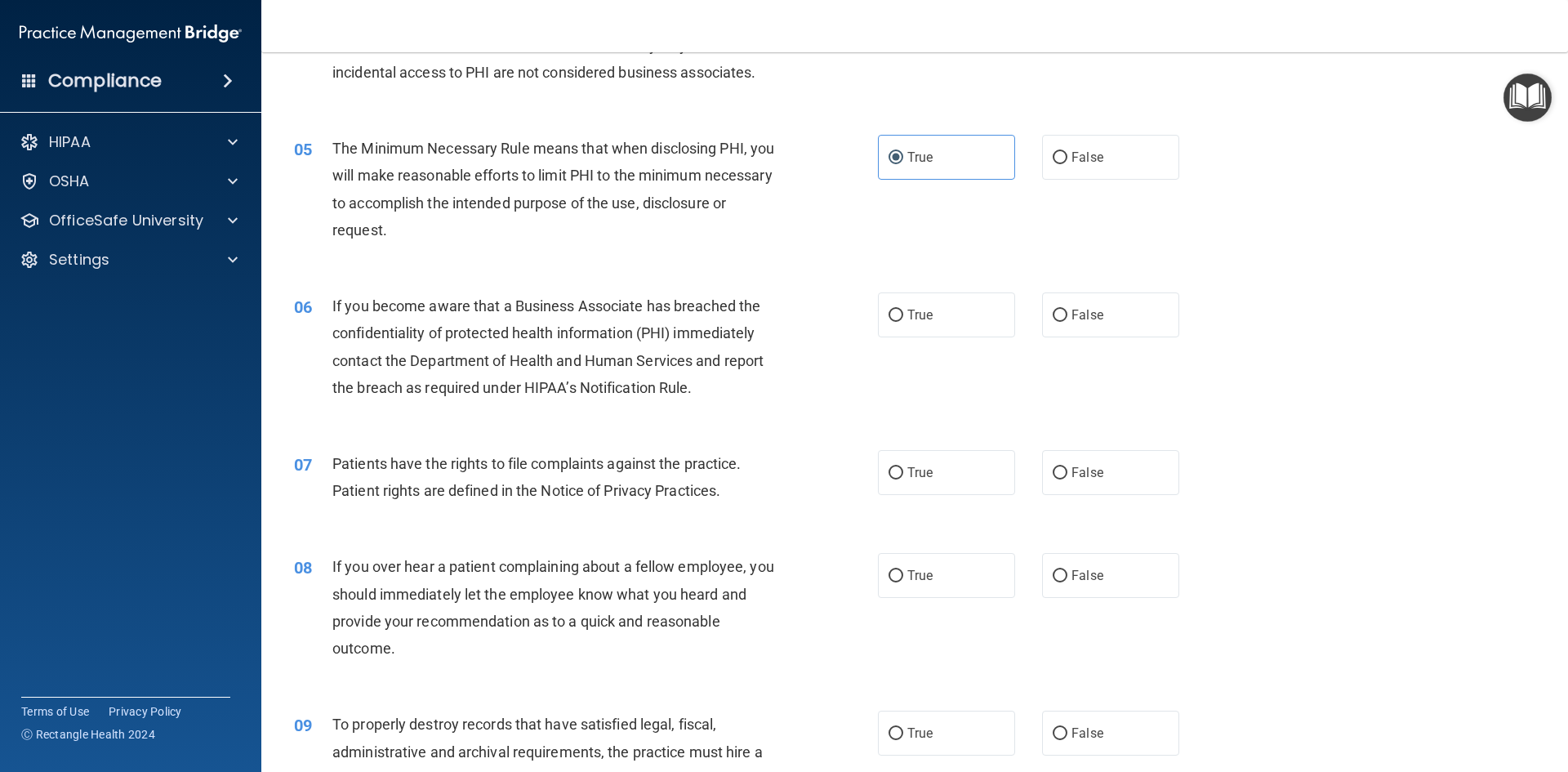
scroll to position [572, 0]
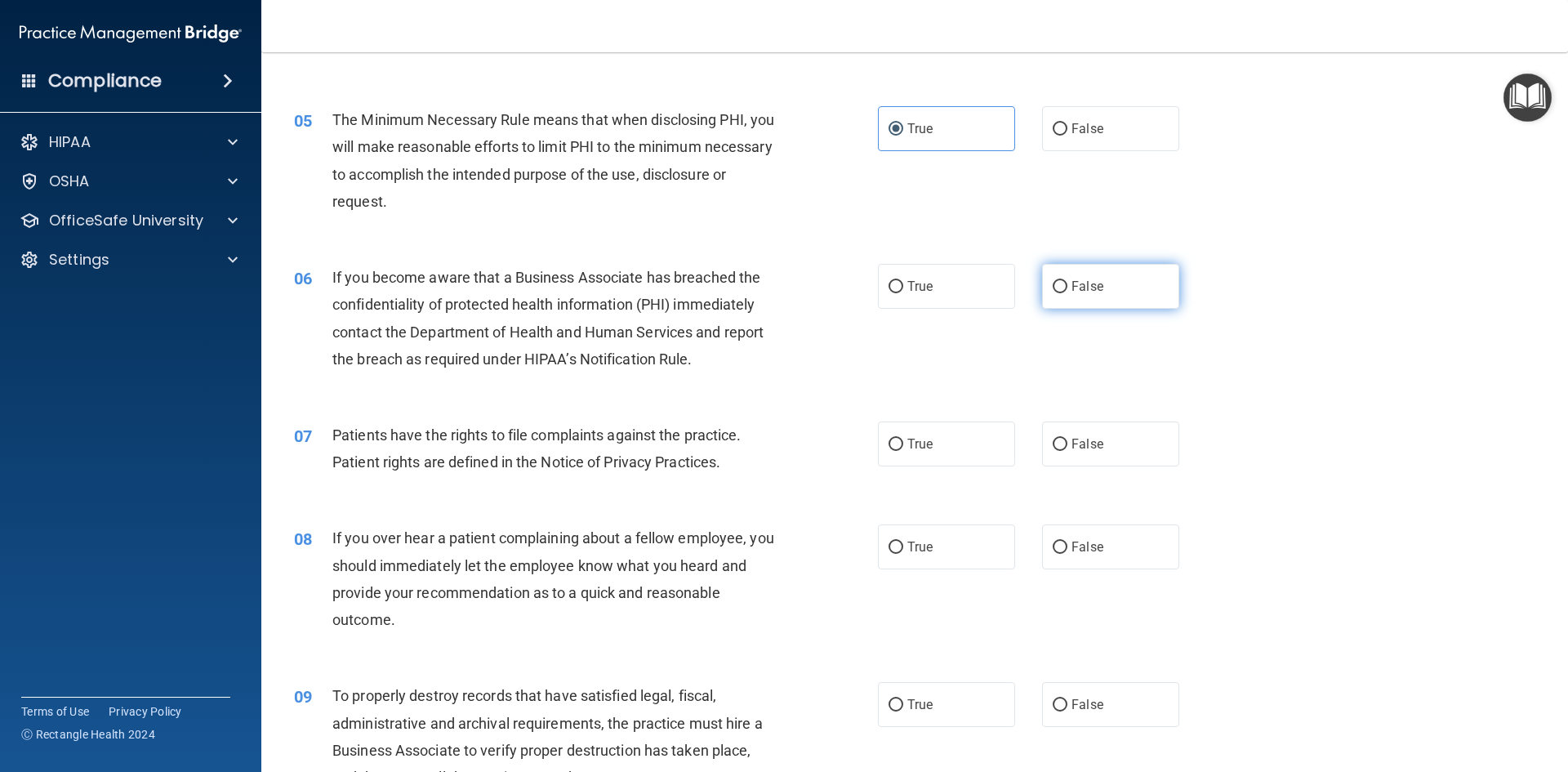
click at [1090, 271] on label "False" at bounding box center [1110, 286] width 137 height 45
click at [1067, 281] on input "False" at bounding box center [1060, 287] width 15 height 12
radio input "true"
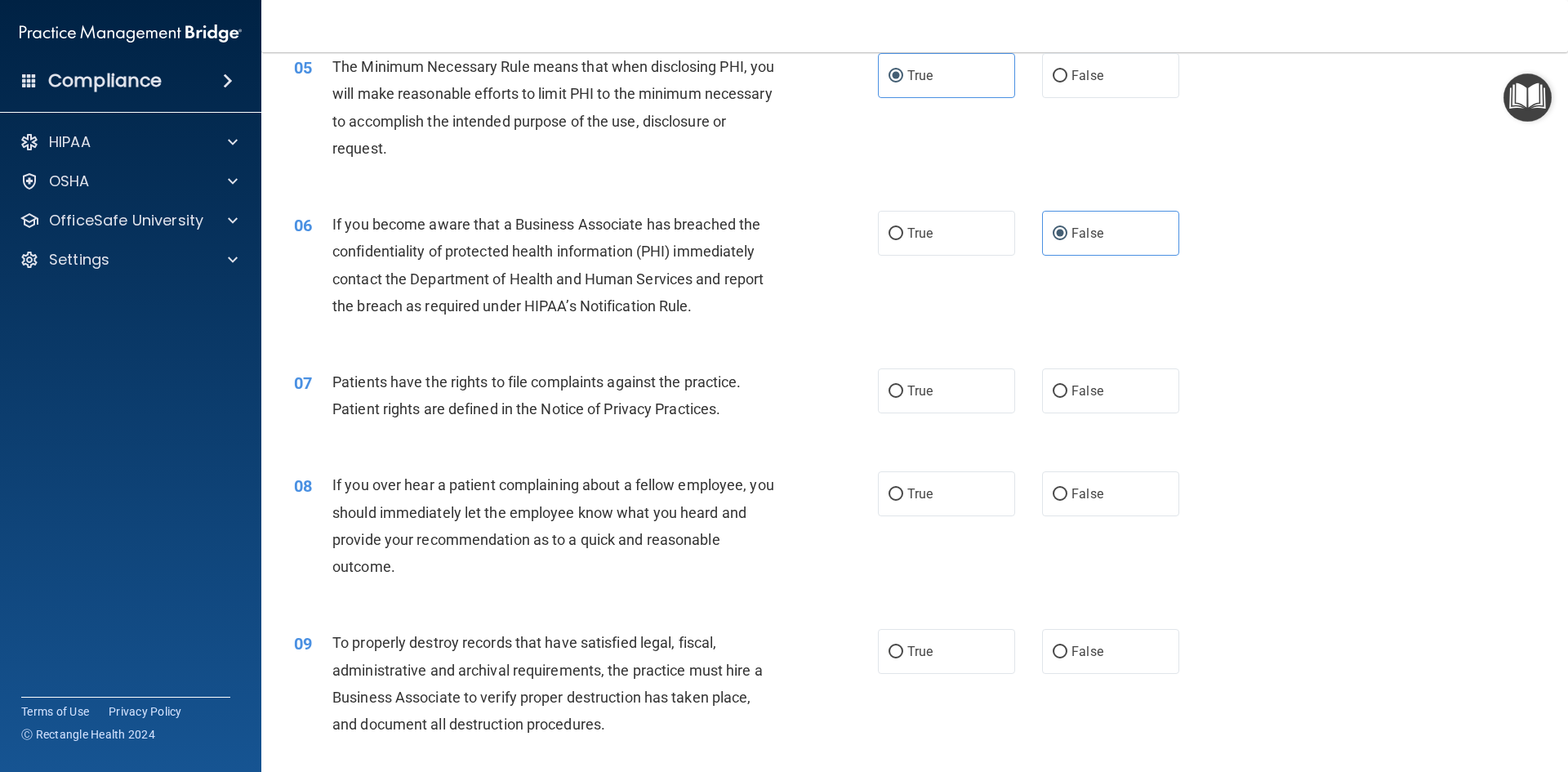
scroll to position [654, 0]
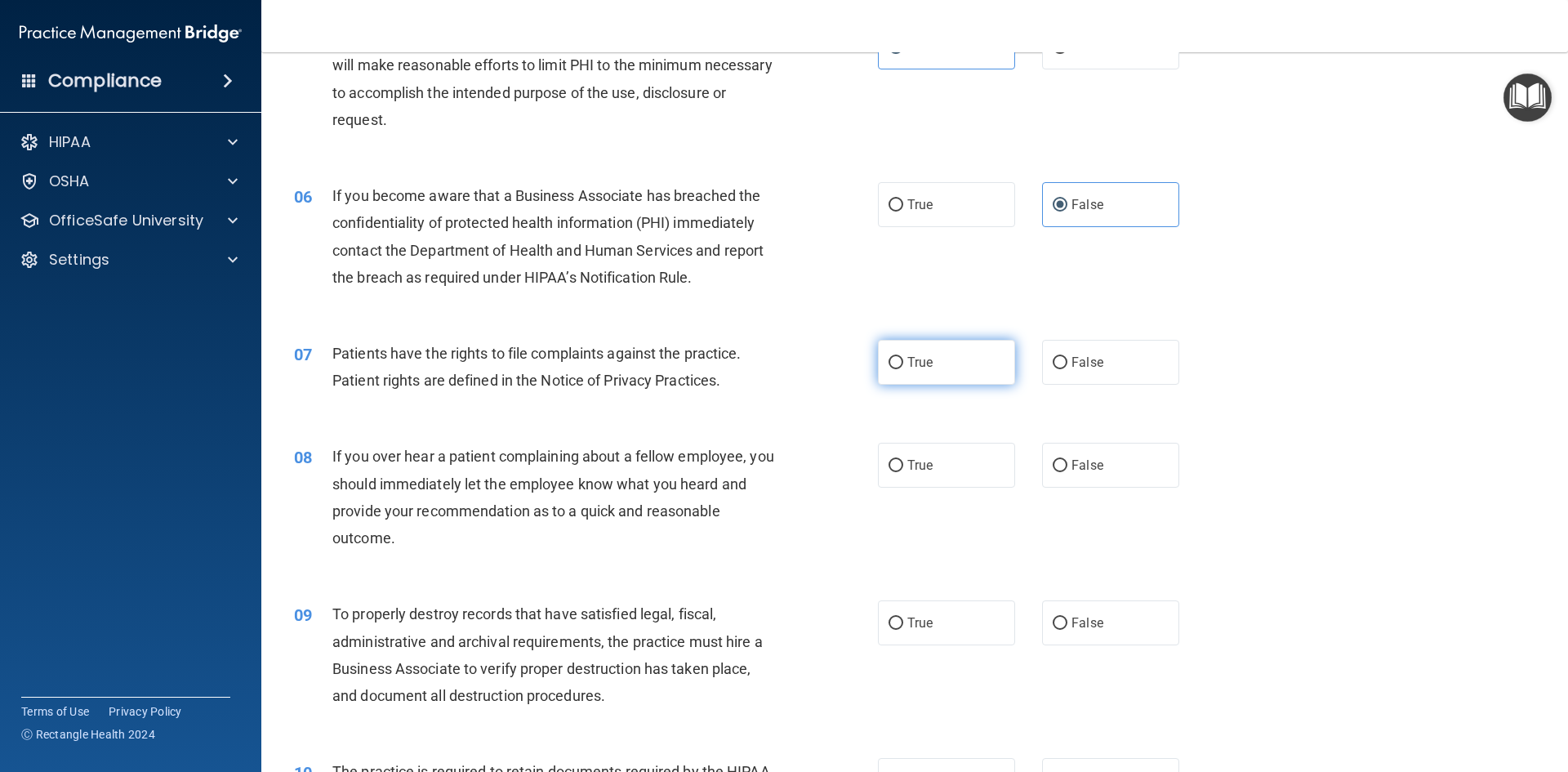
click at [889, 357] on input "True" at bounding box center [896, 362] width 15 height 12
radio input "true"
click at [1079, 471] on span "False" at bounding box center [1087, 464] width 32 height 15
click at [1067, 471] on input "False" at bounding box center [1060, 465] width 15 height 12
radio input "true"
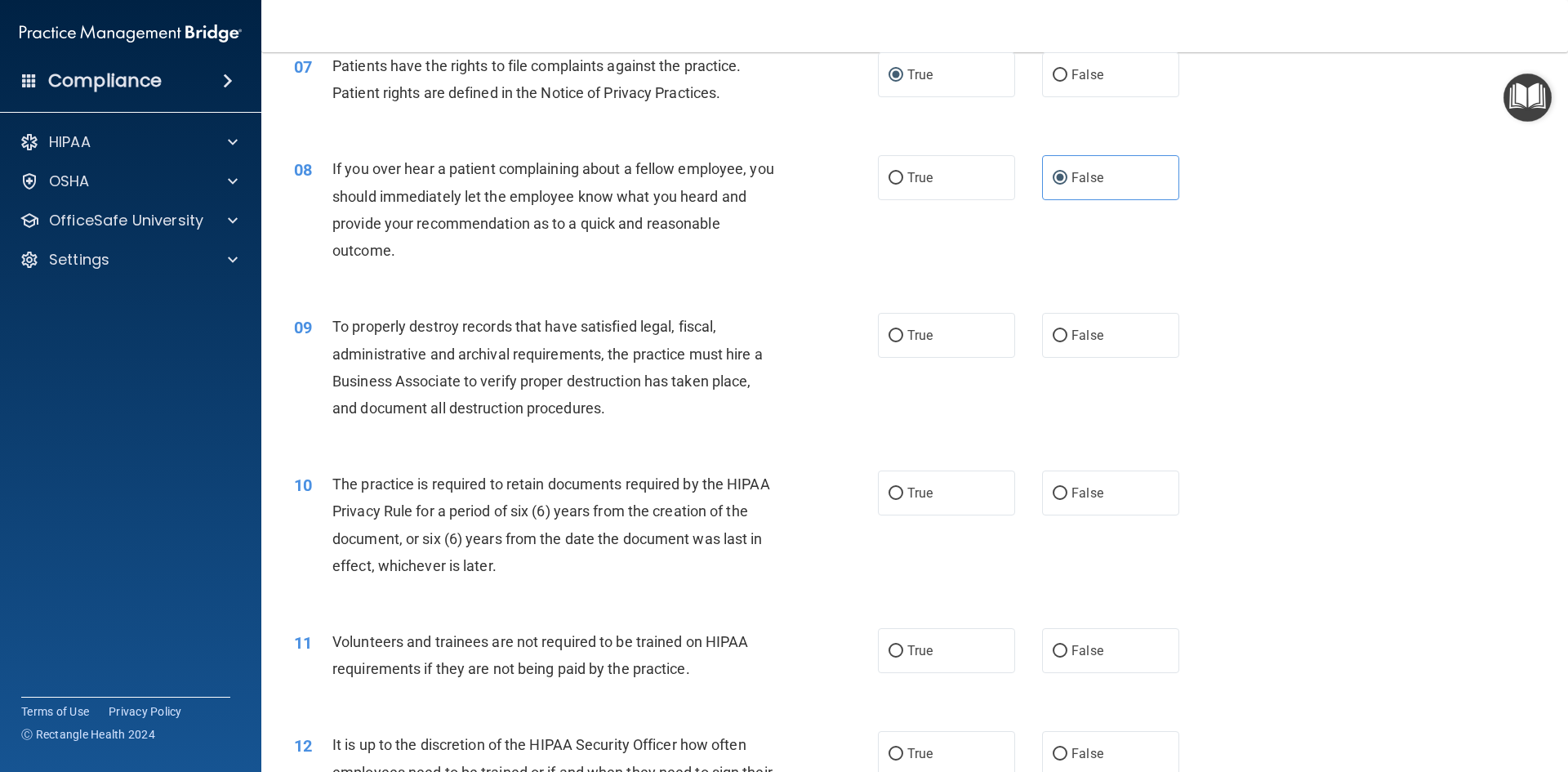
scroll to position [980, 0]
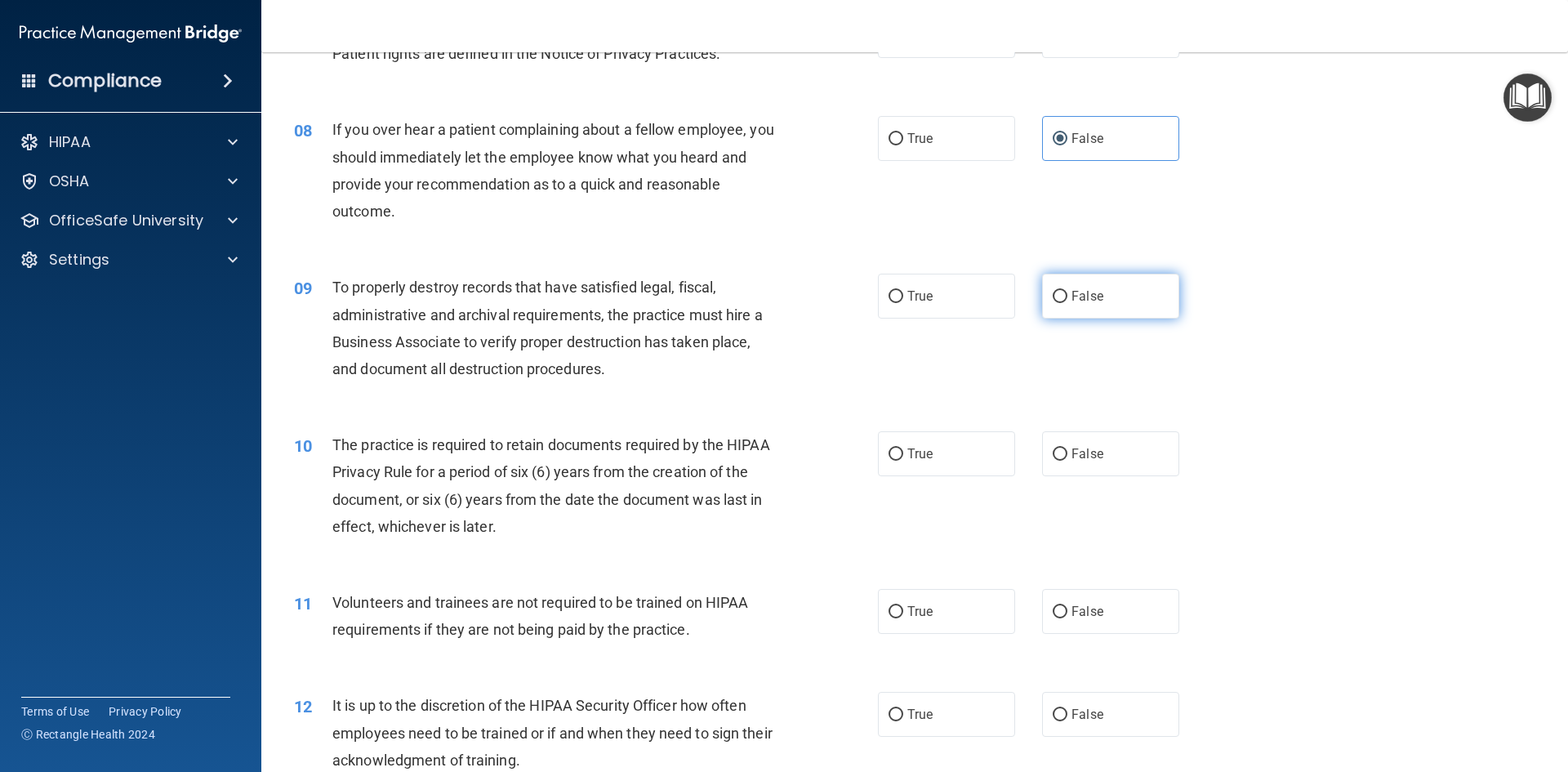
click at [1124, 312] on label "False" at bounding box center [1110, 295] width 137 height 45
click at [1067, 303] on input "False" at bounding box center [1060, 296] width 15 height 12
radio input "true"
click at [1080, 439] on label "False" at bounding box center [1110, 453] width 137 height 45
click at [1067, 448] on input "False" at bounding box center [1060, 453] width 15 height 12
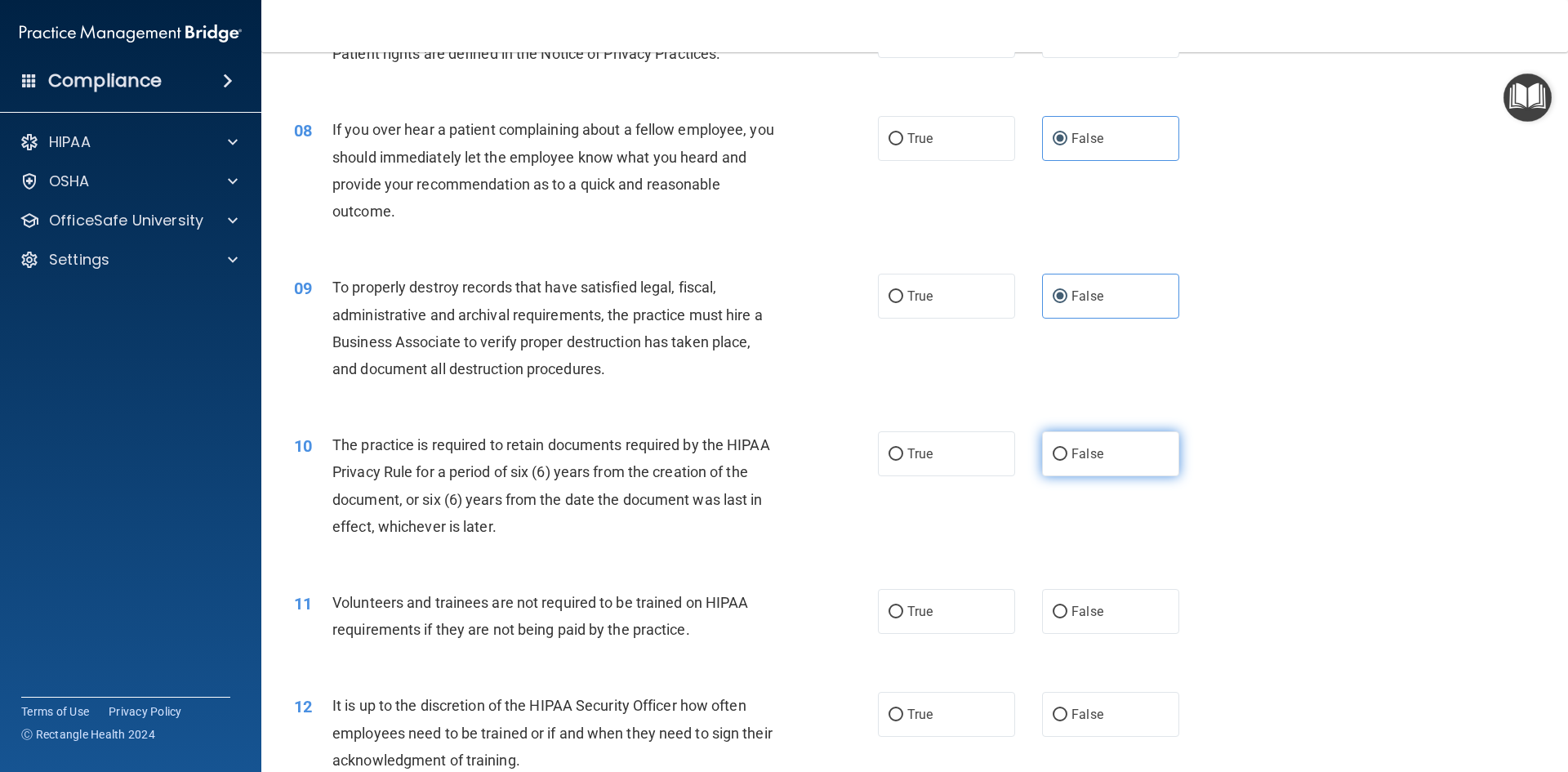
radio input "true"
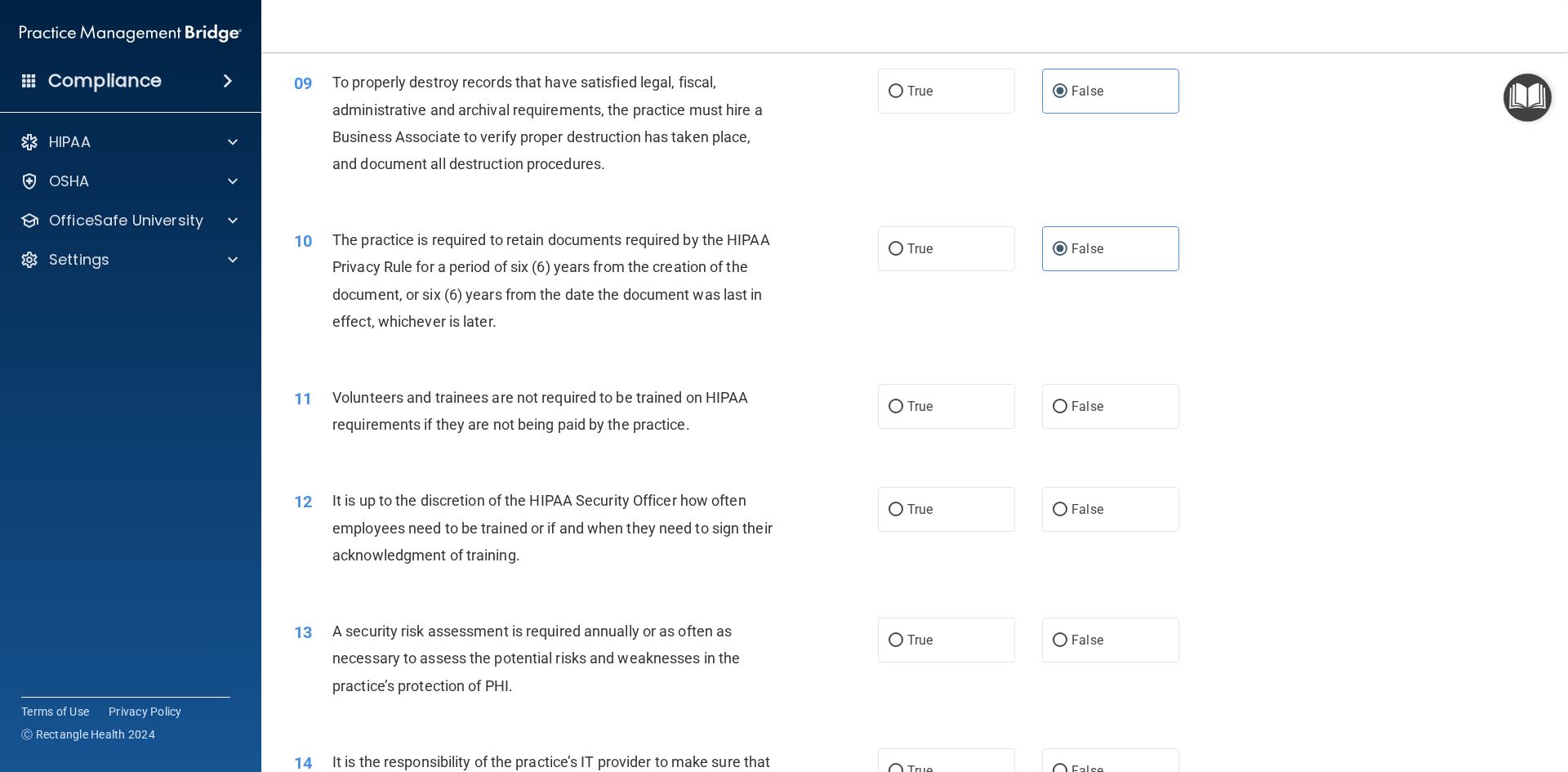
scroll to position [1224, 0]
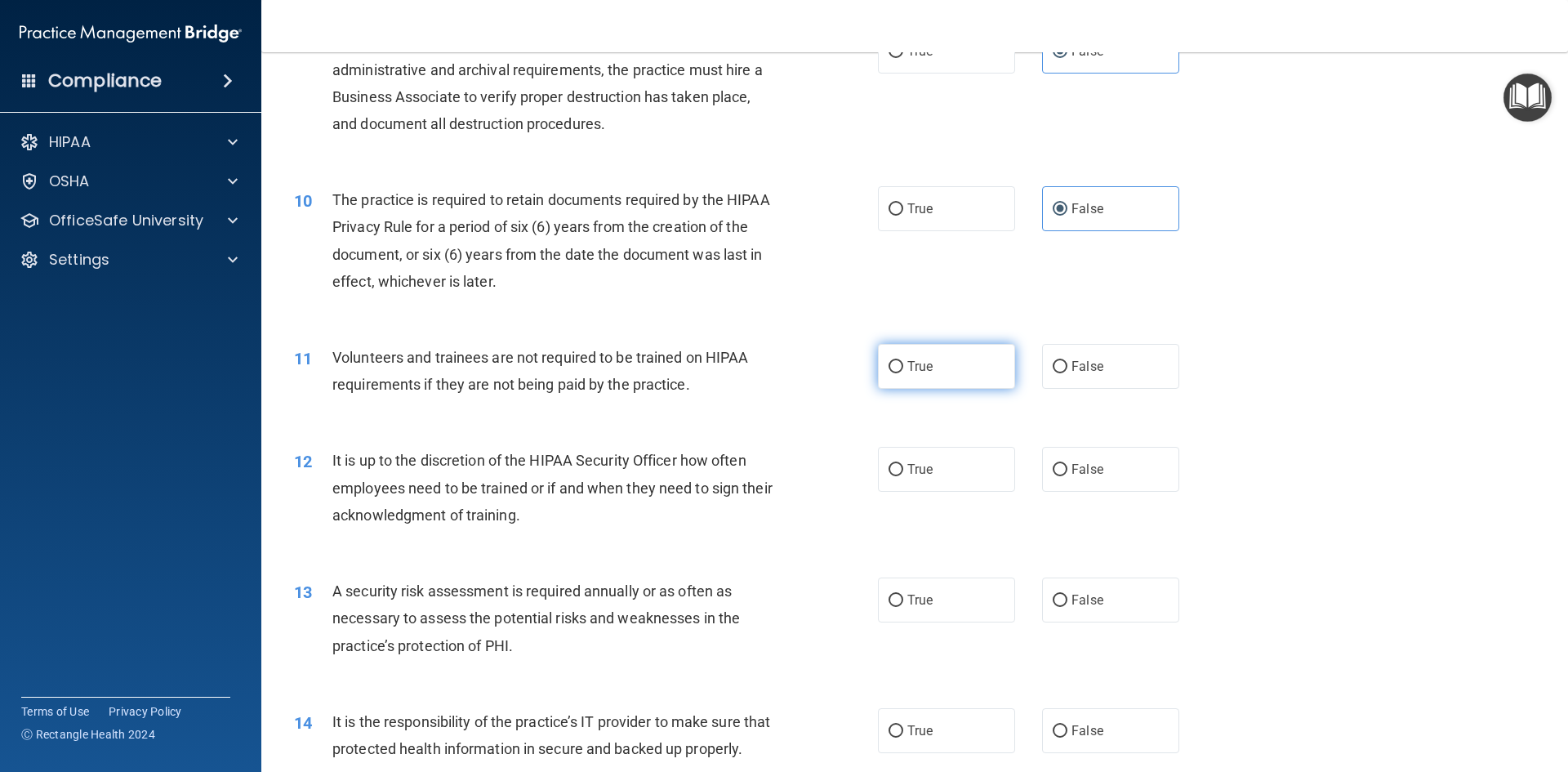
click at [894, 352] on label "True" at bounding box center [946, 366] width 137 height 45
click at [894, 361] on input "True" at bounding box center [896, 366] width 15 height 12
radio input "true"
click at [1119, 350] on label "False" at bounding box center [1110, 366] width 137 height 45
click at [1067, 361] on input "False" at bounding box center [1060, 366] width 15 height 12
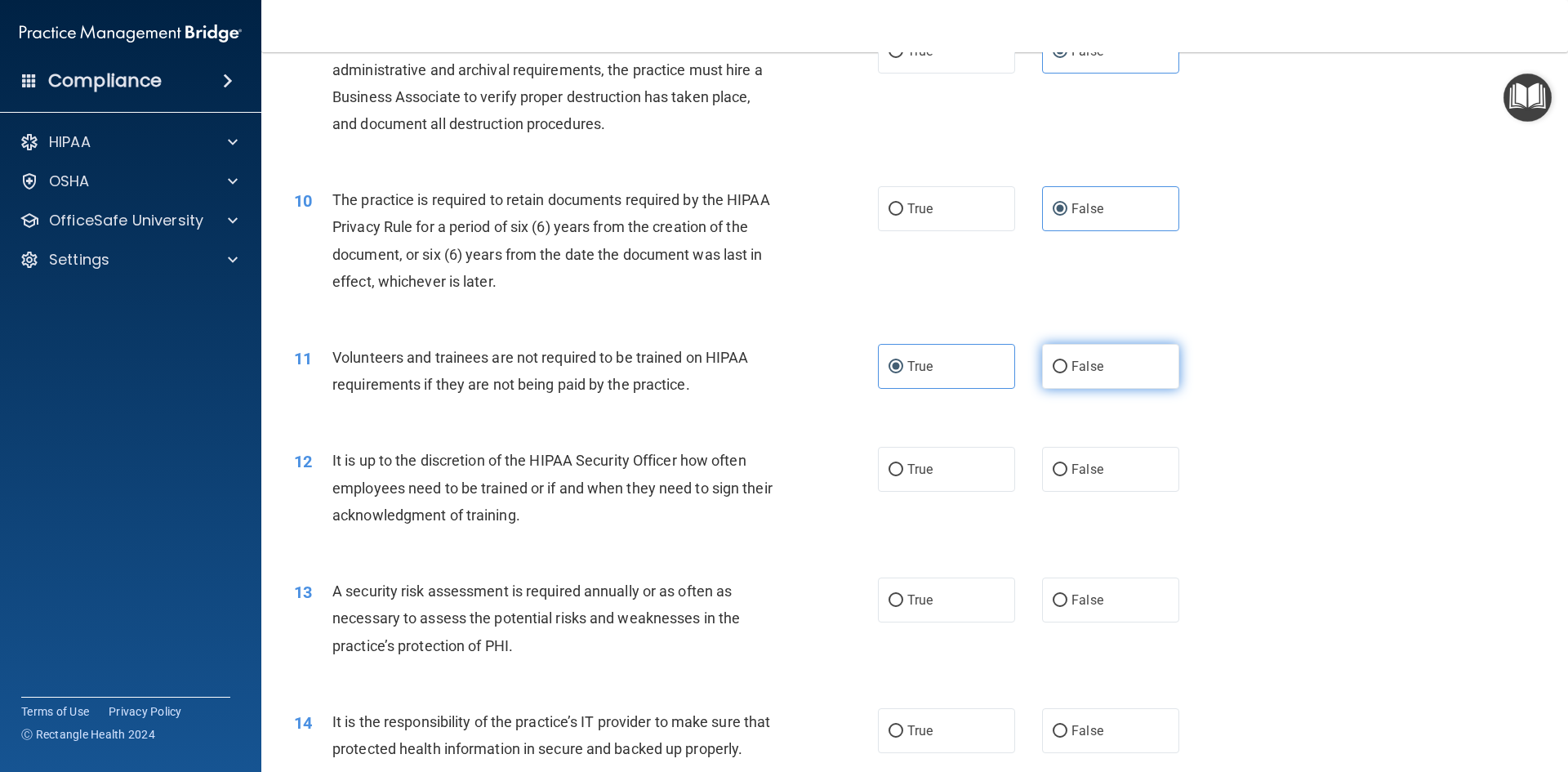
radio input "true"
radio input "false"
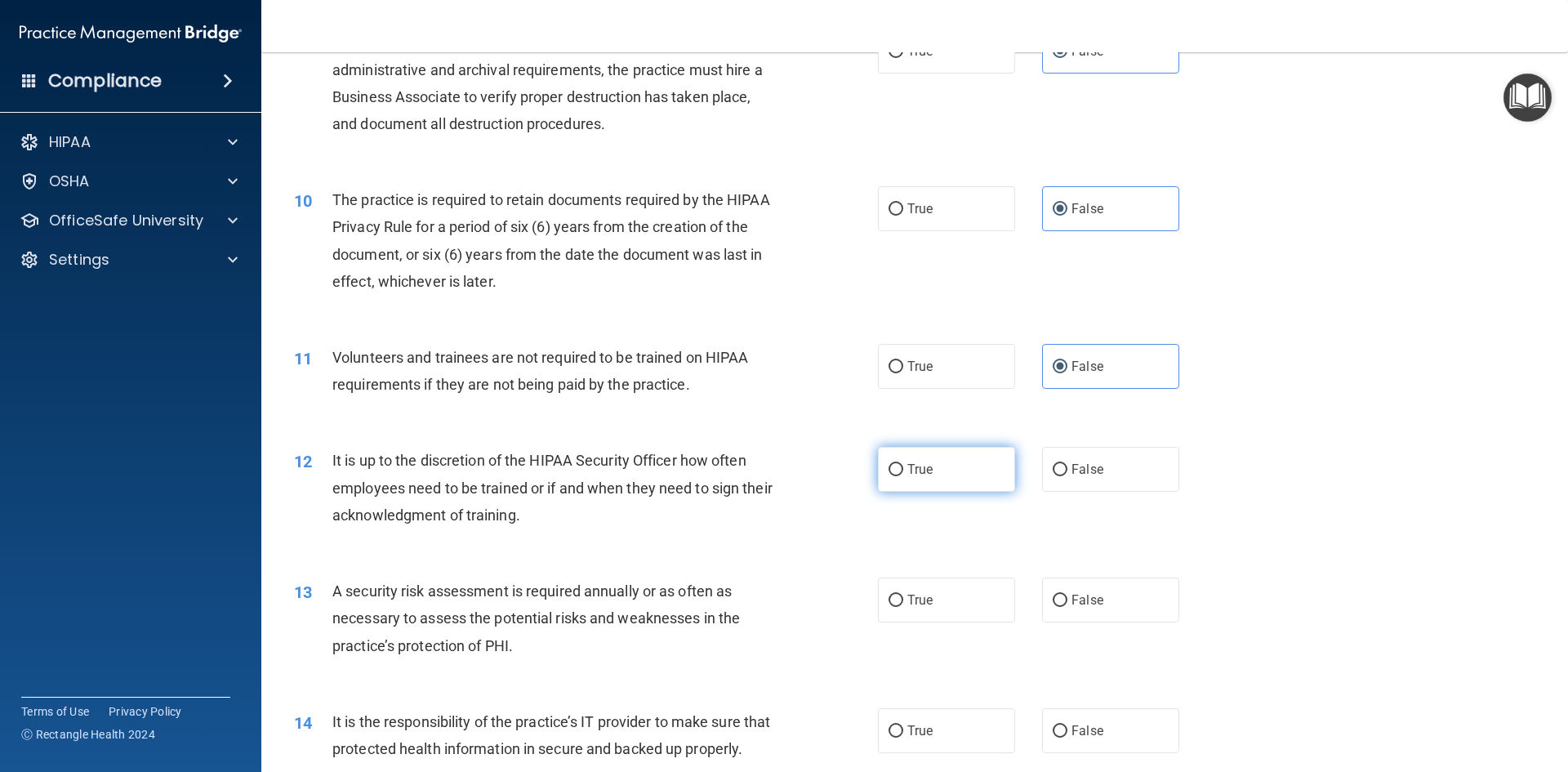
click at [915, 448] on label "True" at bounding box center [946, 469] width 137 height 45
click at [903, 463] on input "True" at bounding box center [896, 469] width 15 height 12
radio input "true"
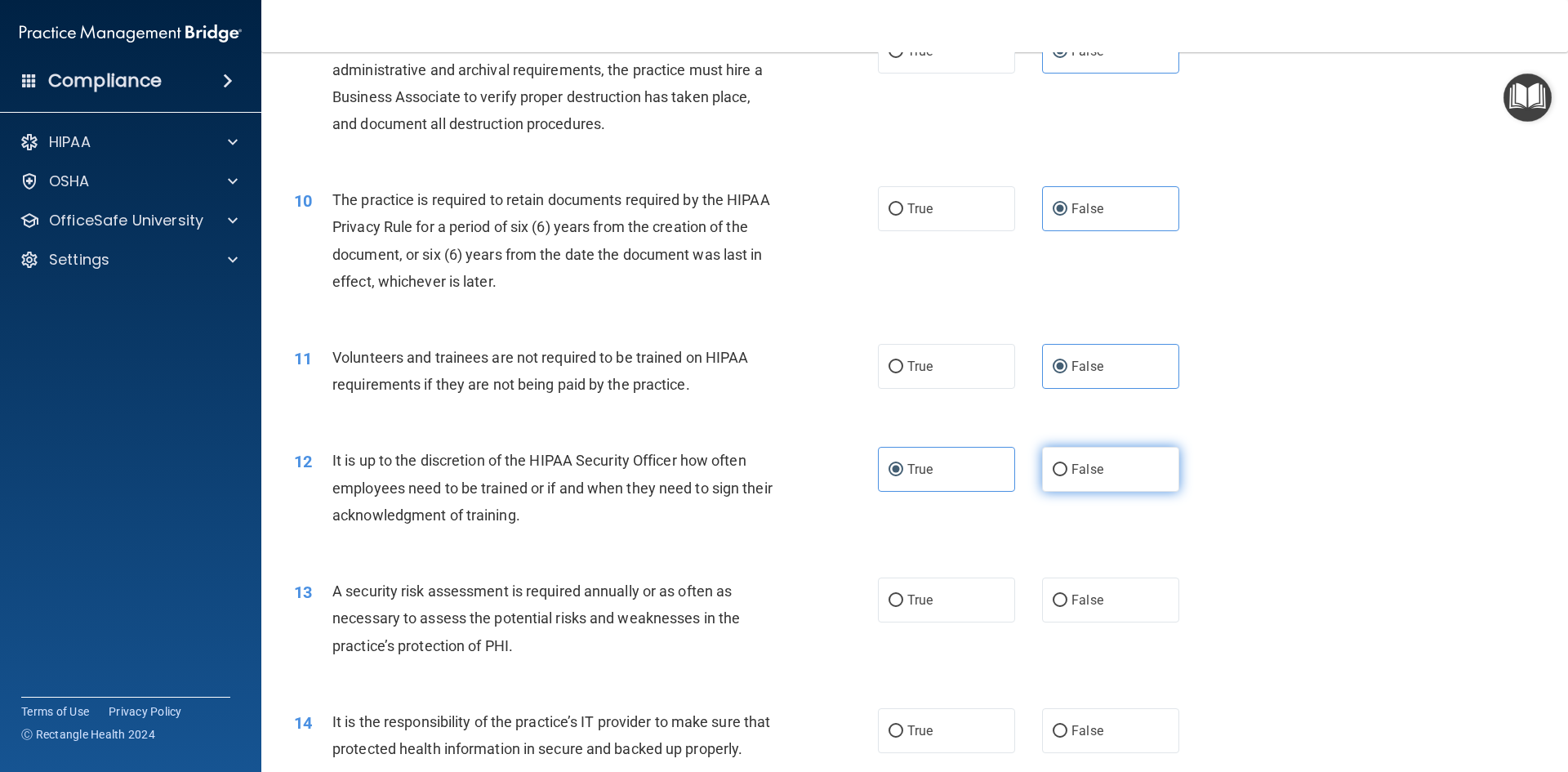
click at [1046, 456] on label "False" at bounding box center [1110, 469] width 137 height 45
click at [1053, 463] on input "False" at bounding box center [1060, 469] width 15 height 12
radio input "true"
radio input "false"
click at [1291, 523] on div "12 It is up to the discretion of the HIPAA Security Officer how often employees…" at bounding box center [914, 492] width 1266 height 131
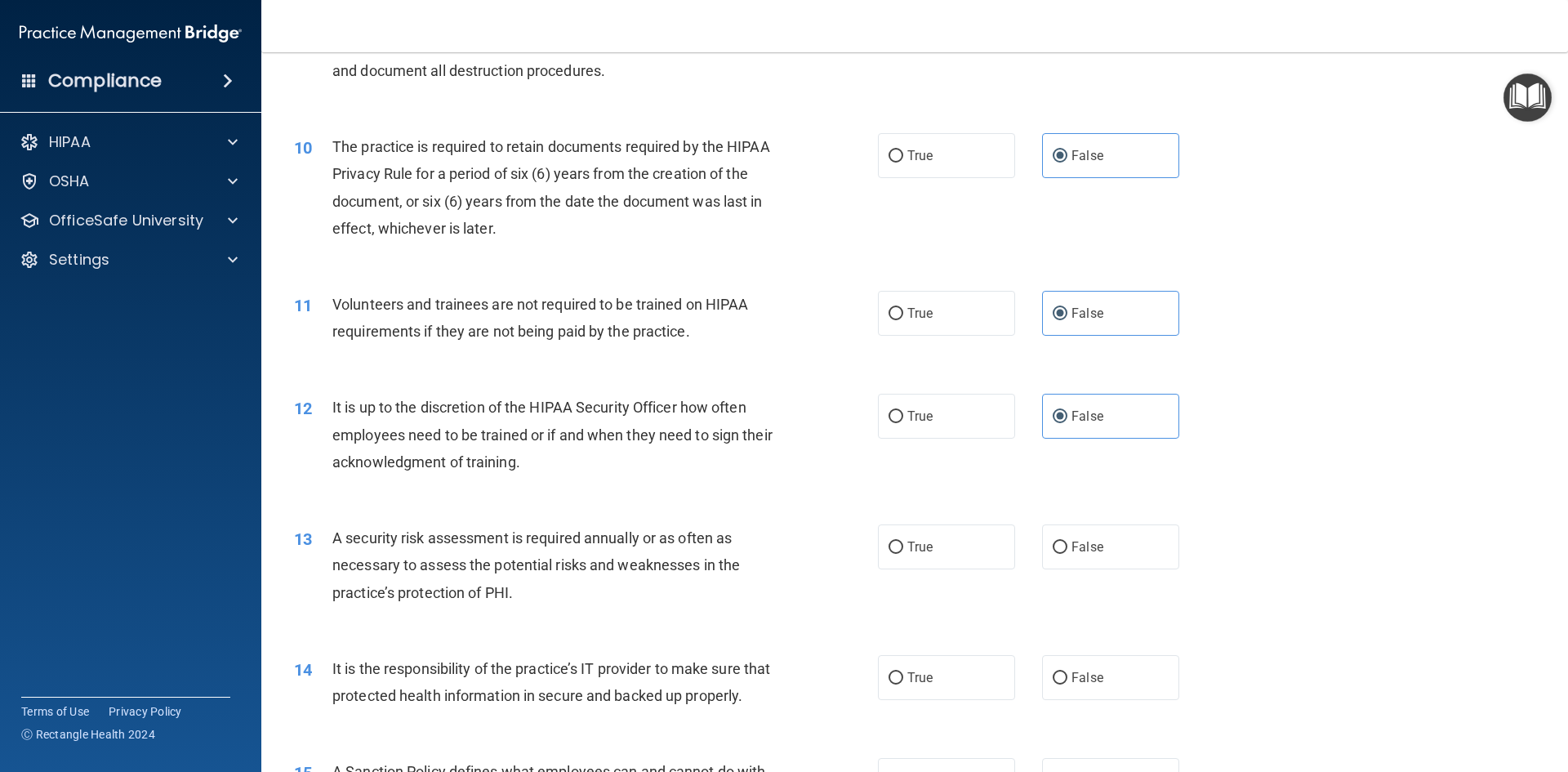
scroll to position [1306, 0]
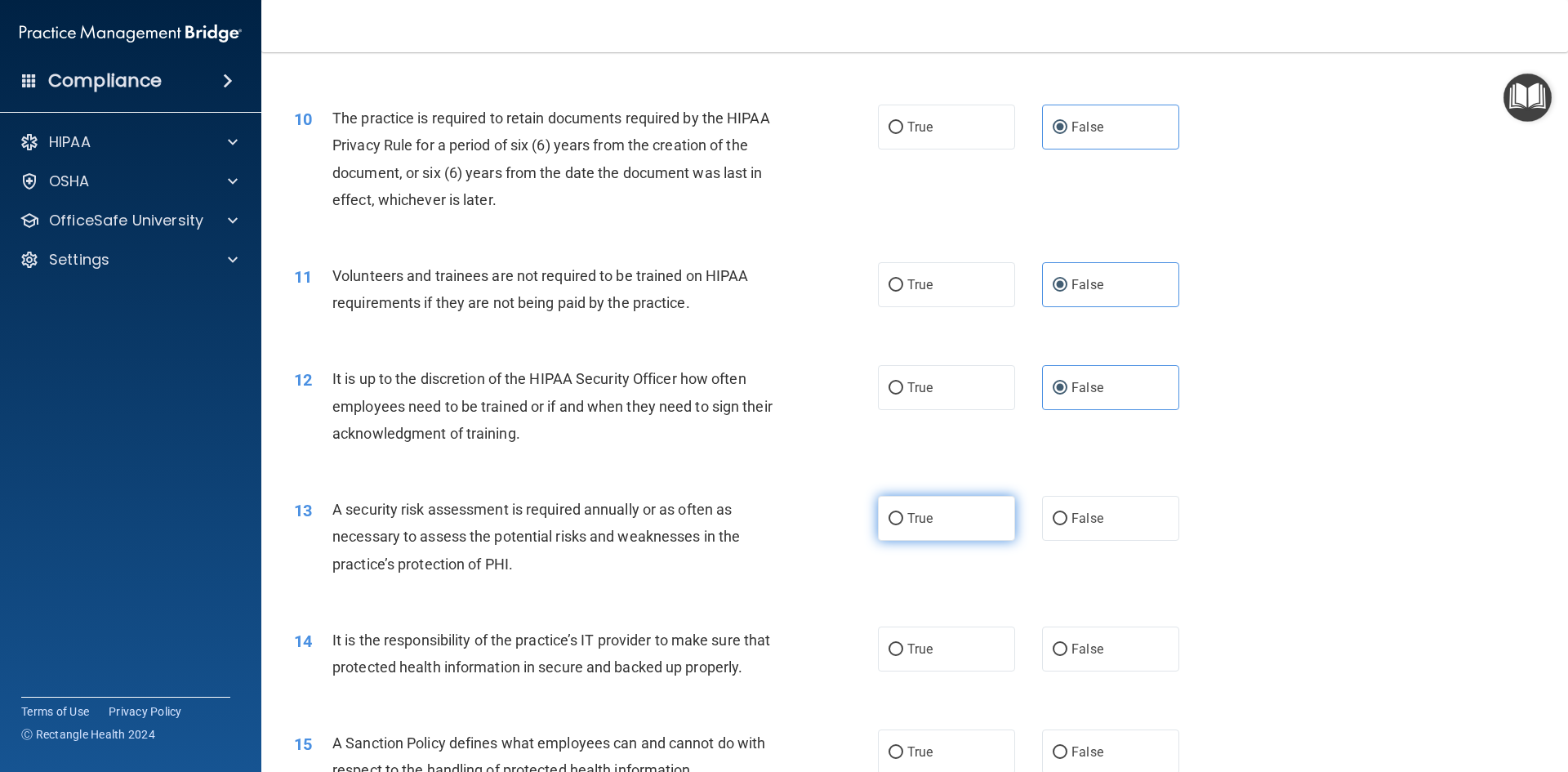
click at [897, 527] on label "True" at bounding box center [946, 517] width 137 height 45
click at [897, 525] on input "True" at bounding box center [896, 518] width 15 height 12
radio input "true"
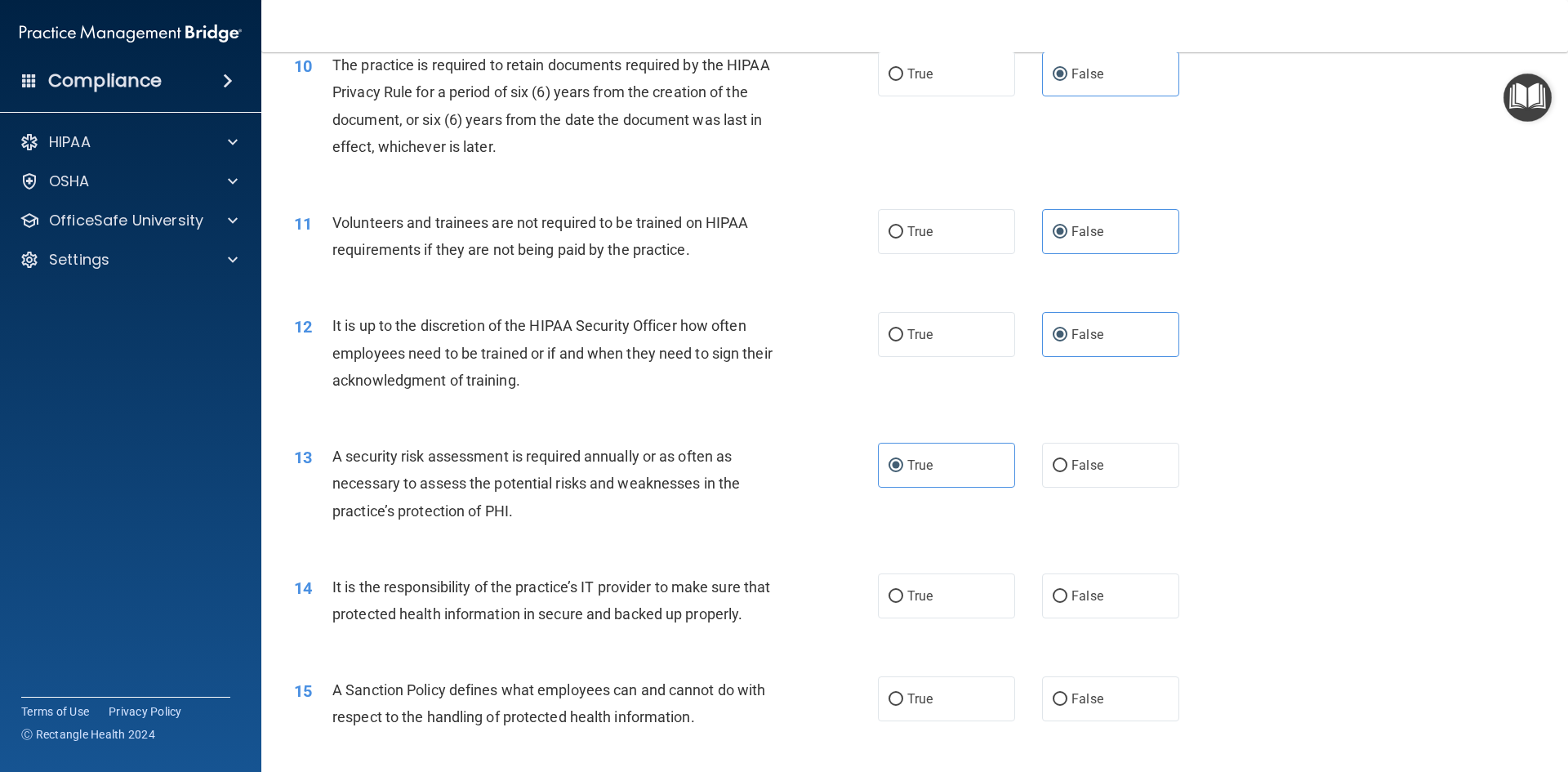
scroll to position [1388, 0]
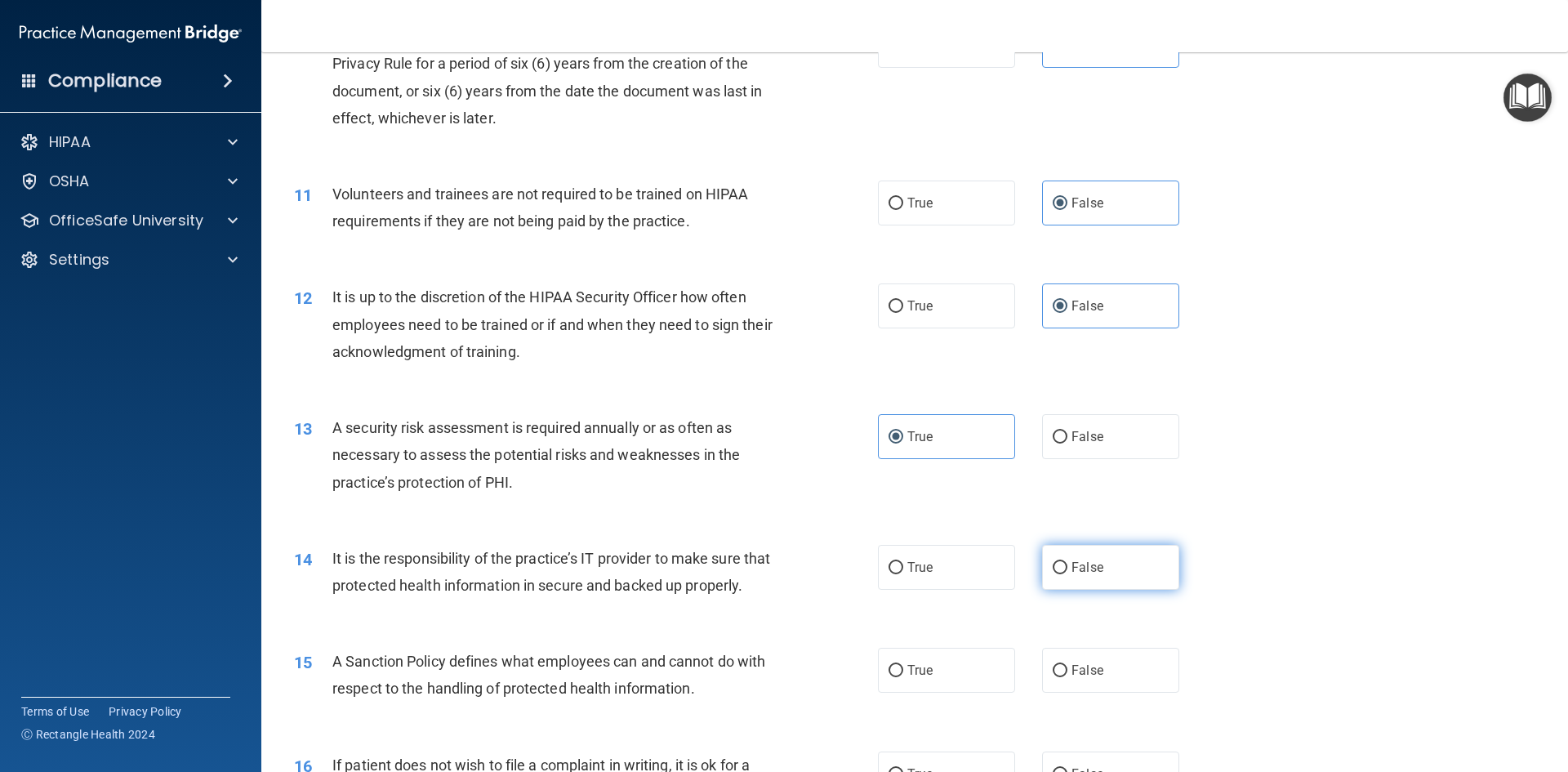
click at [1097, 567] on label "False" at bounding box center [1110, 566] width 137 height 45
click at [1067, 567] on input "False" at bounding box center [1060, 567] width 15 height 12
radio input "true"
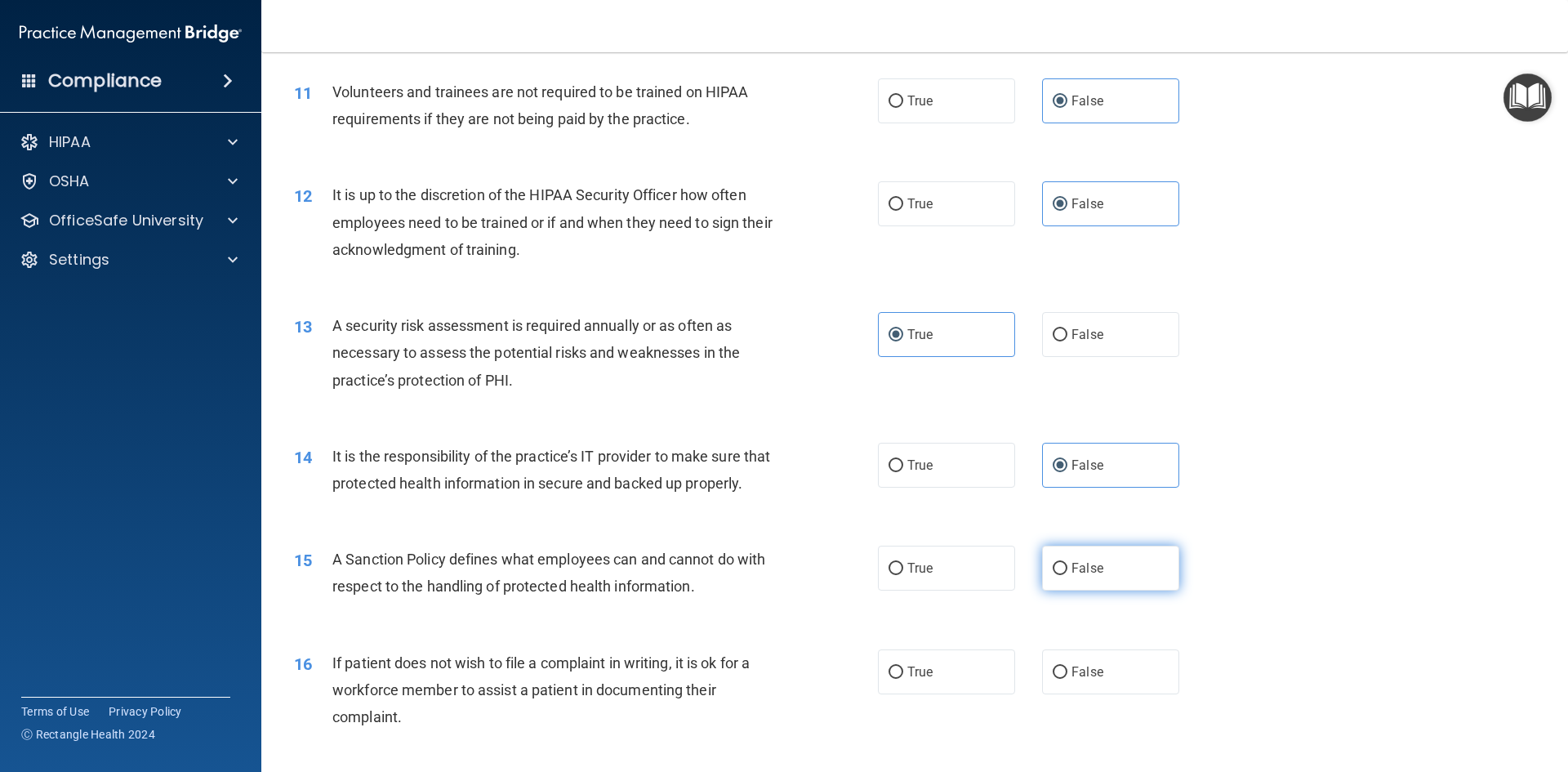
scroll to position [1551, 0]
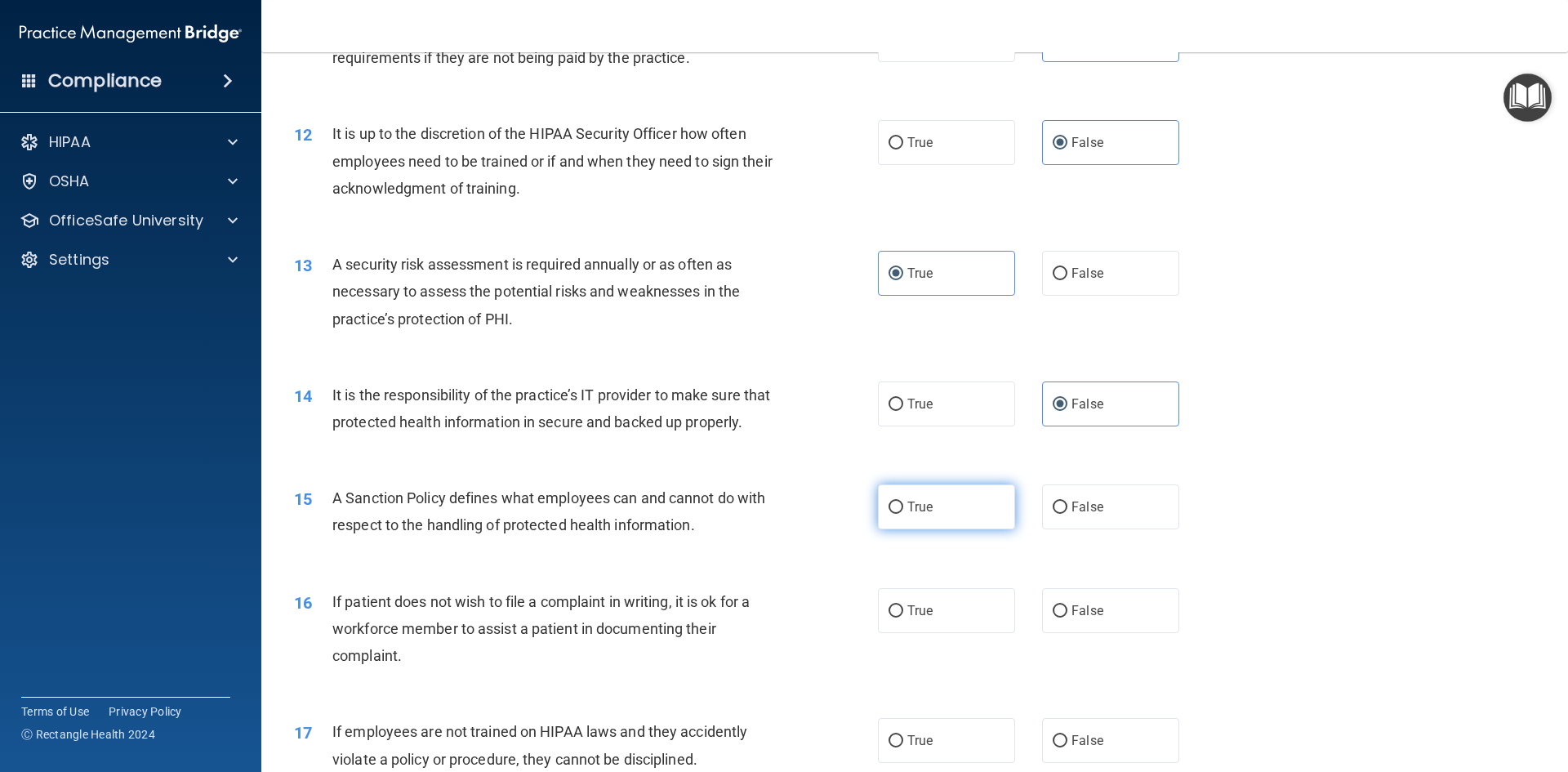
click at [916, 529] on label "True" at bounding box center [946, 506] width 137 height 45
click at [903, 513] on input "True" at bounding box center [896, 507] width 15 height 12
radio input "true"
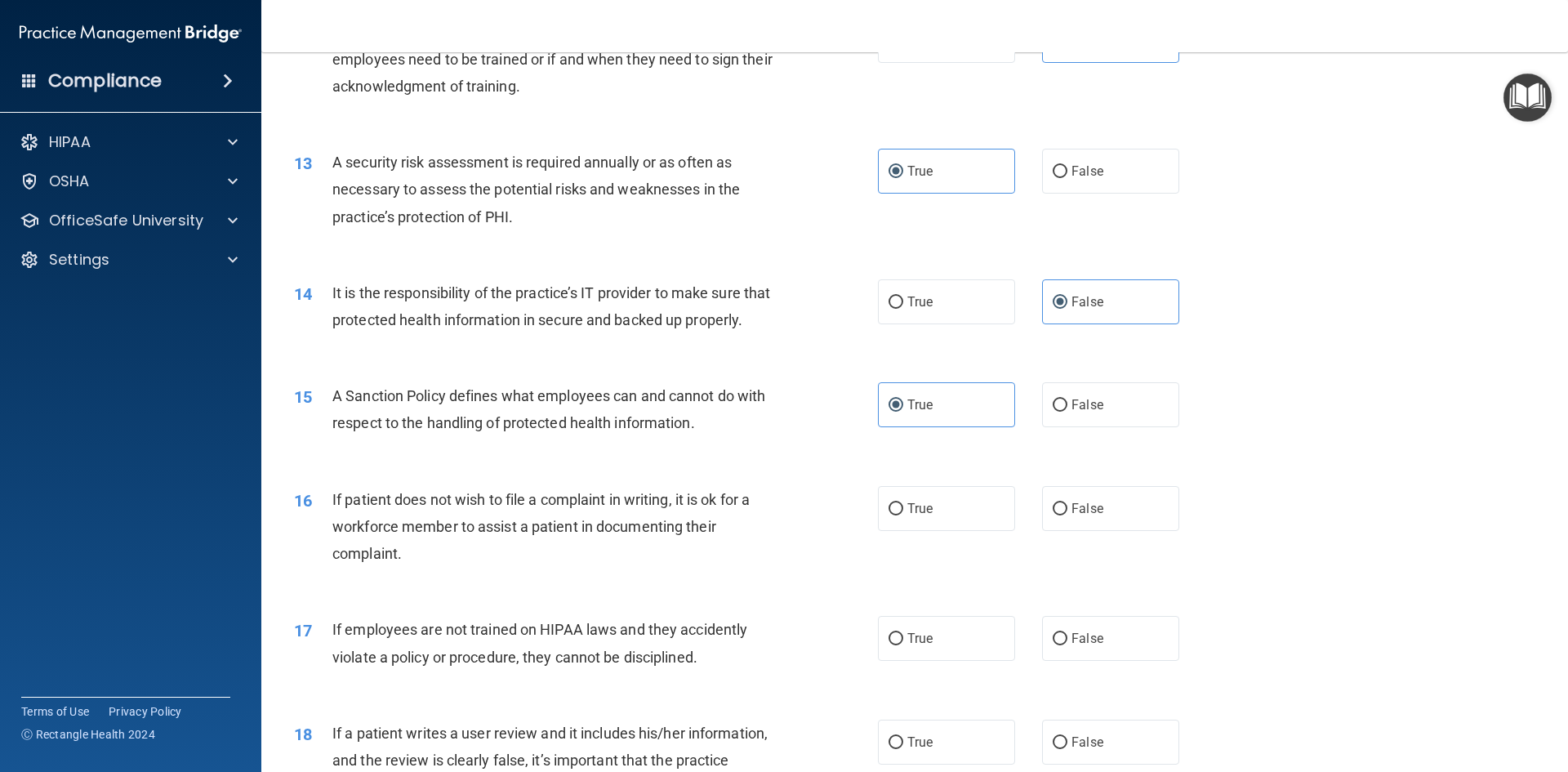
scroll to position [1796, 0]
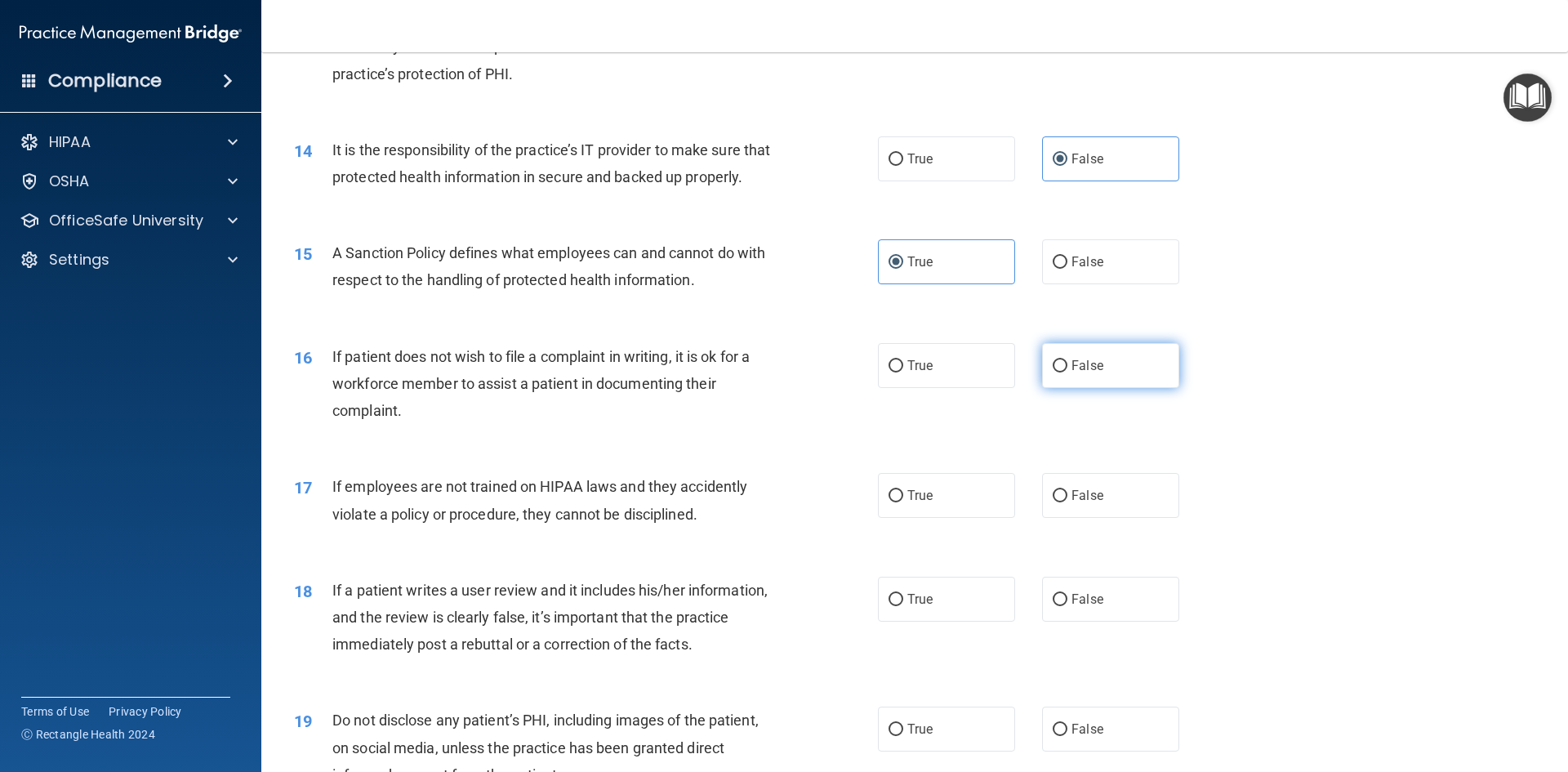
click at [1103, 388] on label "False" at bounding box center [1110, 365] width 137 height 45
click at [1067, 372] on input "False" at bounding box center [1060, 366] width 15 height 12
radio input "true"
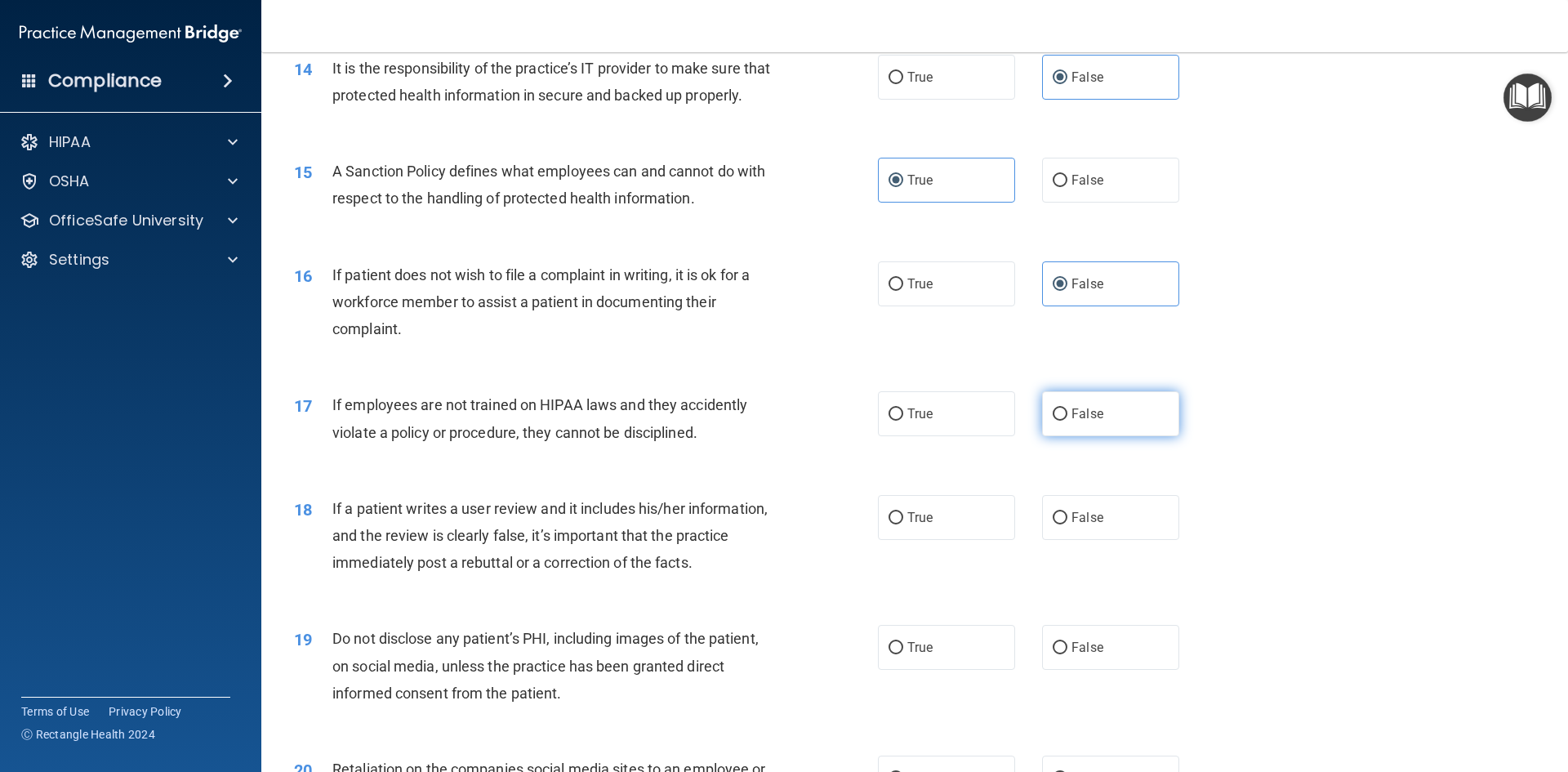
click at [1054, 421] on input "False" at bounding box center [1060, 413] width 15 height 12
radio input "true"
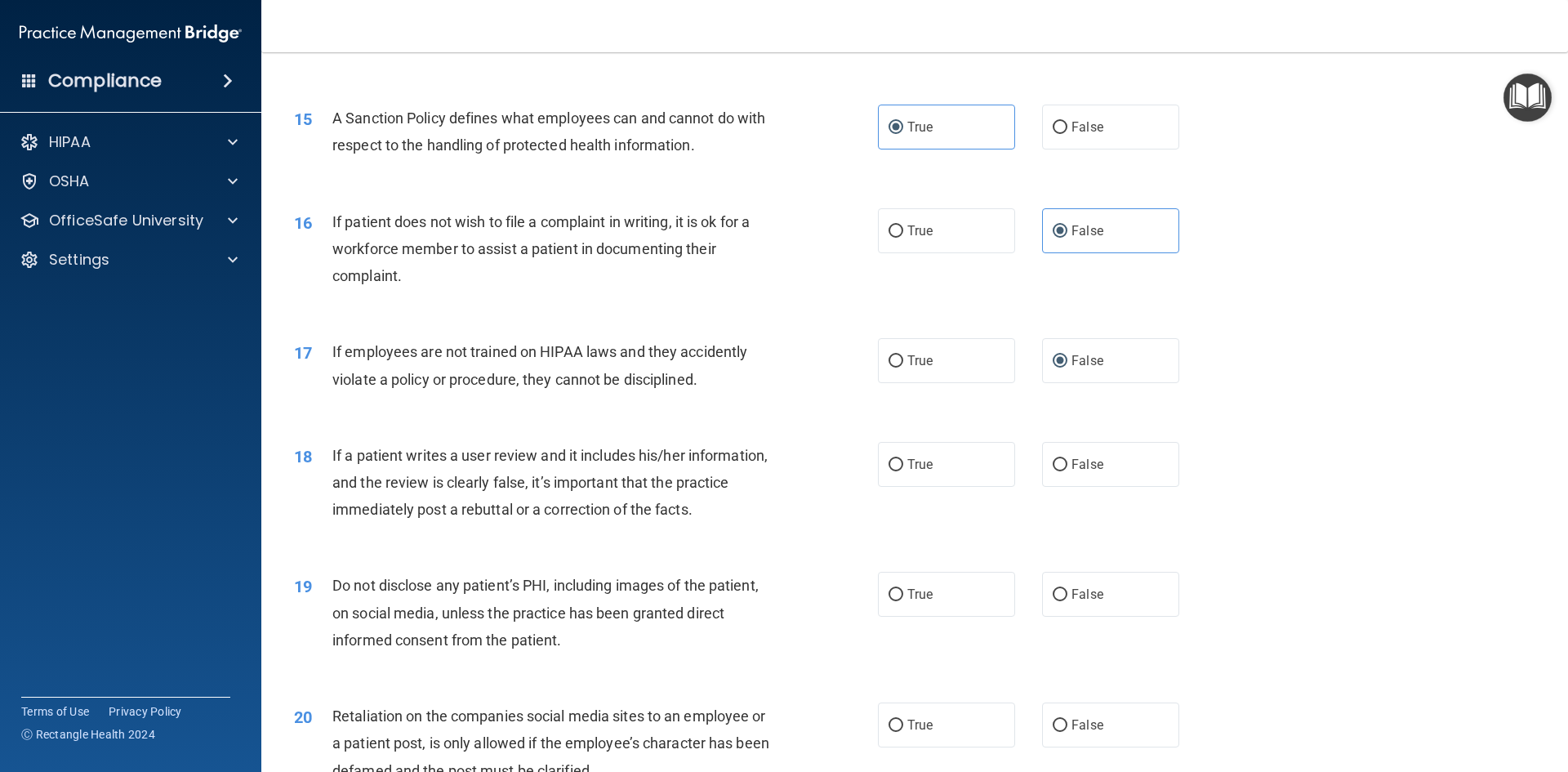
scroll to position [1960, 0]
